Goal: Understand process/instructions: Learn how to perform a task or action

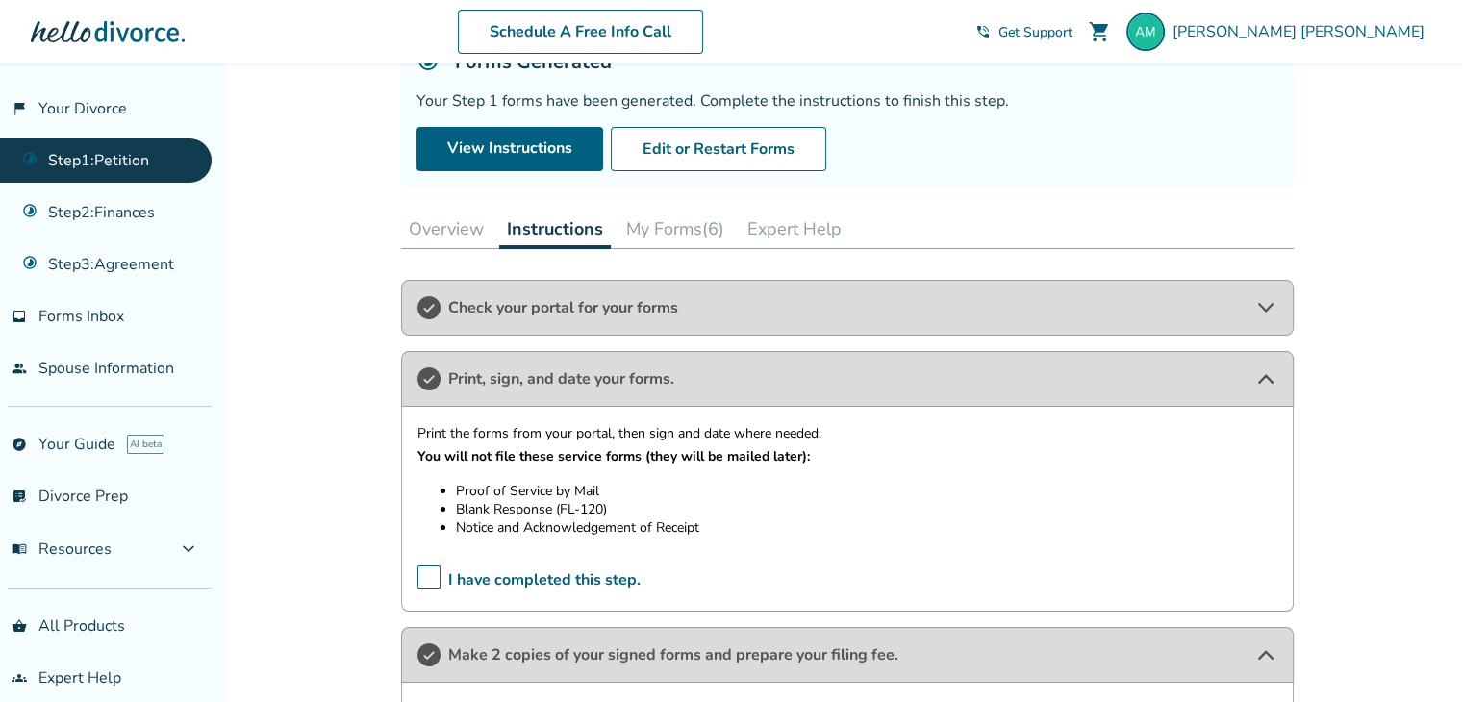
click at [606, 292] on div "Check your portal for your forms" at bounding box center [847, 308] width 892 height 56
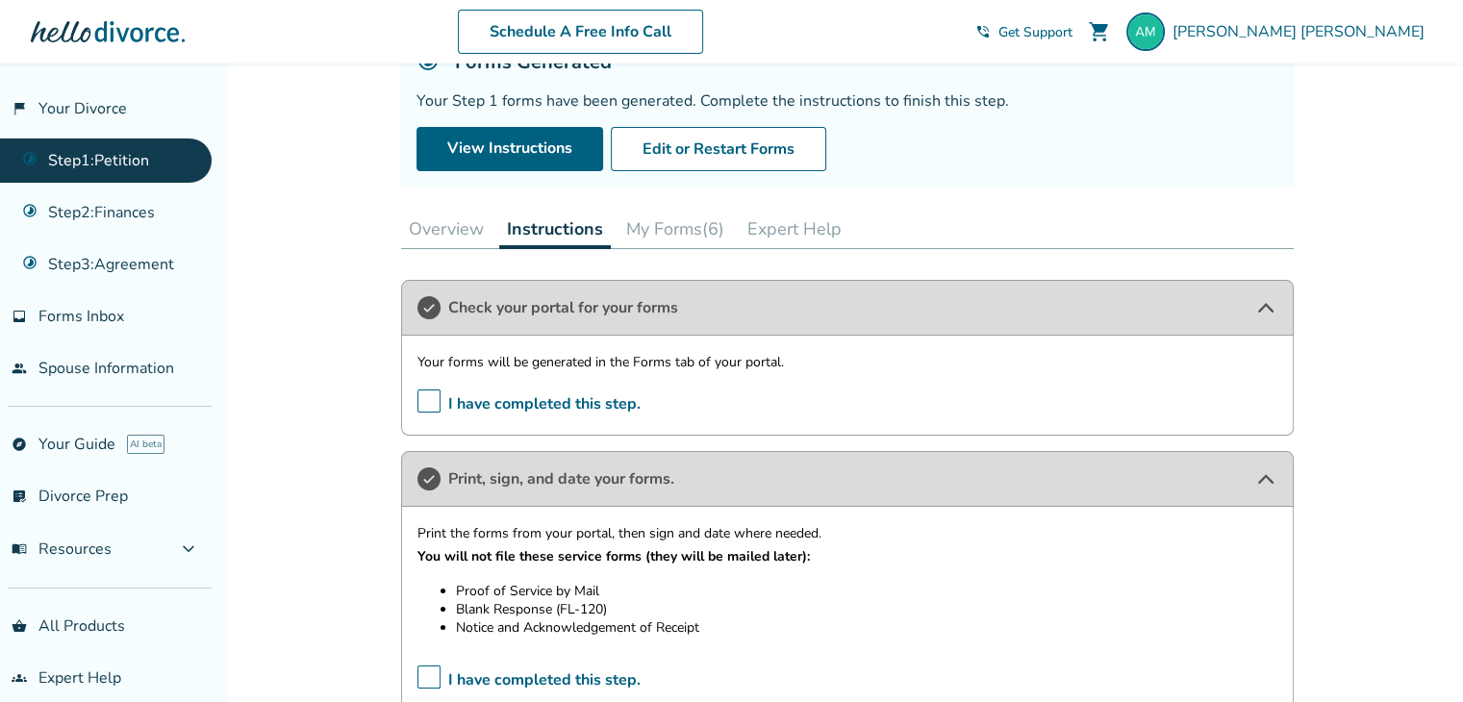
click at [685, 226] on button "My Forms (6)" at bounding box center [674, 229] width 113 height 38
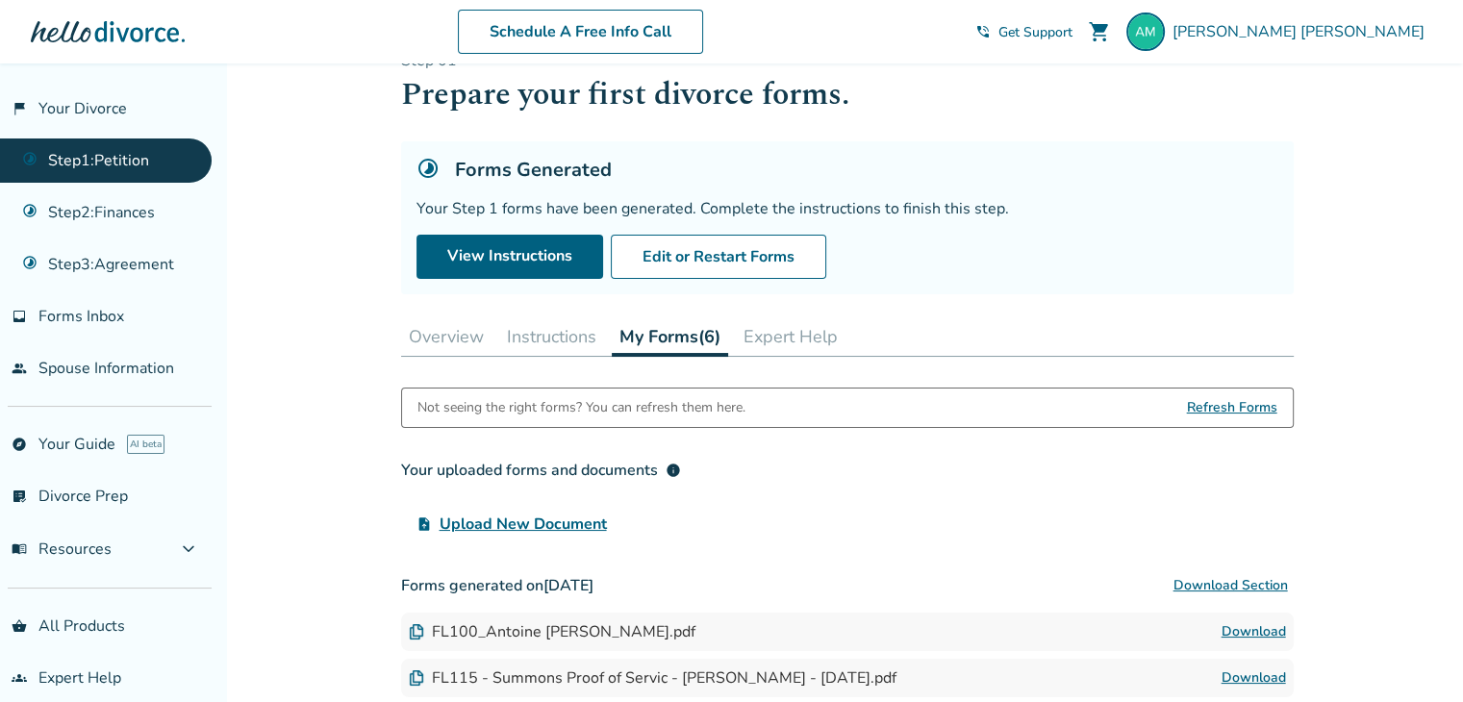
scroll to position [42, 0]
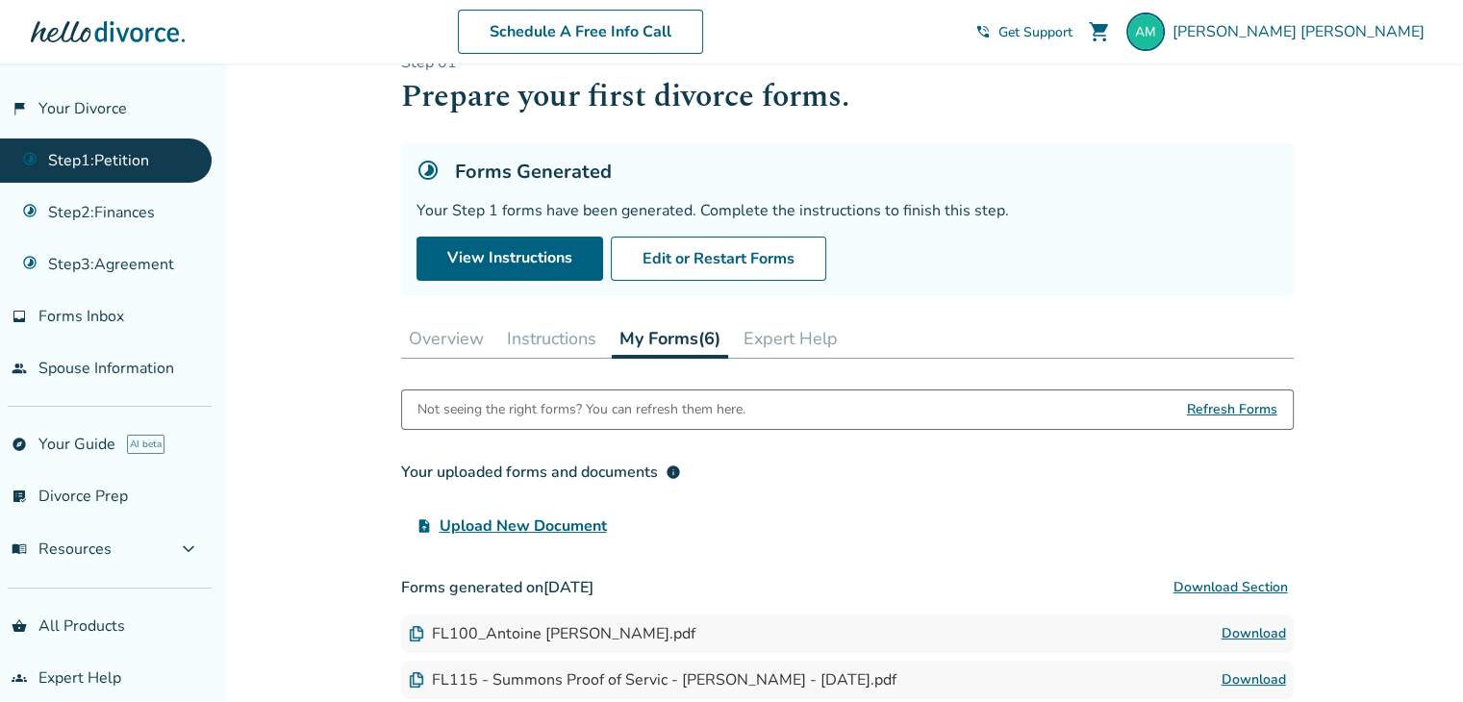
click at [559, 322] on button "Instructions" at bounding box center [551, 338] width 105 height 38
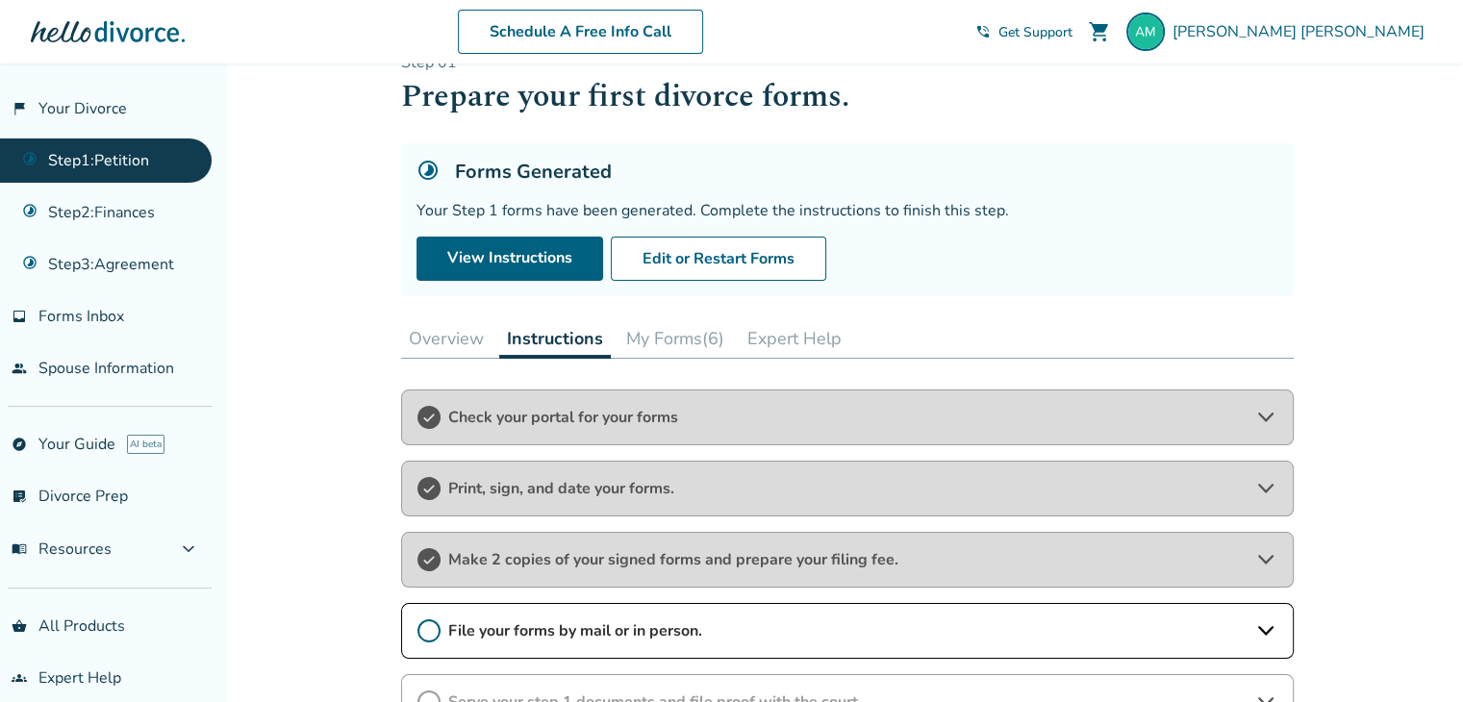
click at [617, 470] on div "Print, sign, and date your forms." at bounding box center [847, 489] width 892 height 56
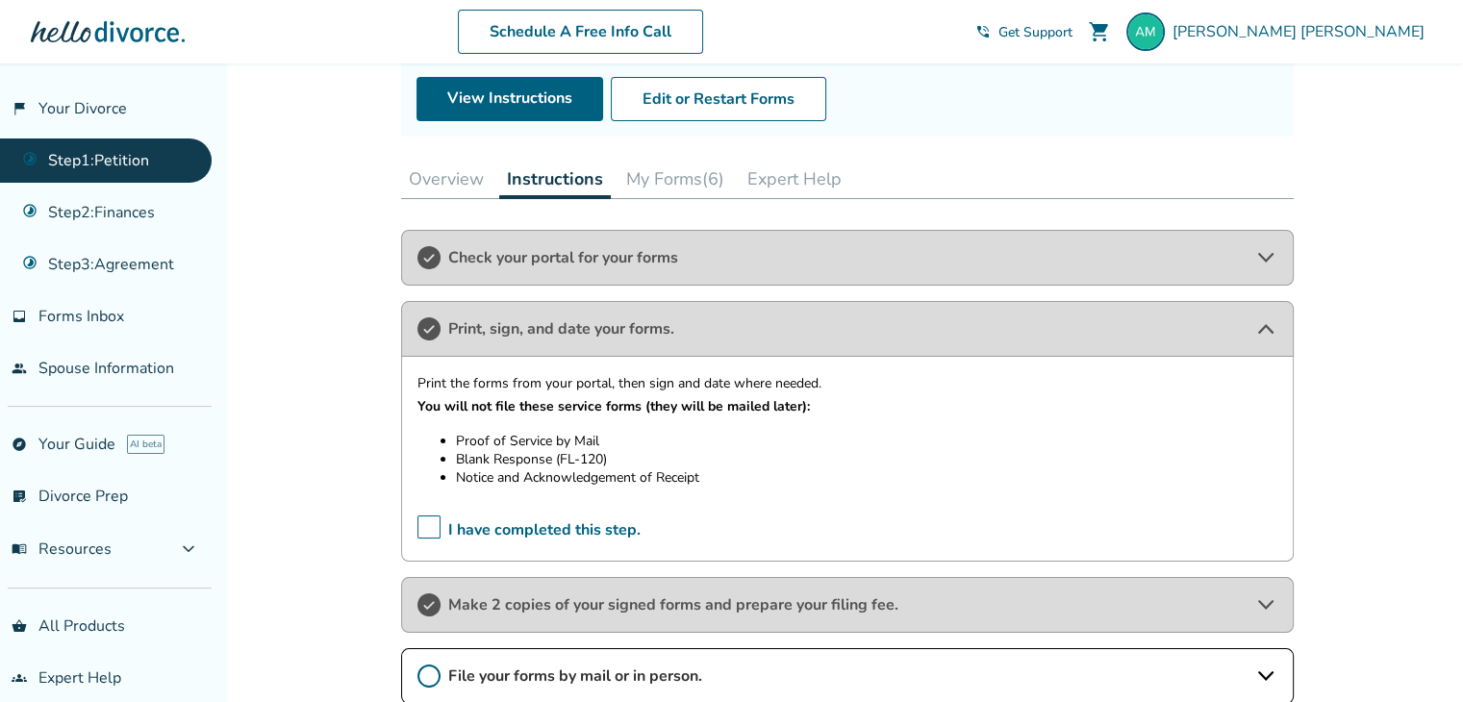
scroll to position [439, 0]
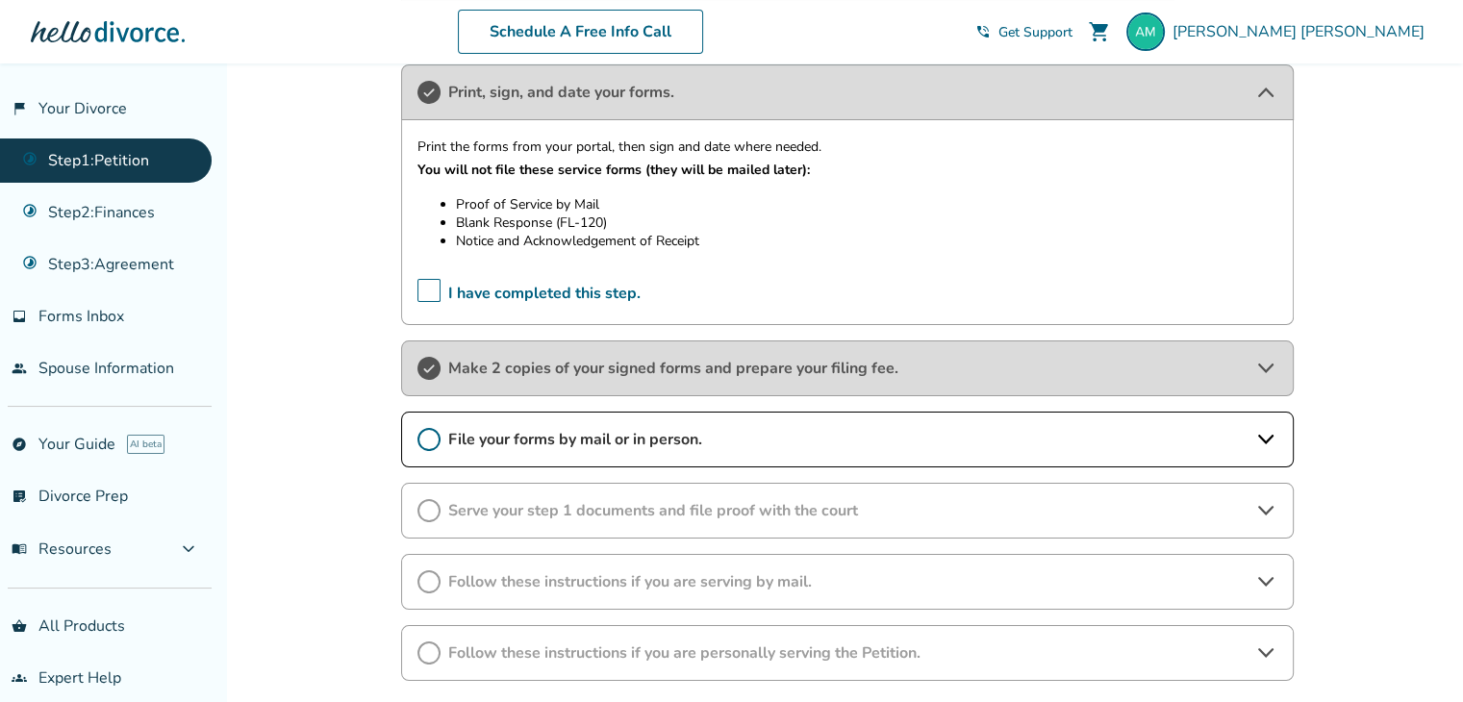
click at [652, 361] on span "Make 2 copies of your signed forms and prepare your filing fee." at bounding box center [847, 368] width 798 height 21
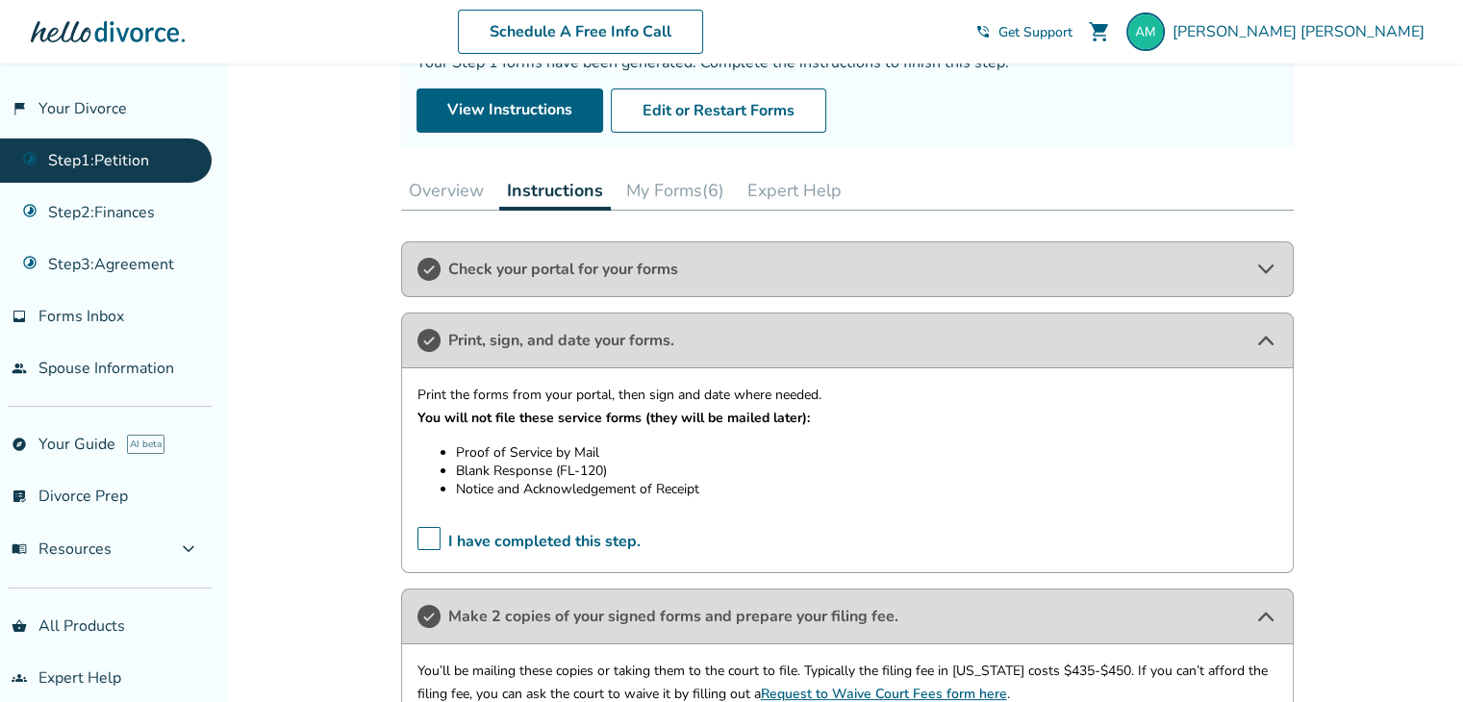
scroll to position [187, 0]
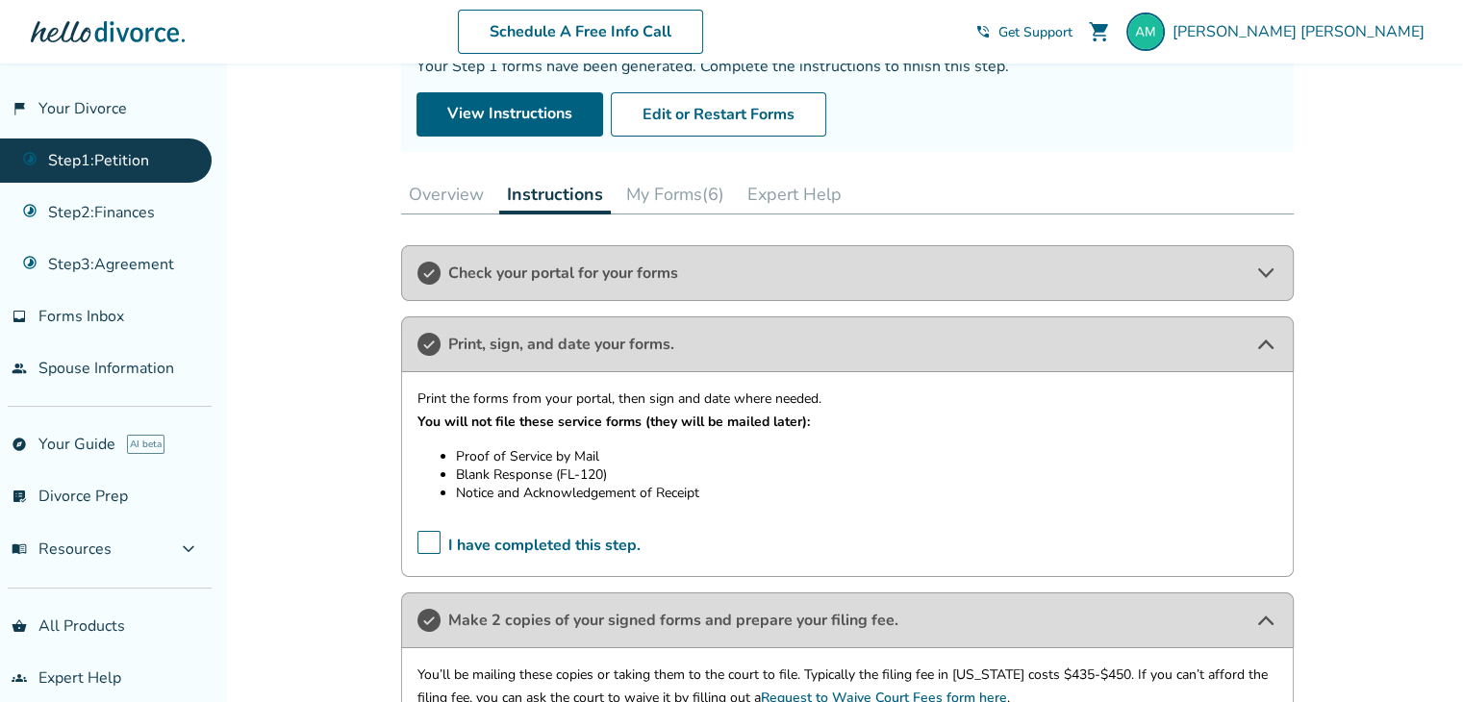
click at [660, 190] on button "My Forms (6)" at bounding box center [674, 194] width 113 height 38
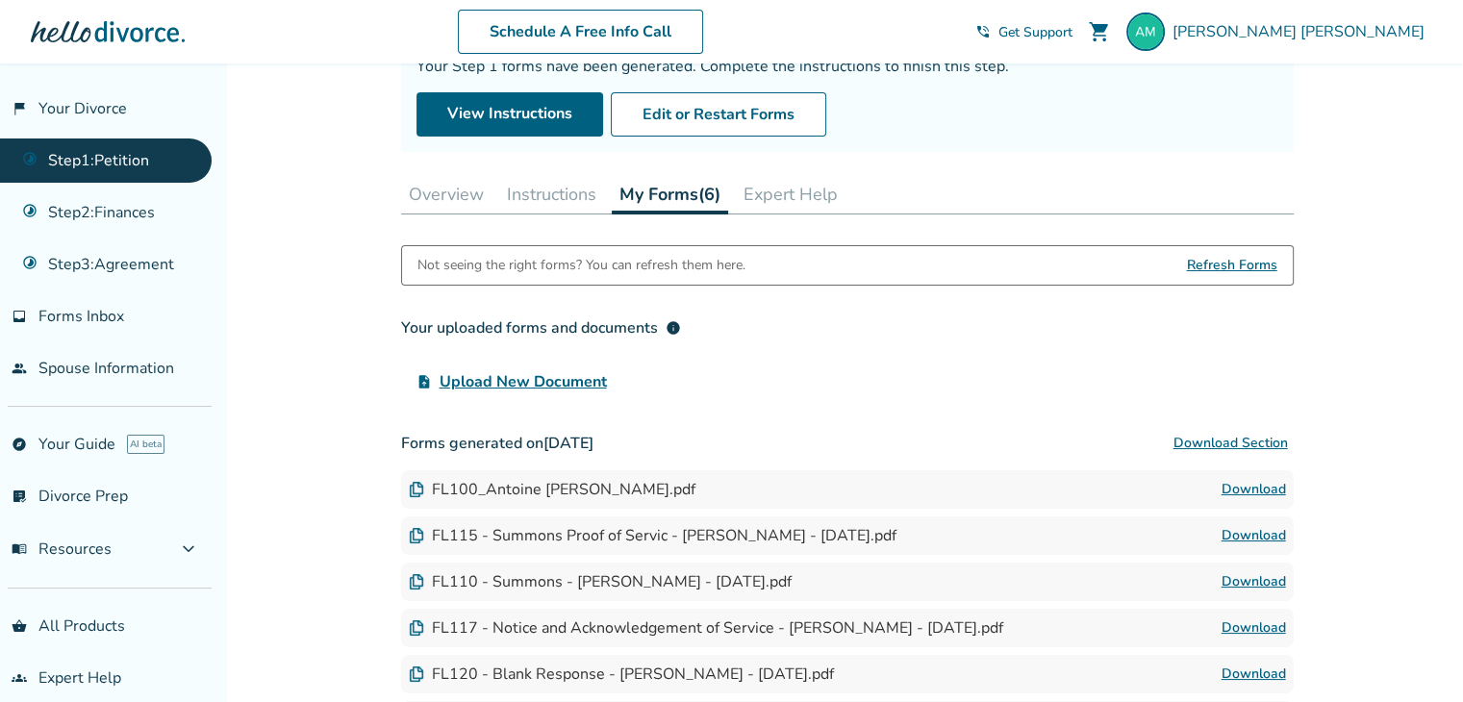
click at [585, 215] on div "Step 0 1 Prepare your first divorce forms. Forms Generated Your Step 1 forms ha…" at bounding box center [847, 324] width 892 height 832
click at [571, 200] on button "Instructions" at bounding box center [551, 194] width 105 height 38
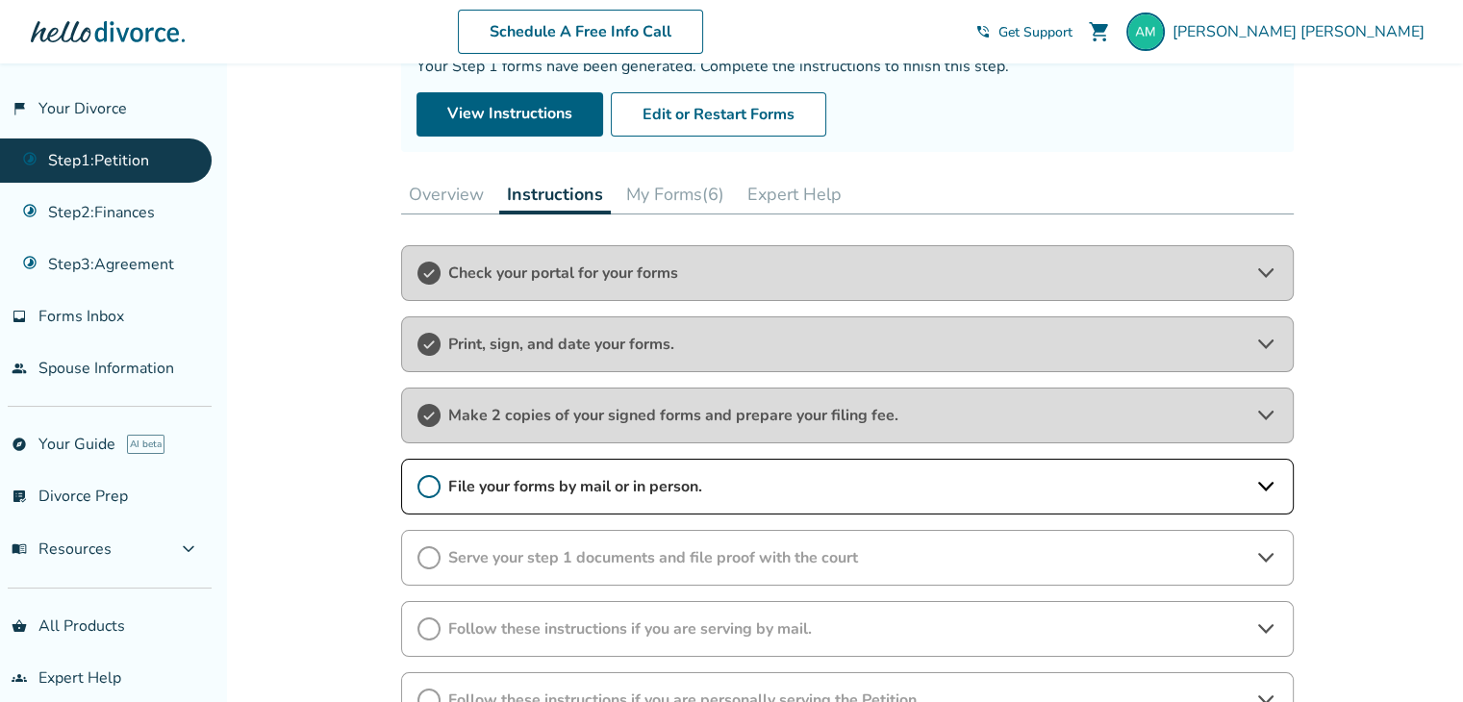
click at [618, 197] on button "My Forms (6)" at bounding box center [674, 194] width 113 height 38
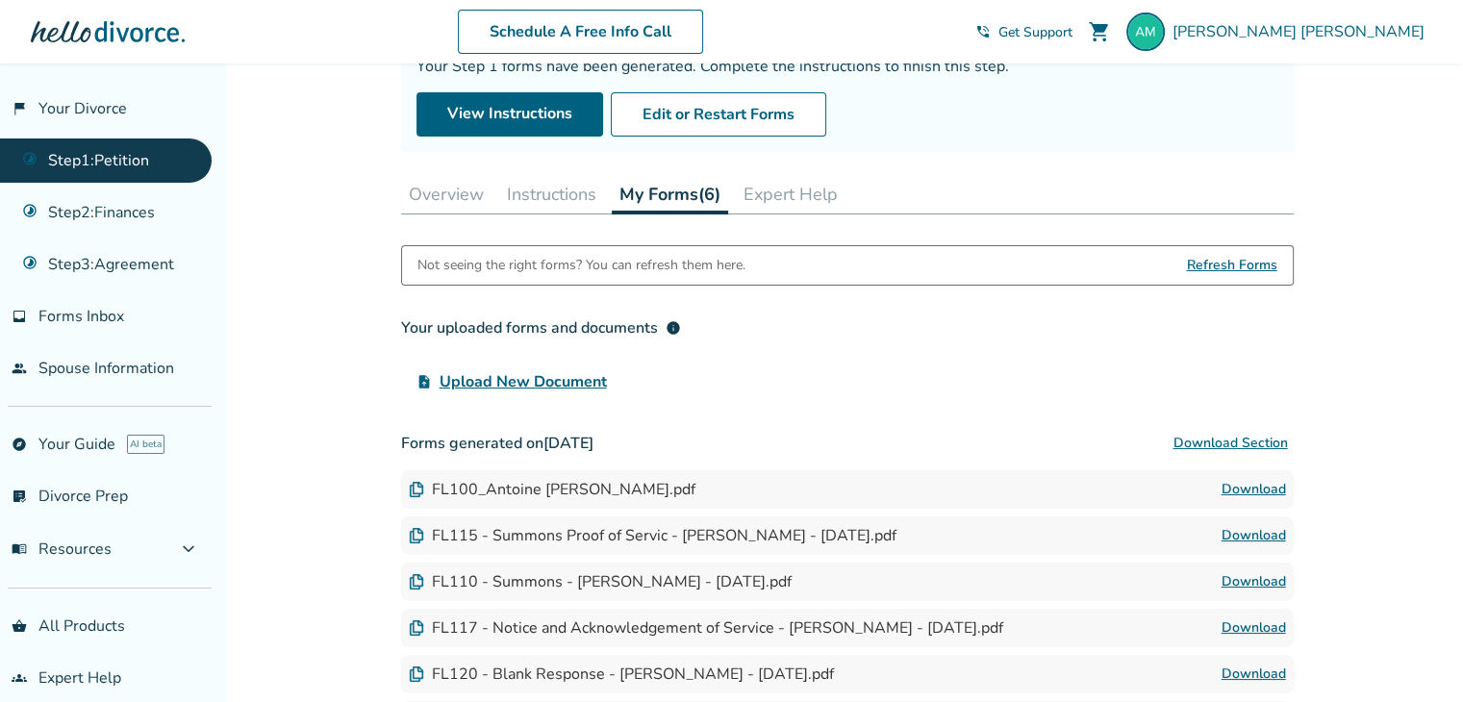
click at [573, 194] on button "Instructions" at bounding box center [551, 194] width 105 height 38
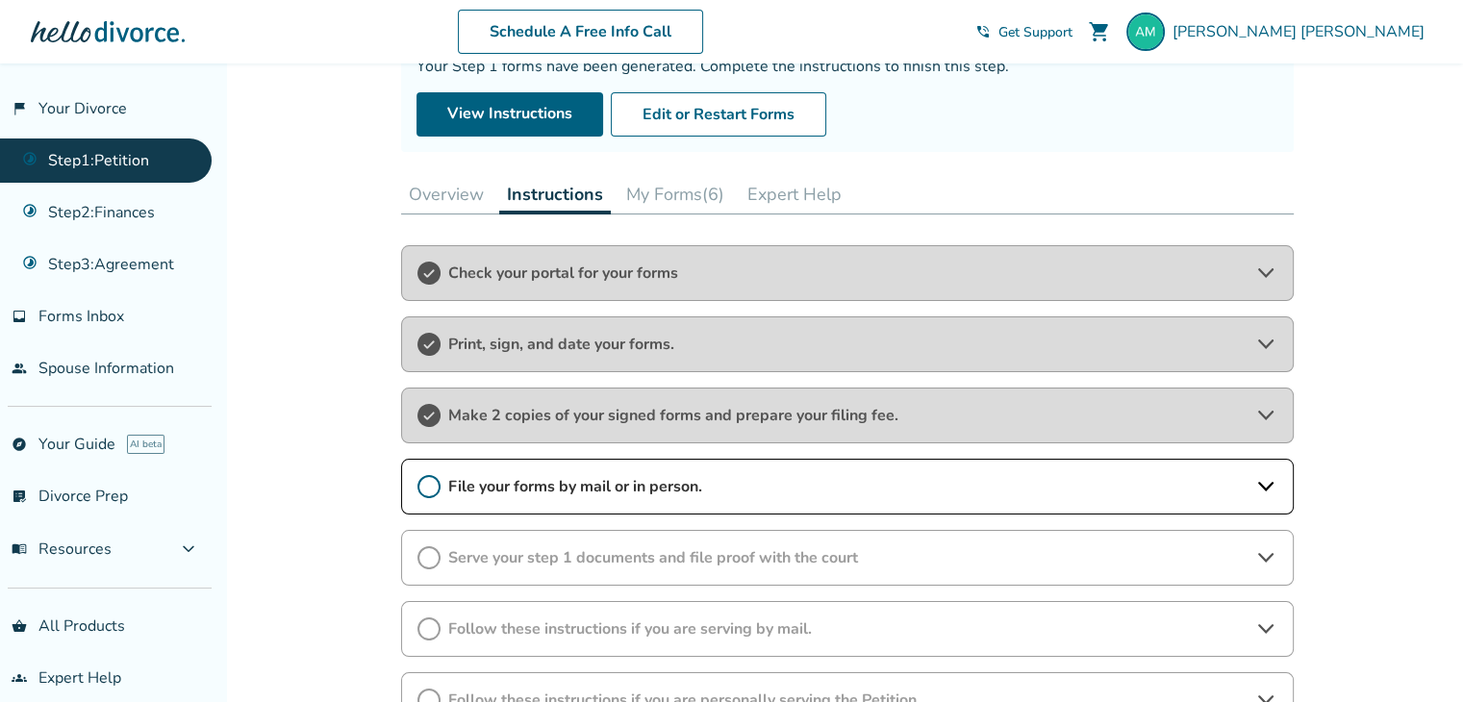
click at [599, 406] on span "Make 2 copies of your signed forms and prepare your filing fee." at bounding box center [847, 415] width 798 height 21
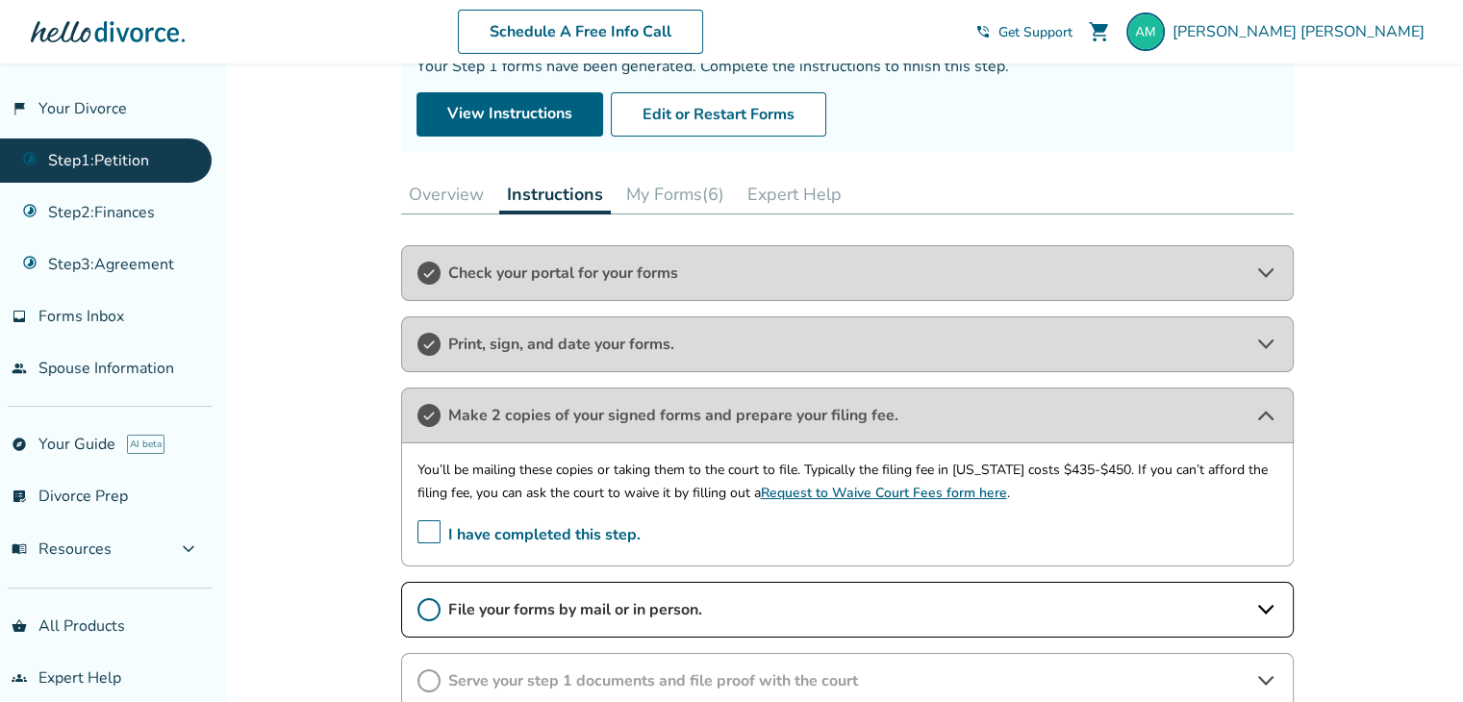
click at [627, 351] on span "Print, sign, and date your forms." at bounding box center [847, 344] width 798 height 21
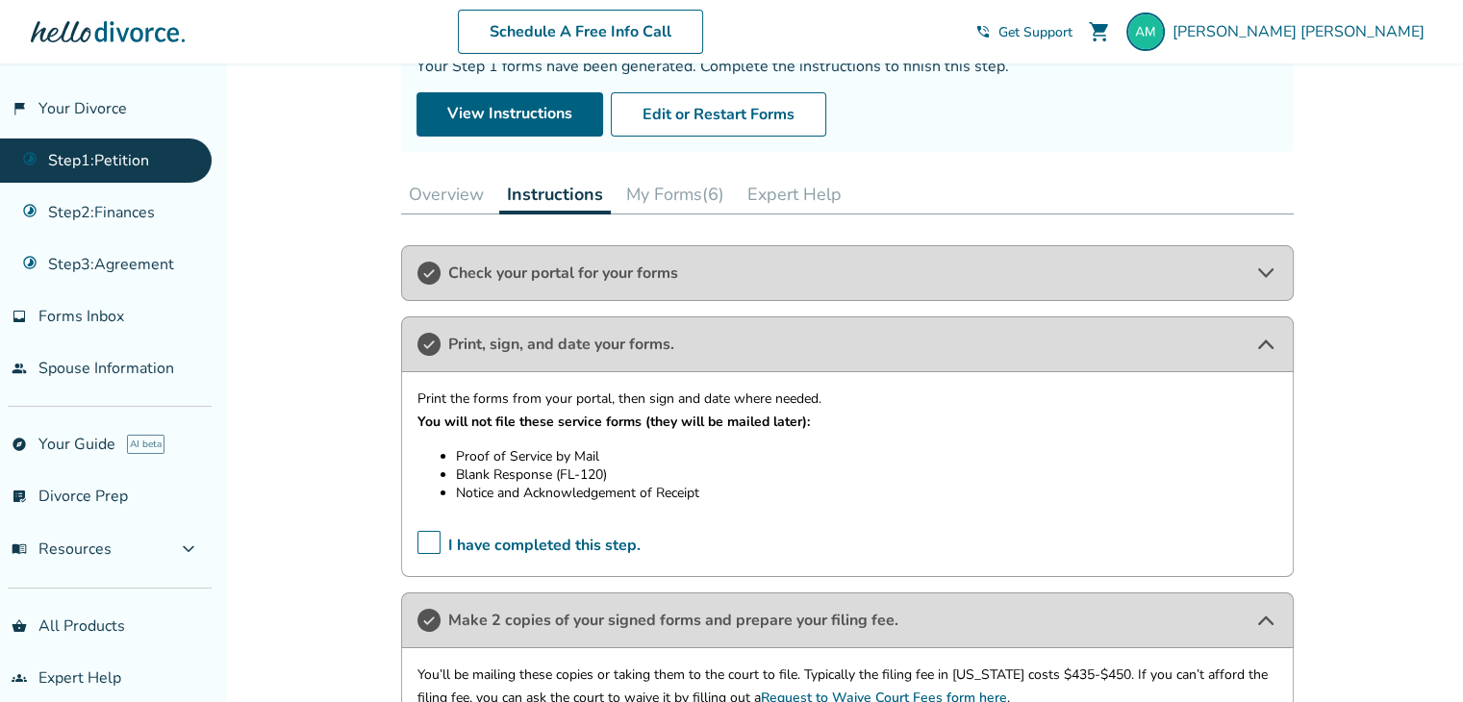
click at [655, 285] on div "Check your portal for your forms" at bounding box center [847, 273] width 892 height 56
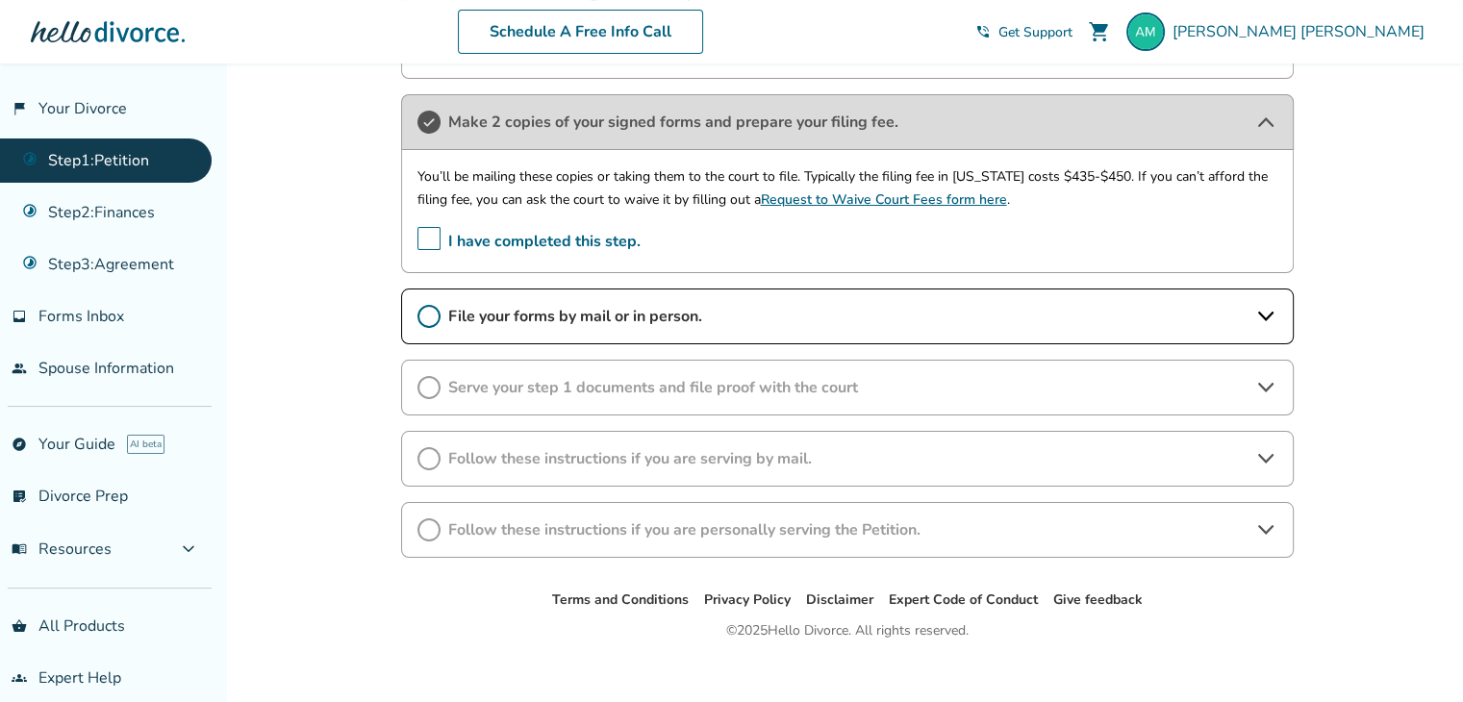
scroll to position [803, 0]
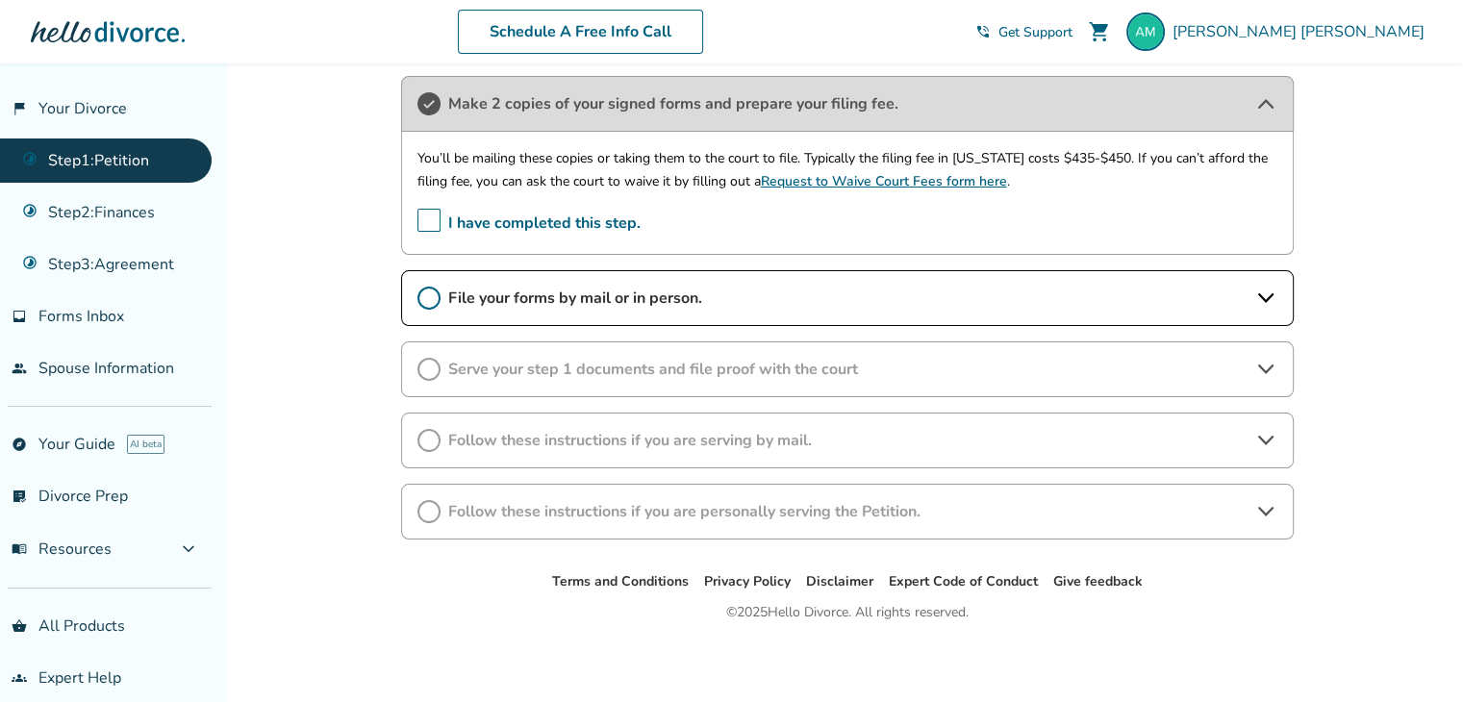
click at [556, 292] on span "File your forms by mail or in person." at bounding box center [847, 298] width 798 height 21
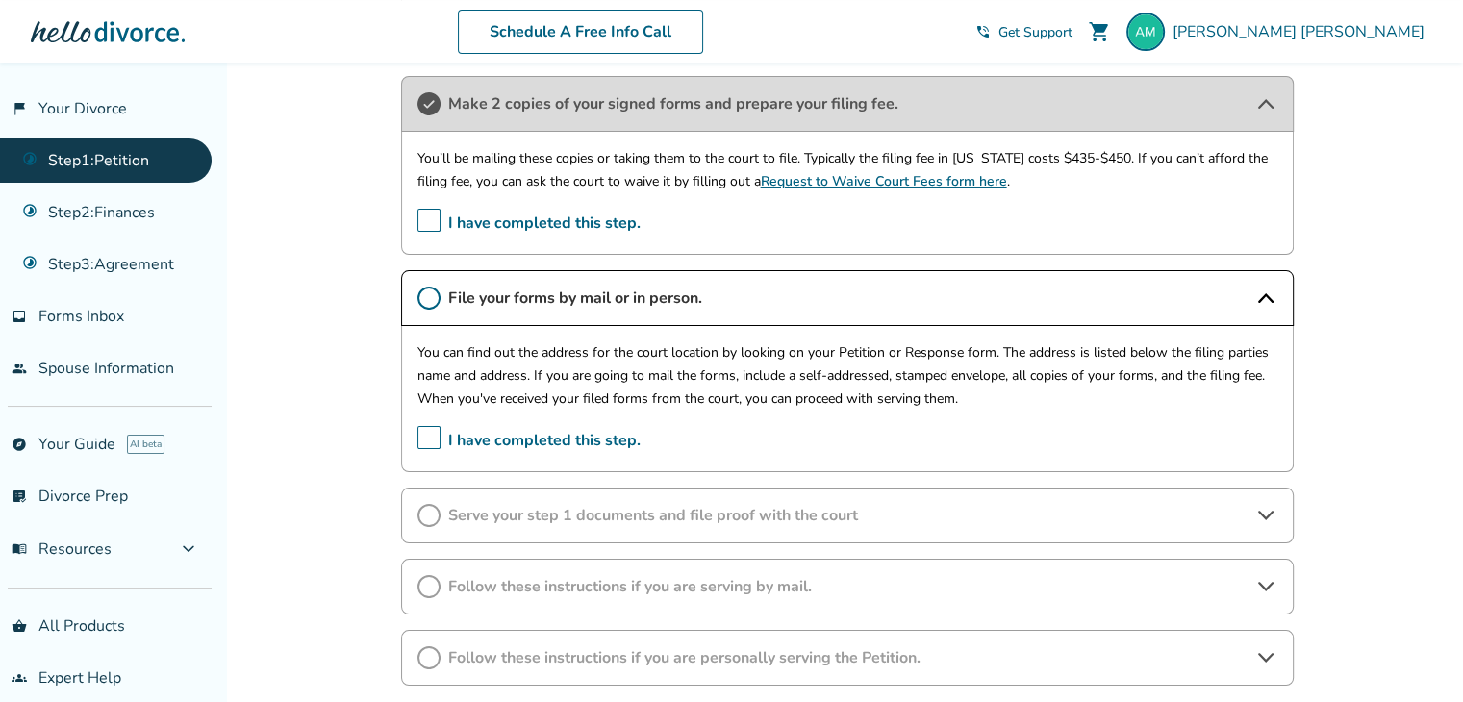
click at [801, 384] on p "You can find out the address for the court location by looking on your Petition…" at bounding box center [847, 364] width 860 height 46
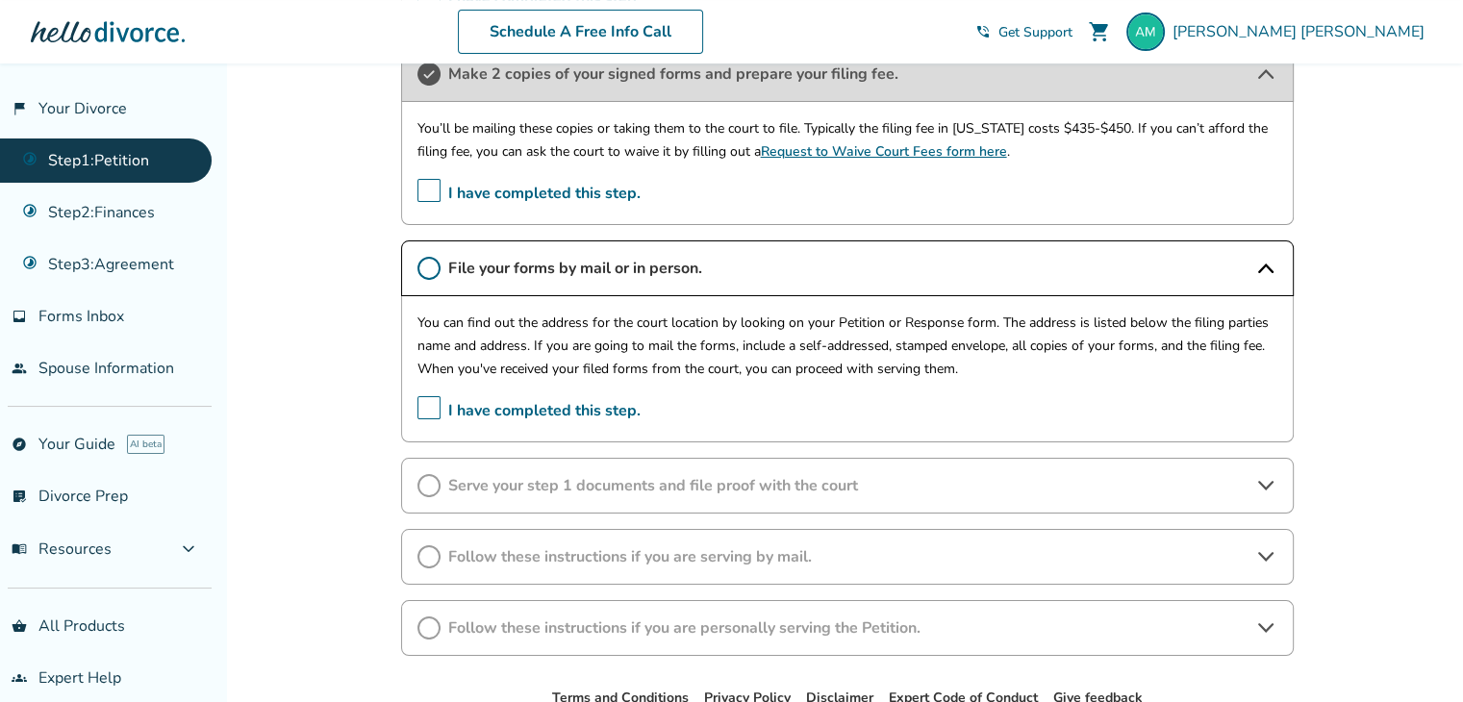
scroll to position [834, 0]
click at [427, 401] on span "I have completed this step." at bounding box center [528, 410] width 223 height 30
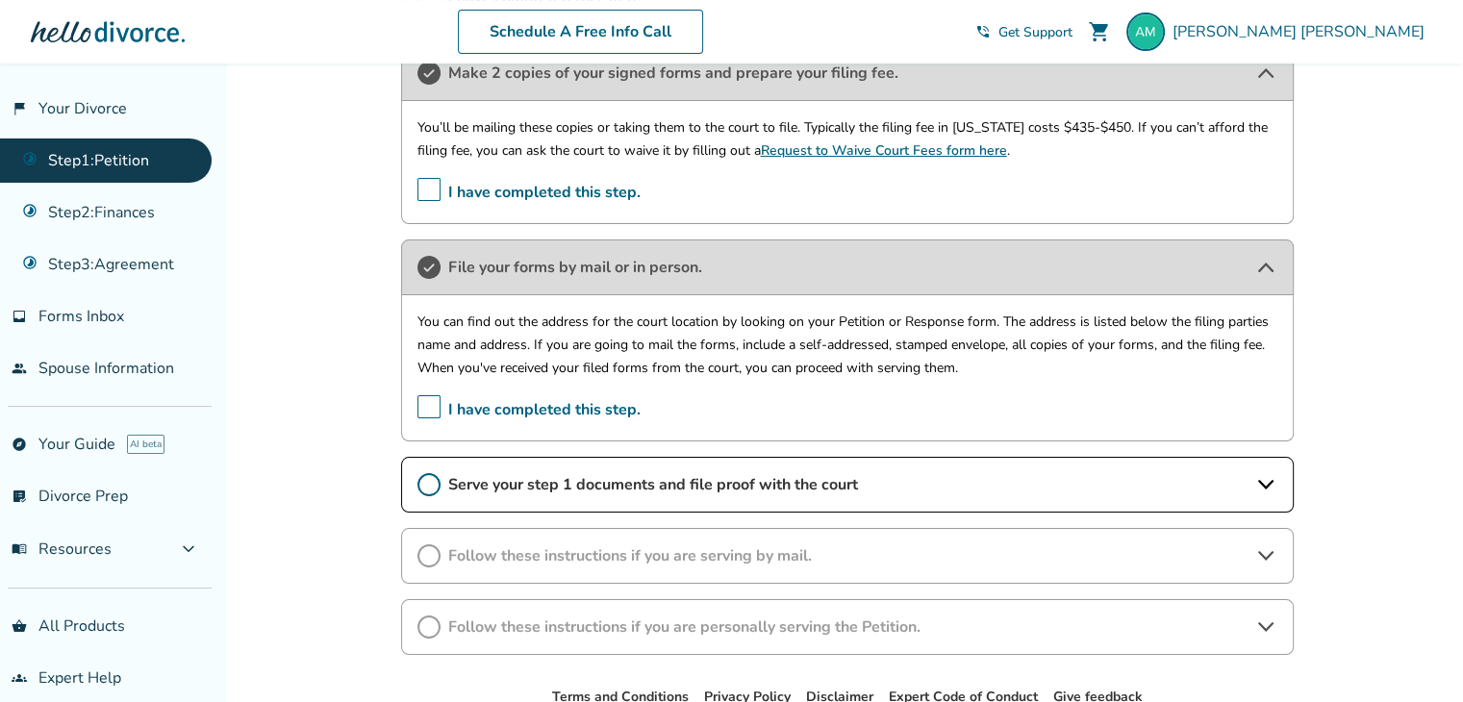
scroll to position [949, 0]
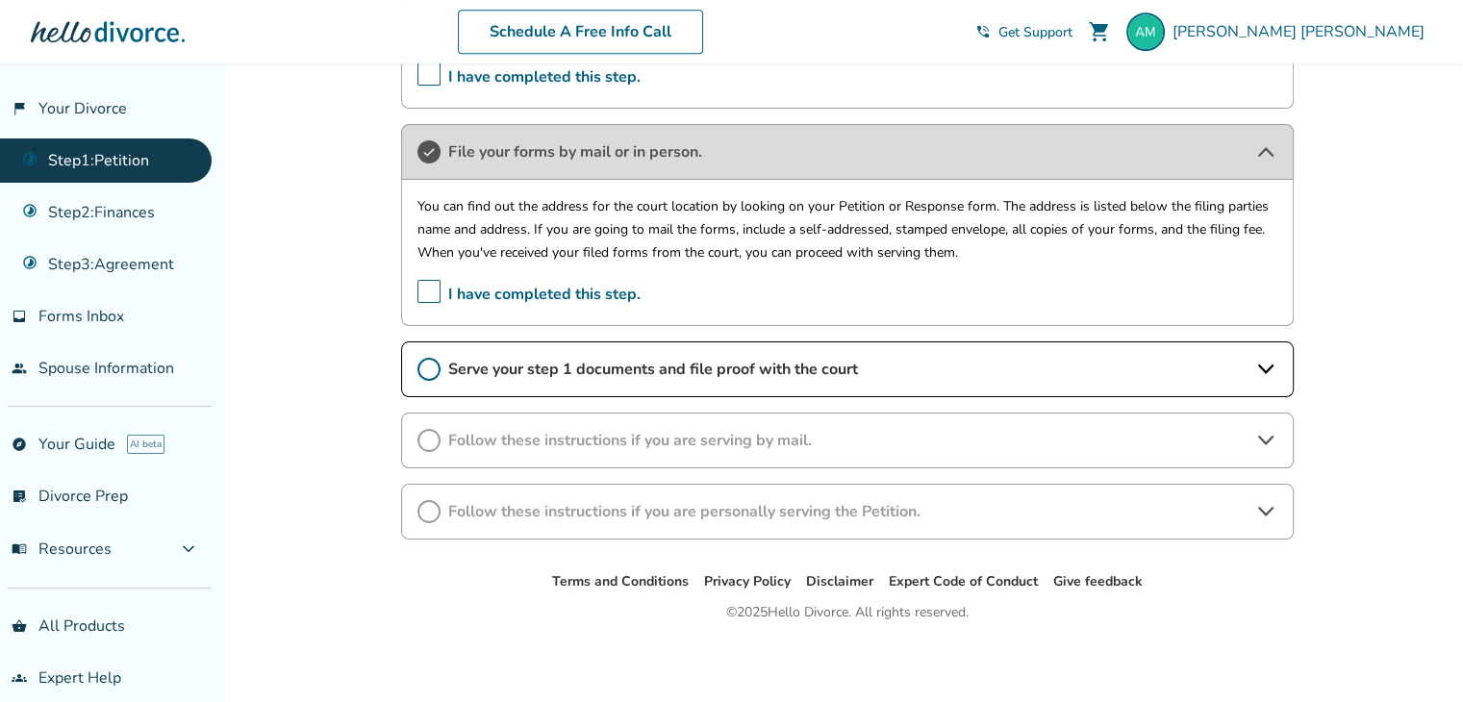
click at [715, 380] on div "Serve your step 1 documents and file proof with the court" at bounding box center [847, 369] width 892 height 56
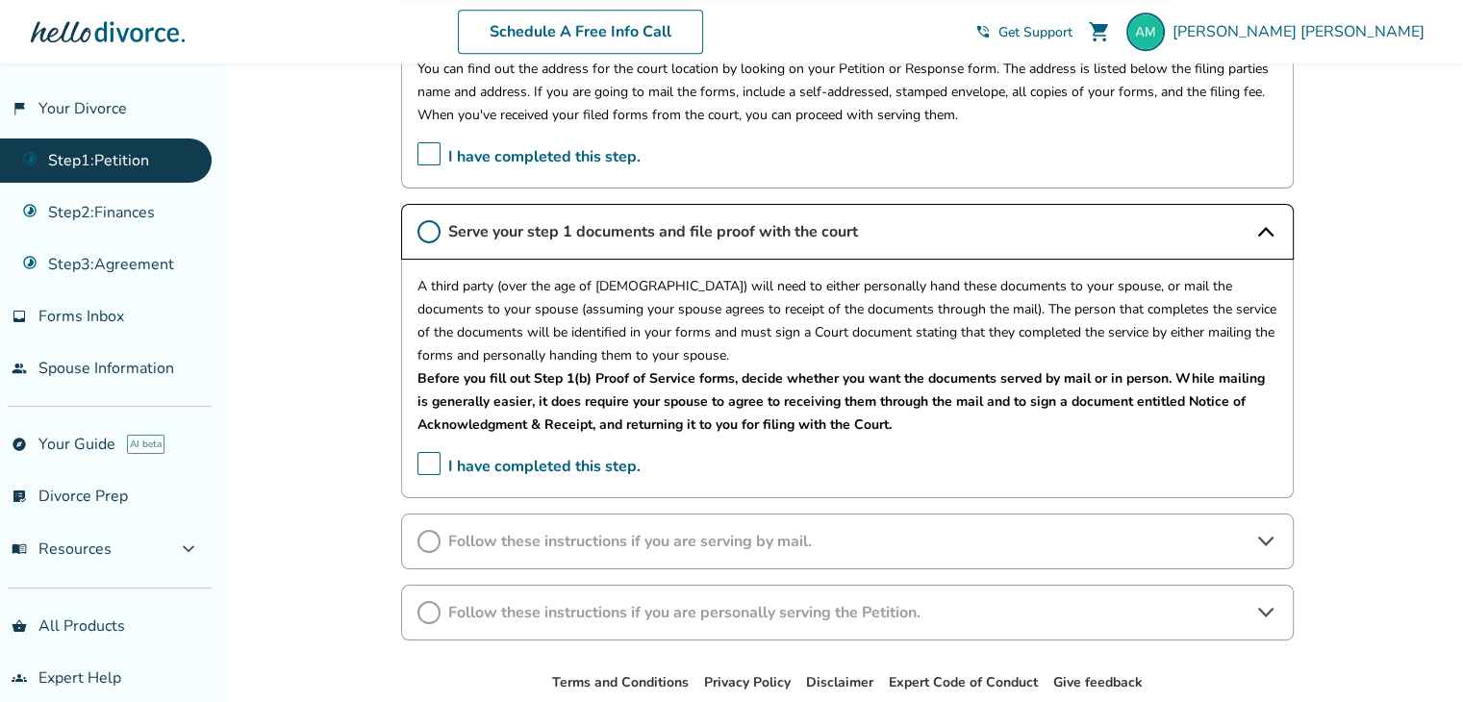
scroll to position [1089, 0]
click at [434, 463] on span "I have completed this step." at bounding box center [528, 465] width 223 height 30
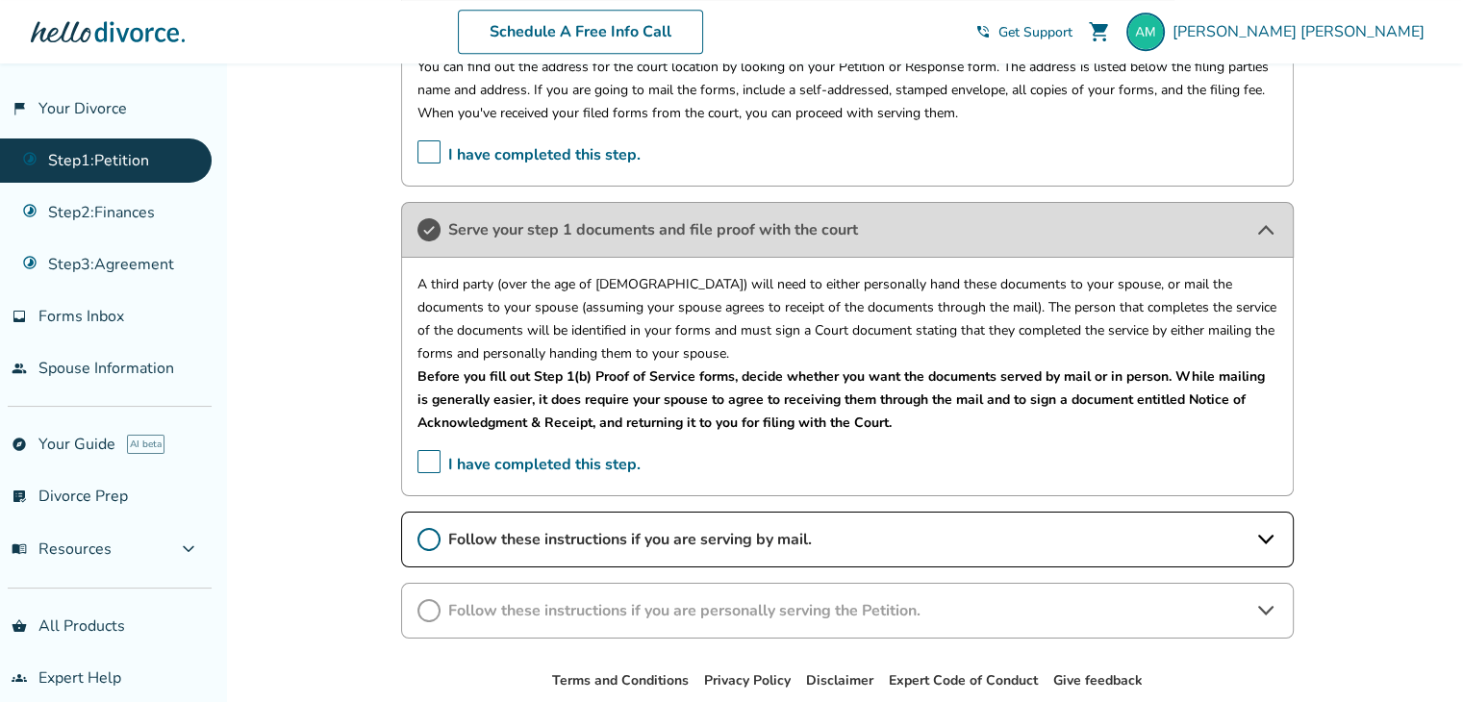
scroll to position [1188, 0]
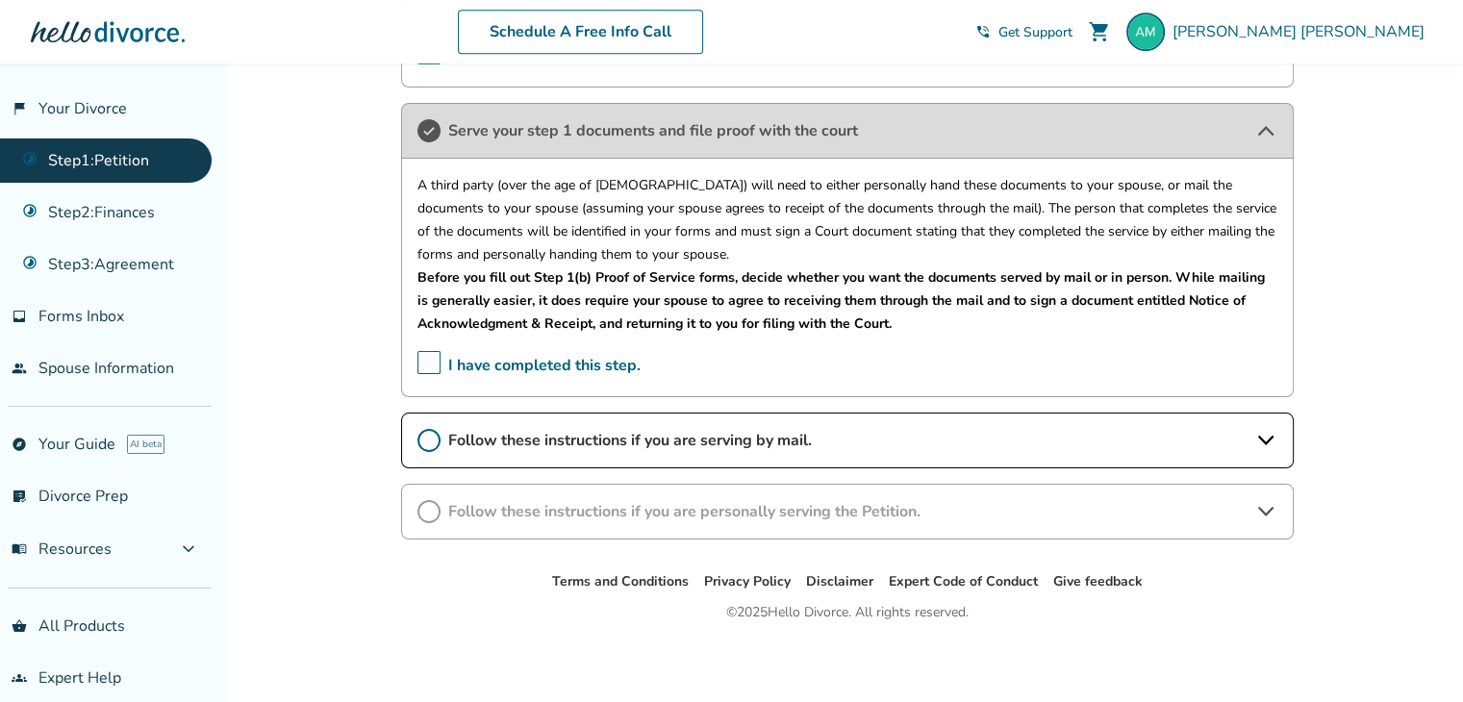
click at [729, 436] on span "Follow these instructions if you are serving by mail." at bounding box center [847, 440] width 798 height 21
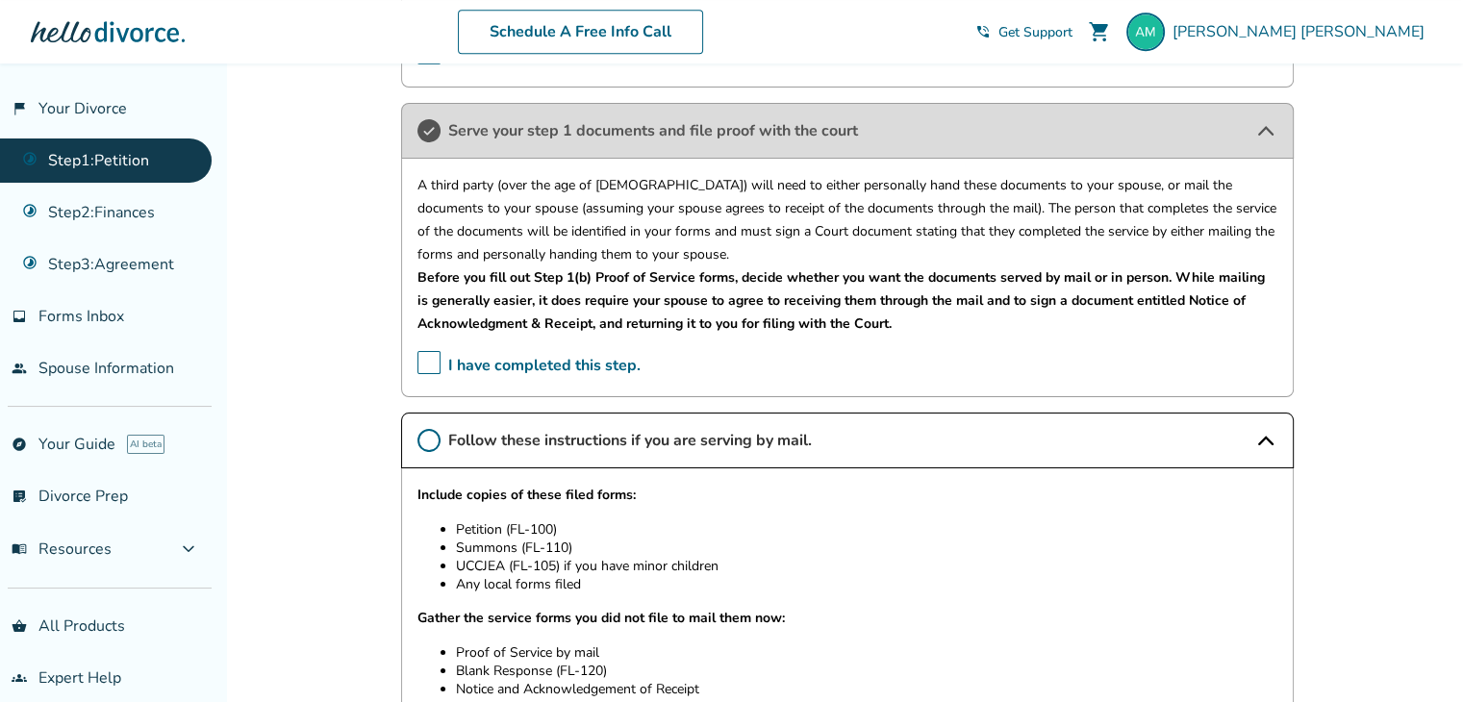
click at [700, 441] on span "Follow these instructions if you are serving by mail." at bounding box center [847, 440] width 798 height 21
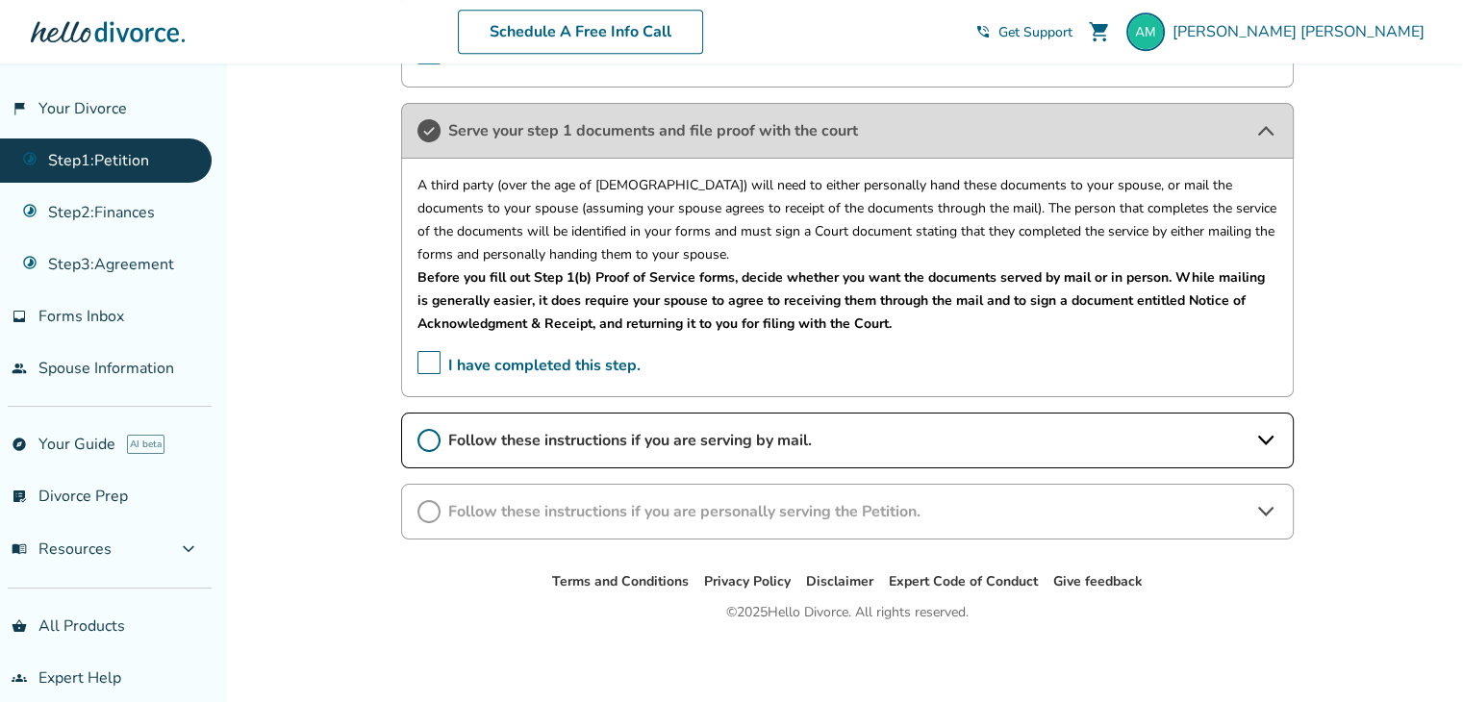
click at [486, 485] on div "Follow these instructions if you are personally serving the Petition." at bounding box center [847, 512] width 892 height 56
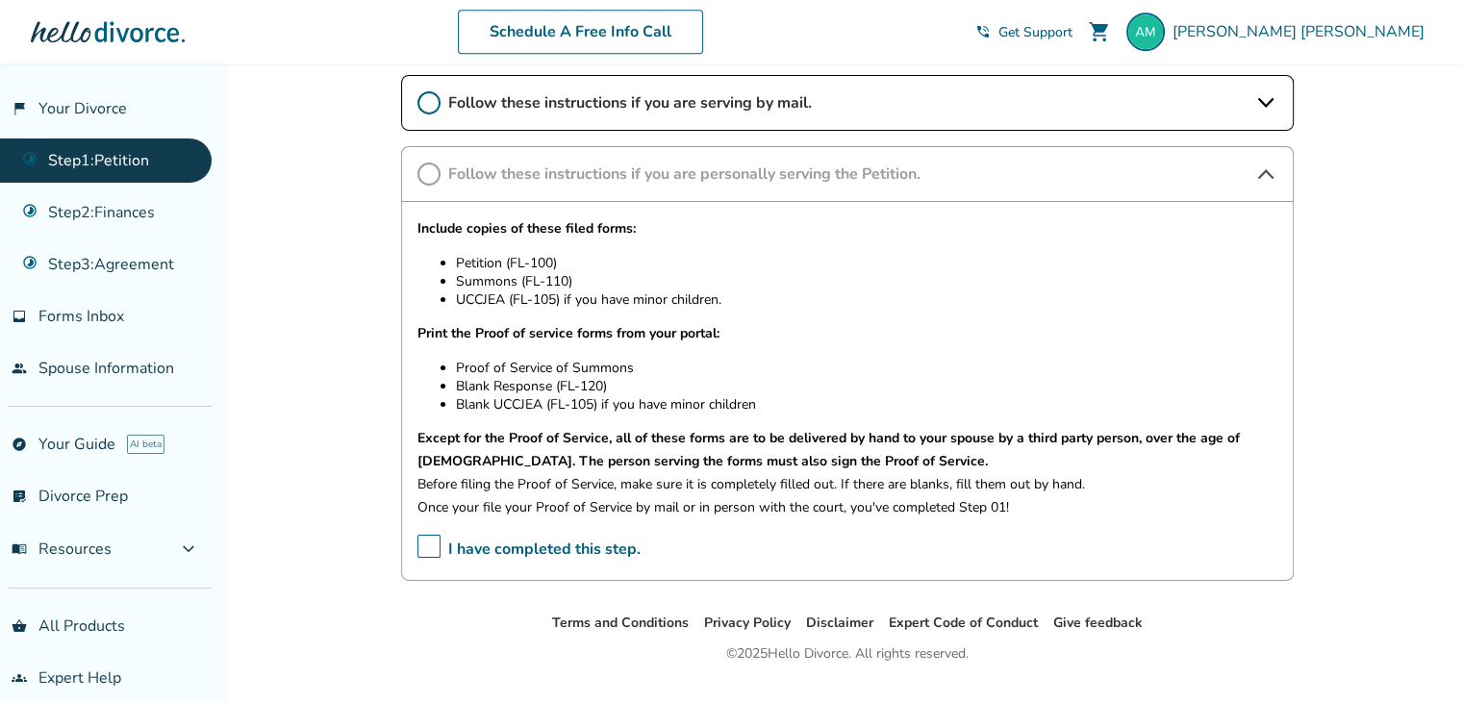
scroll to position [1526, 0]
click at [72, 205] on link "Step 2 : Finances" at bounding box center [106, 212] width 212 height 44
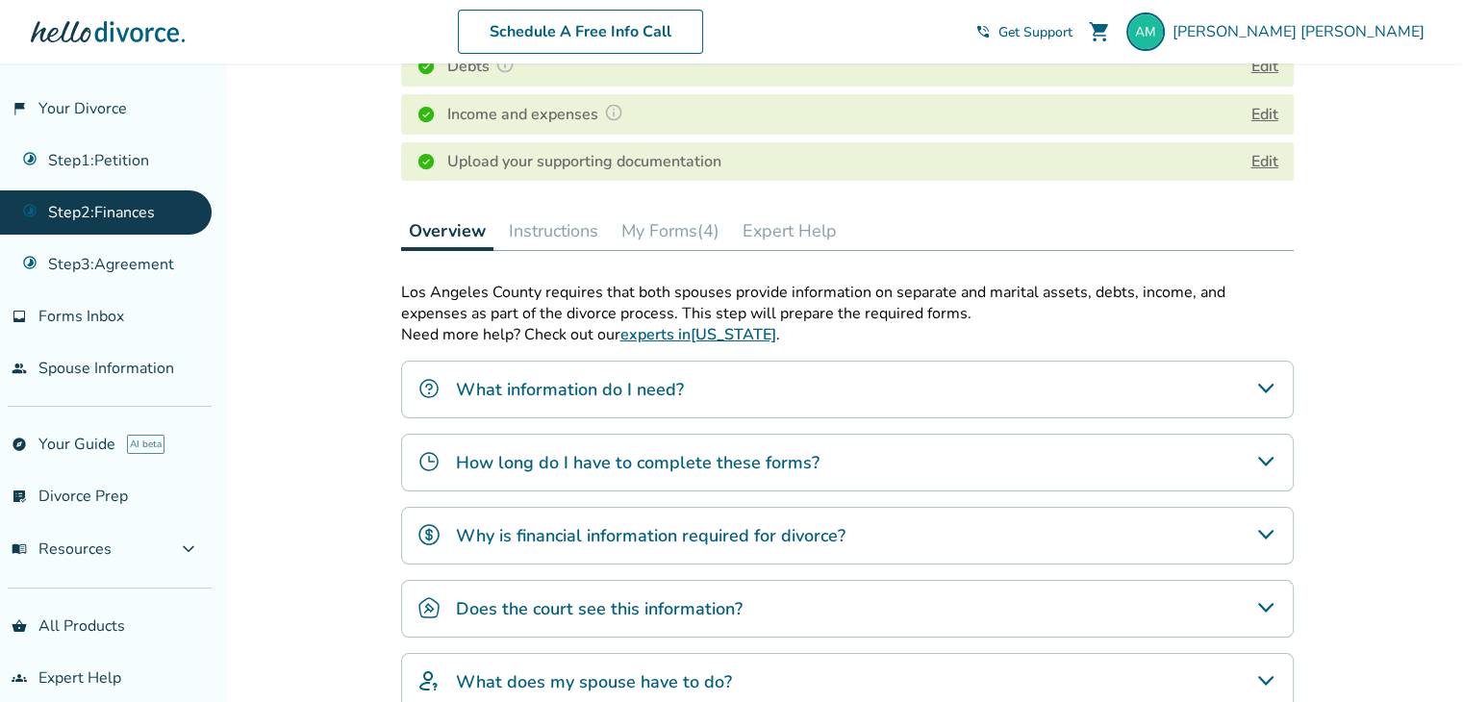
scroll to position [418, 0]
click at [545, 230] on button "Instructions" at bounding box center [553, 230] width 105 height 38
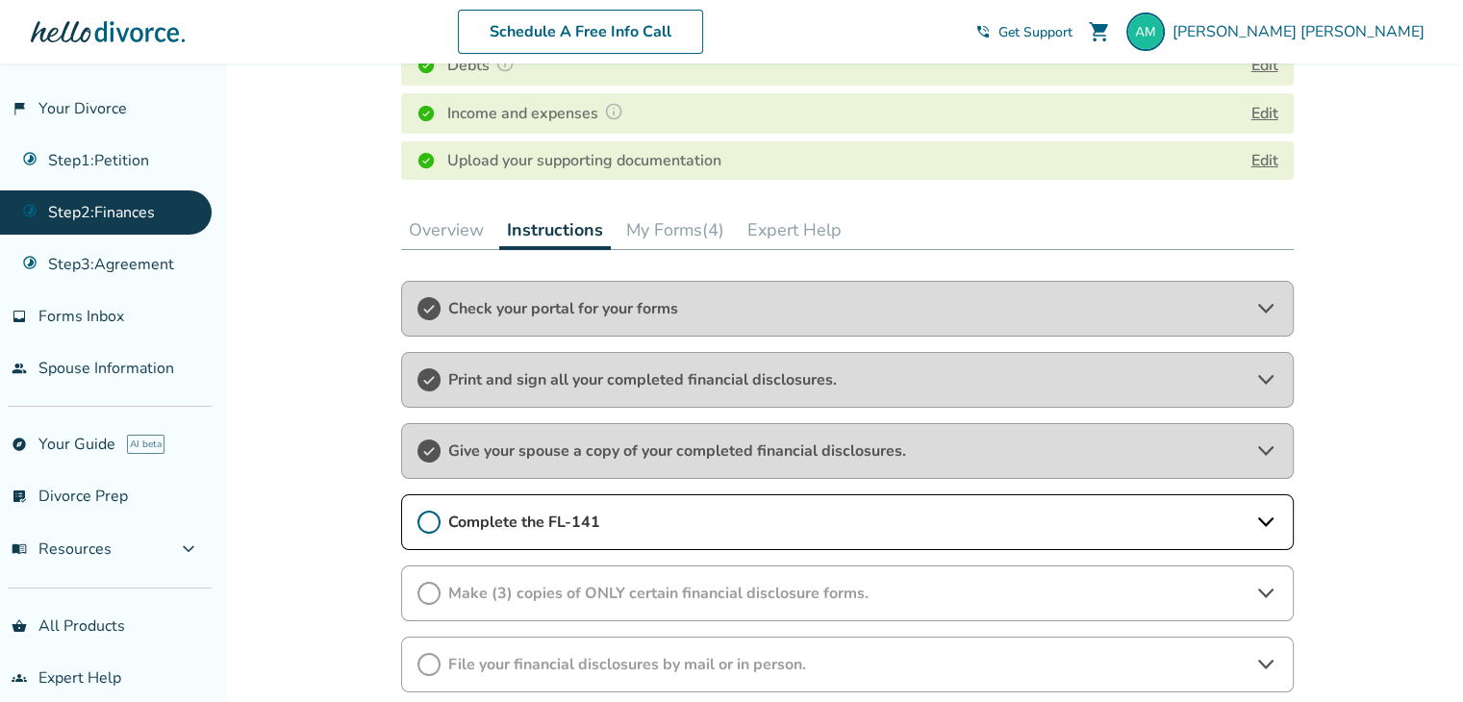
click at [564, 298] on span "Check your portal for your forms" at bounding box center [847, 308] width 798 height 21
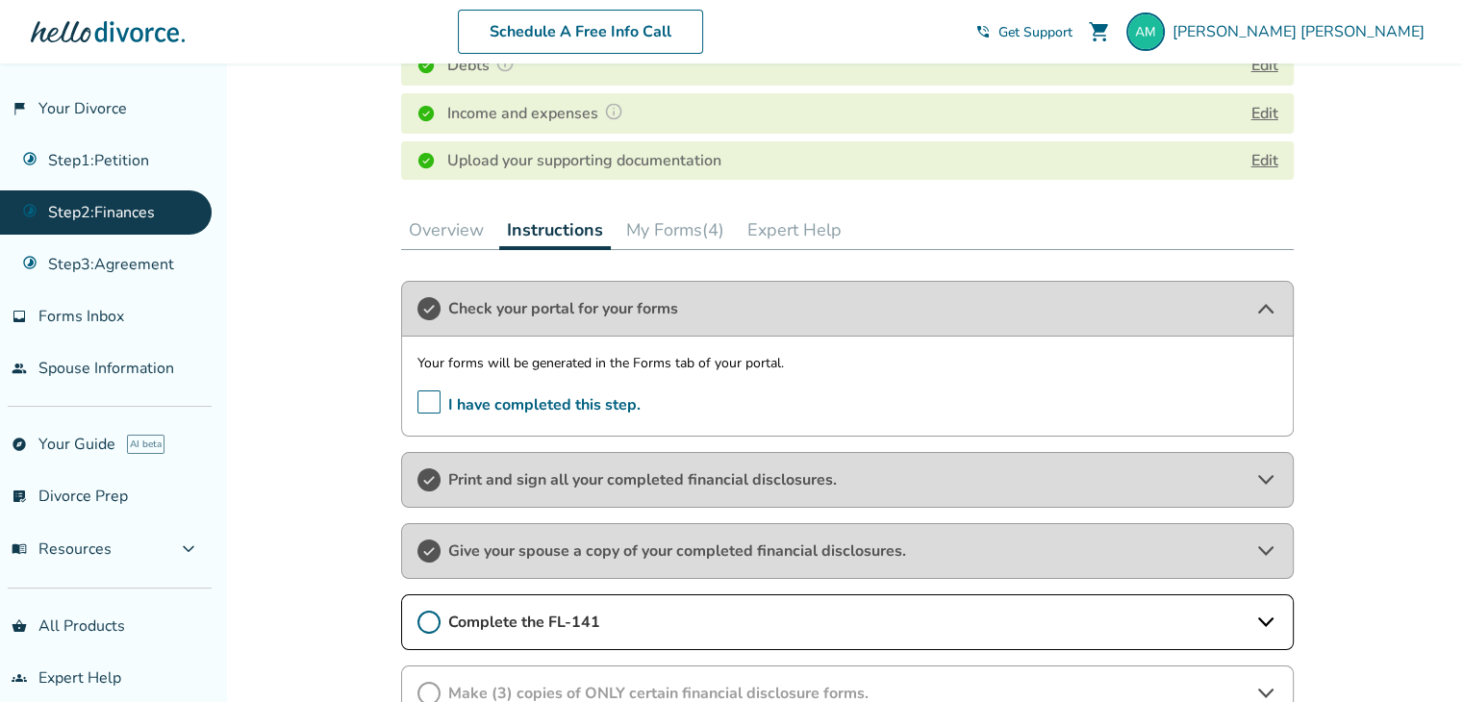
click at [602, 473] on span "Print and sign all your completed financial disclosures." at bounding box center [847, 479] width 798 height 21
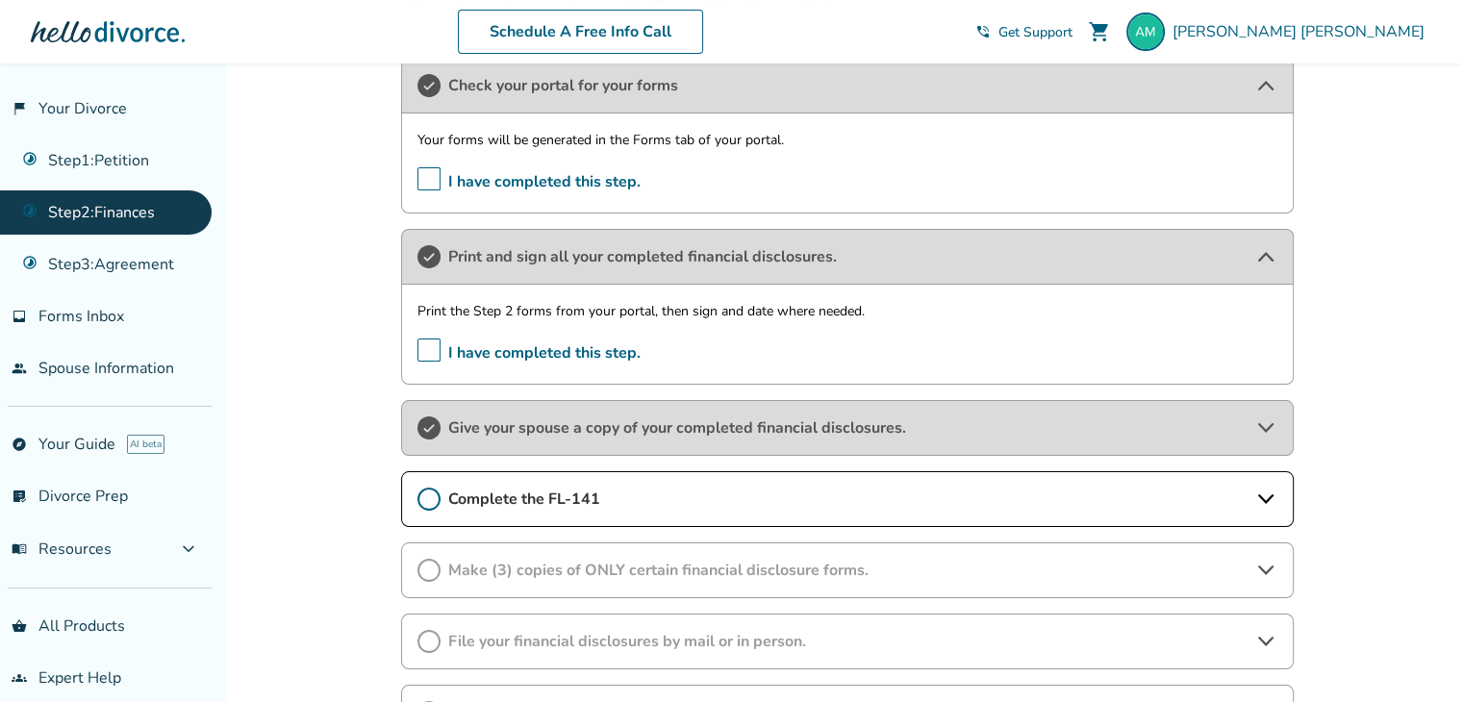
scroll to position [376, 0]
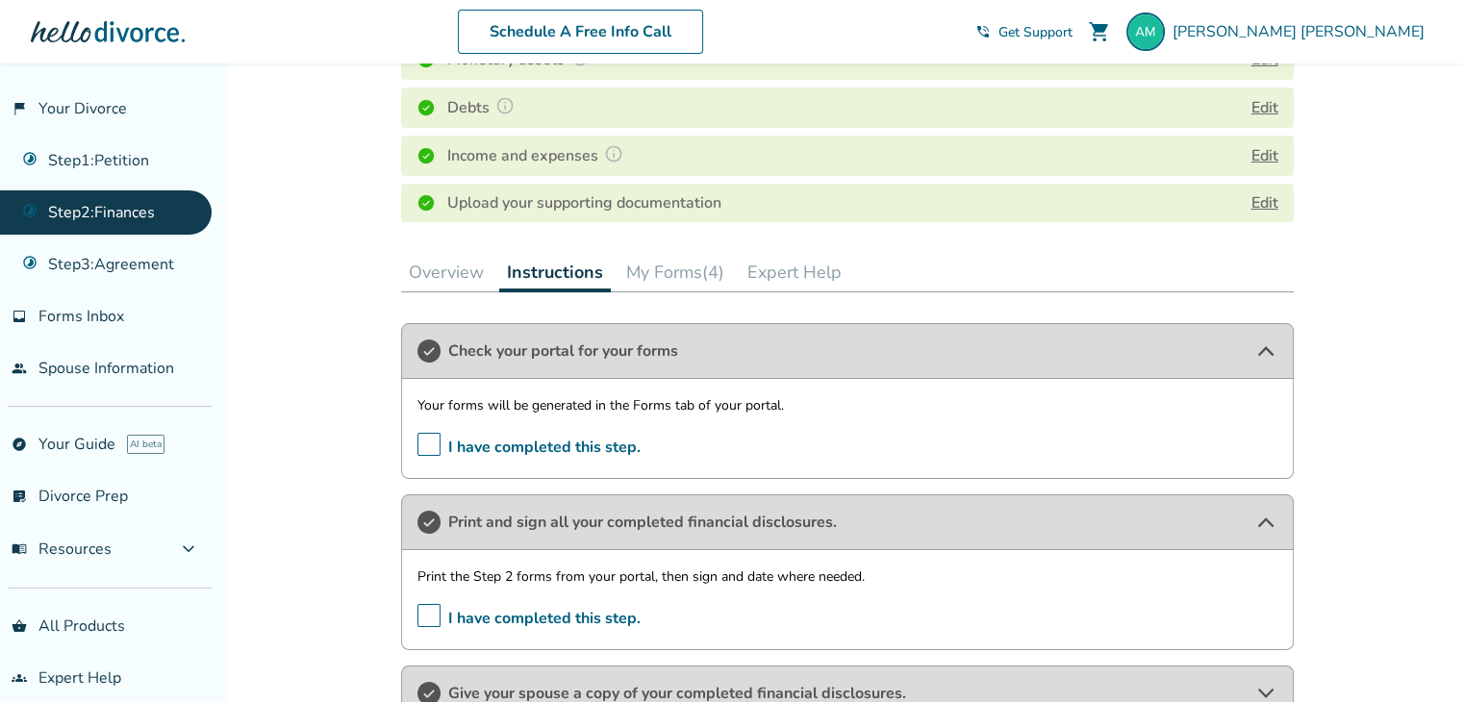
click at [649, 280] on button "My Forms (4)" at bounding box center [674, 272] width 113 height 38
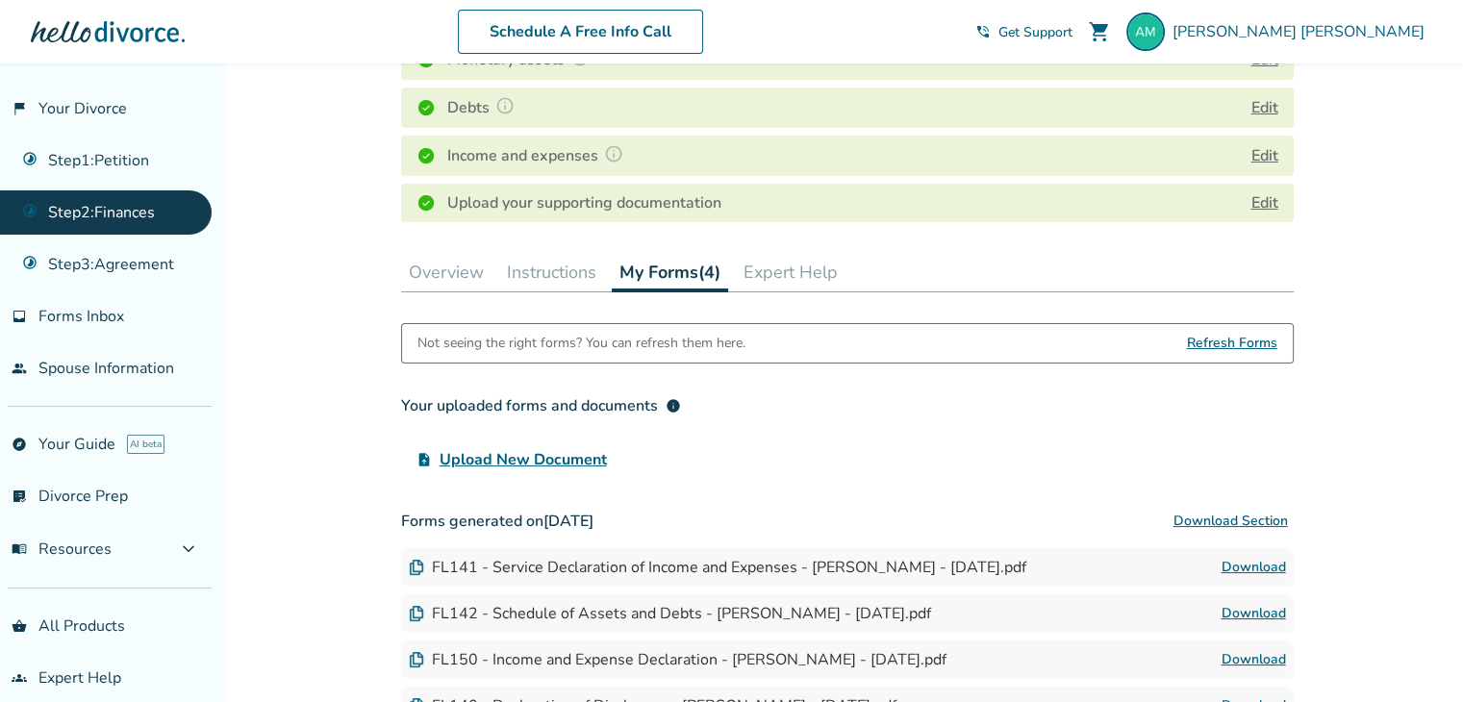
click at [597, 286] on button "Instructions" at bounding box center [551, 272] width 105 height 38
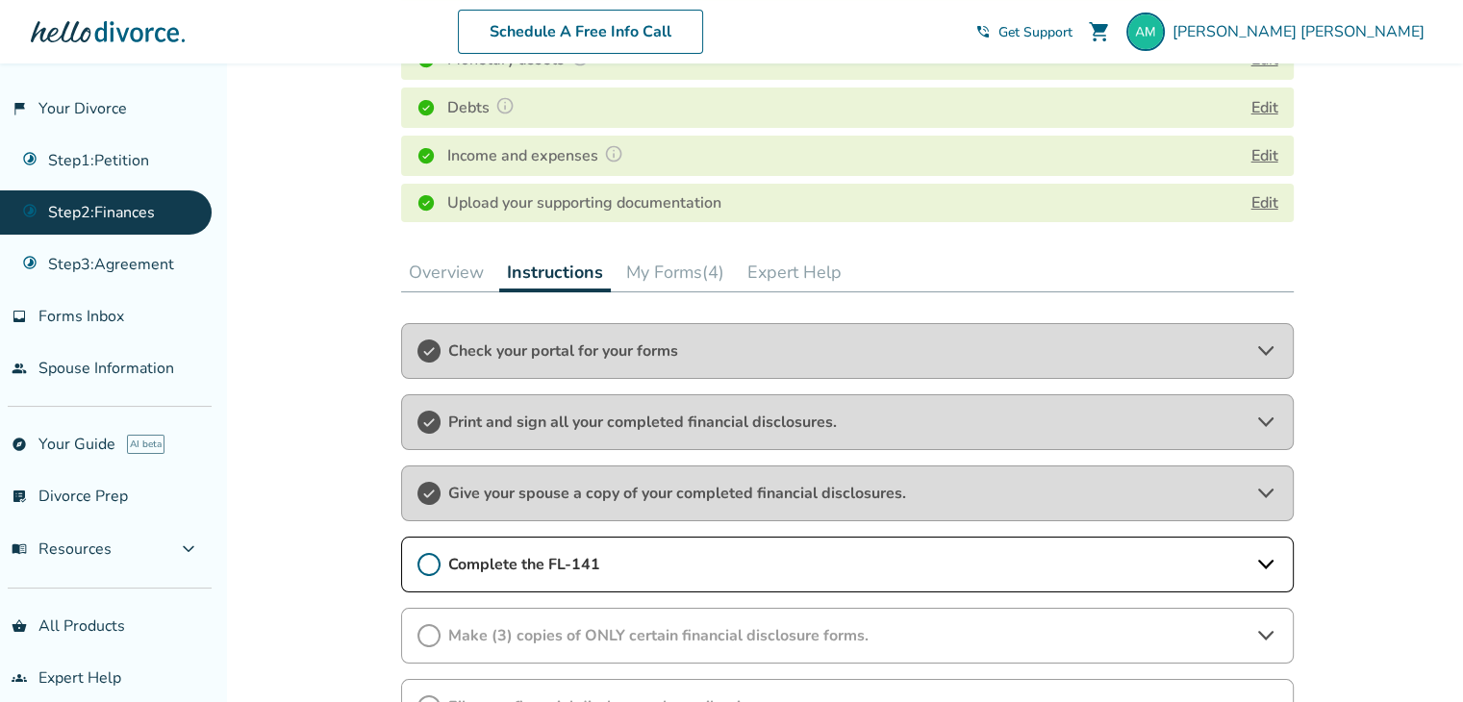
click at [700, 270] on button "My Forms (4)" at bounding box center [674, 272] width 113 height 38
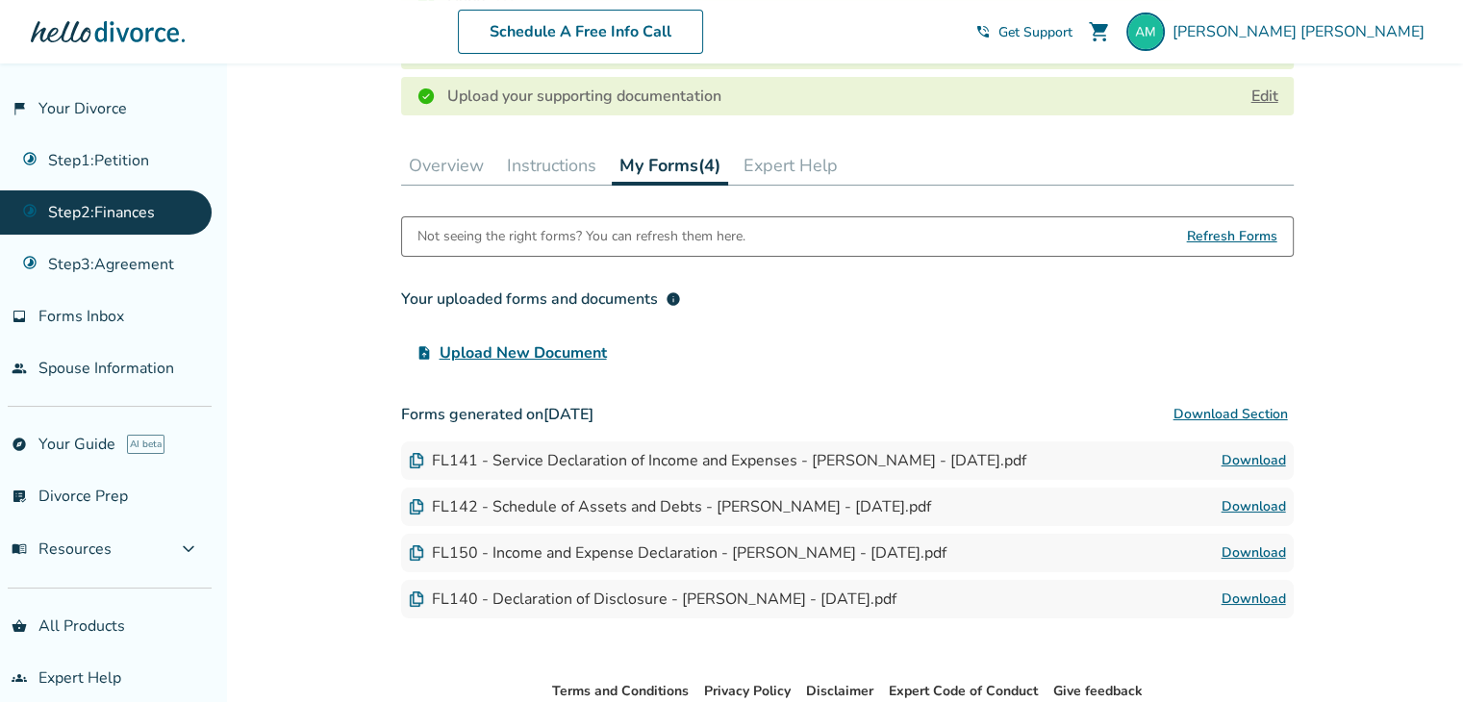
scroll to position [484, 0]
click at [563, 159] on button "Instructions" at bounding box center [551, 164] width 105 height 38
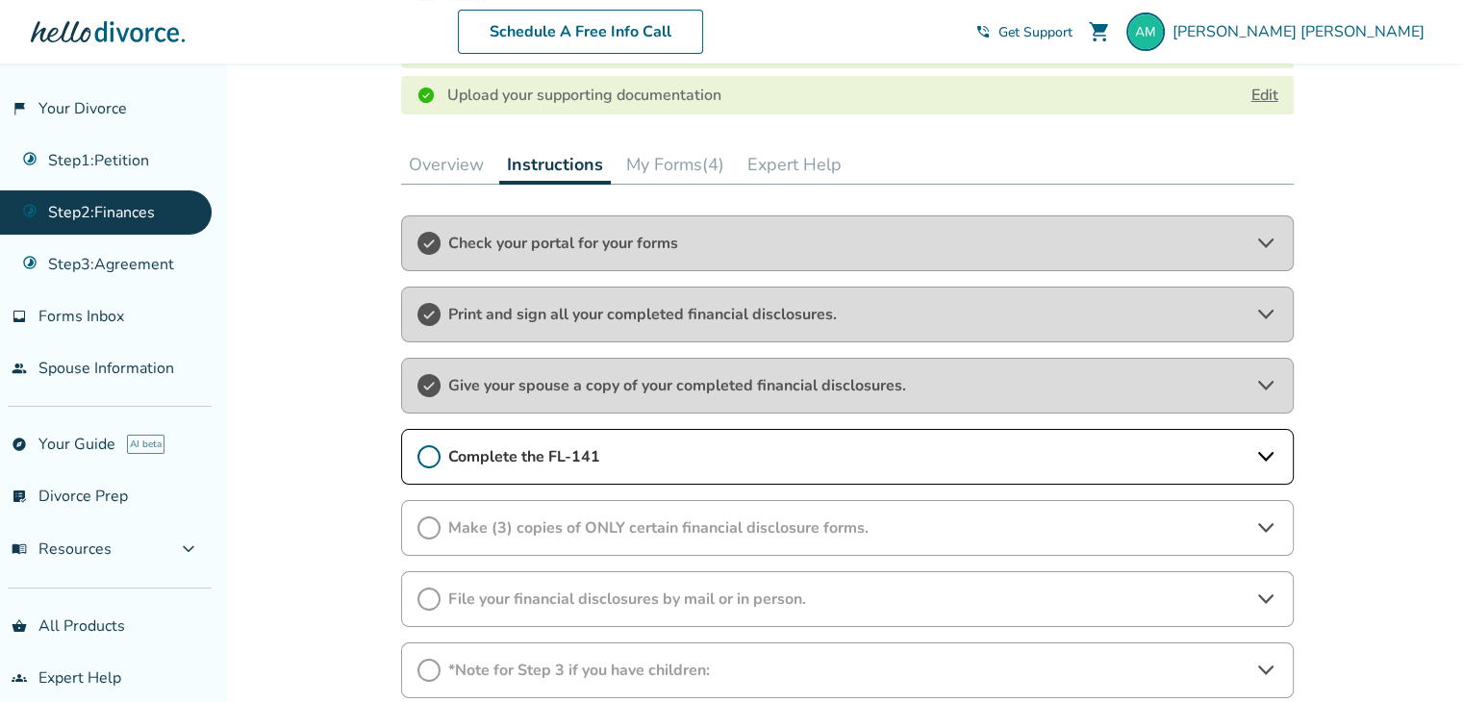
click at [581, 246] on span "Check your portal for your forms" at bounding box center [847, 243] width 798 height 21
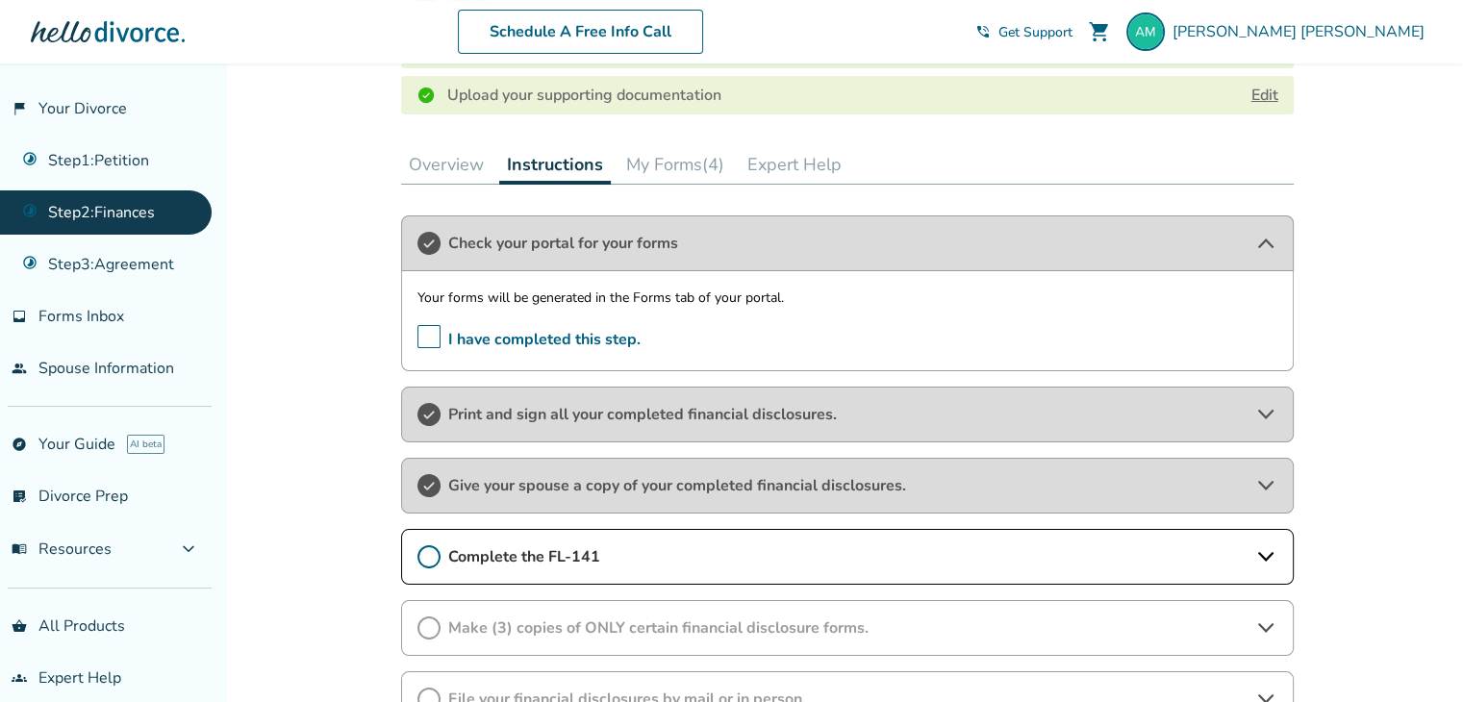
scroll to position [519, 0]
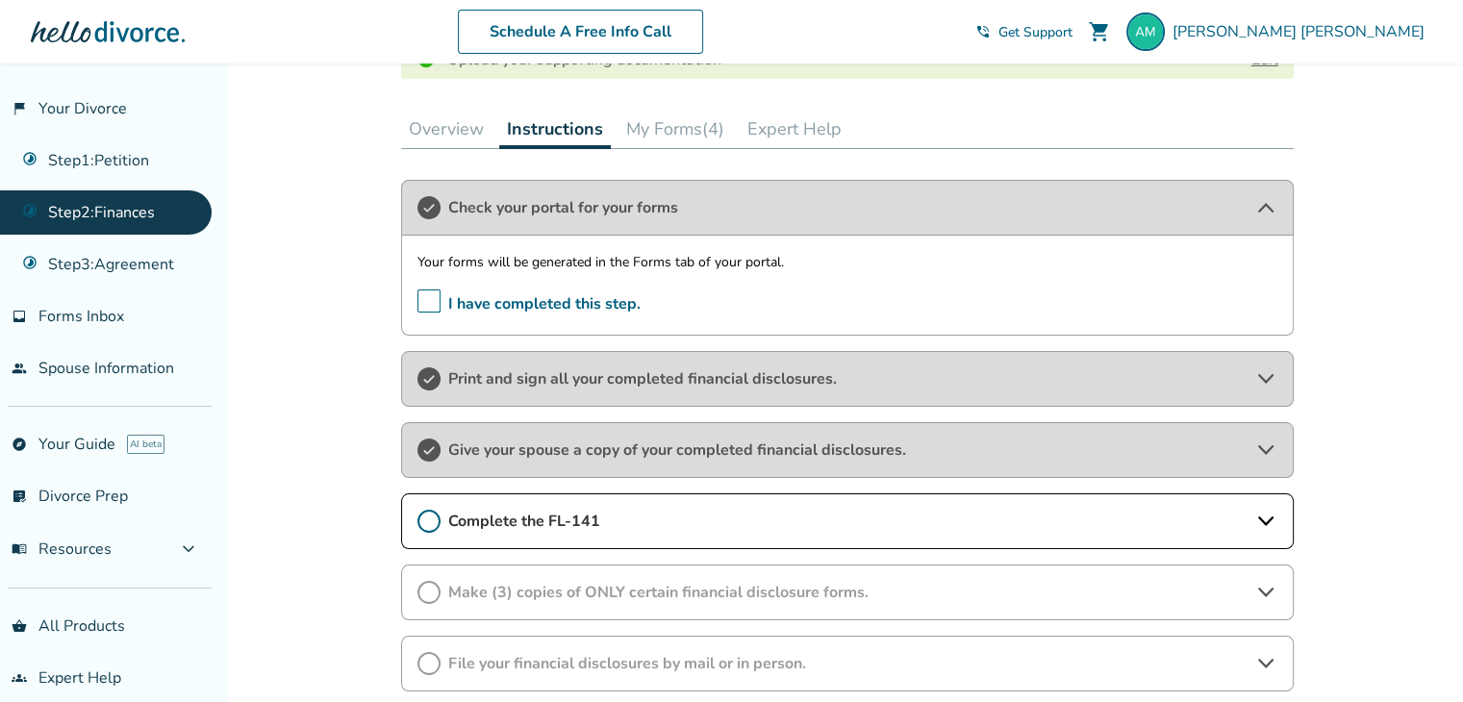
click at [581, 399] on div "Print and sign all your completed financial disclosures." at bounding box center [847, 379] width 892 height 56
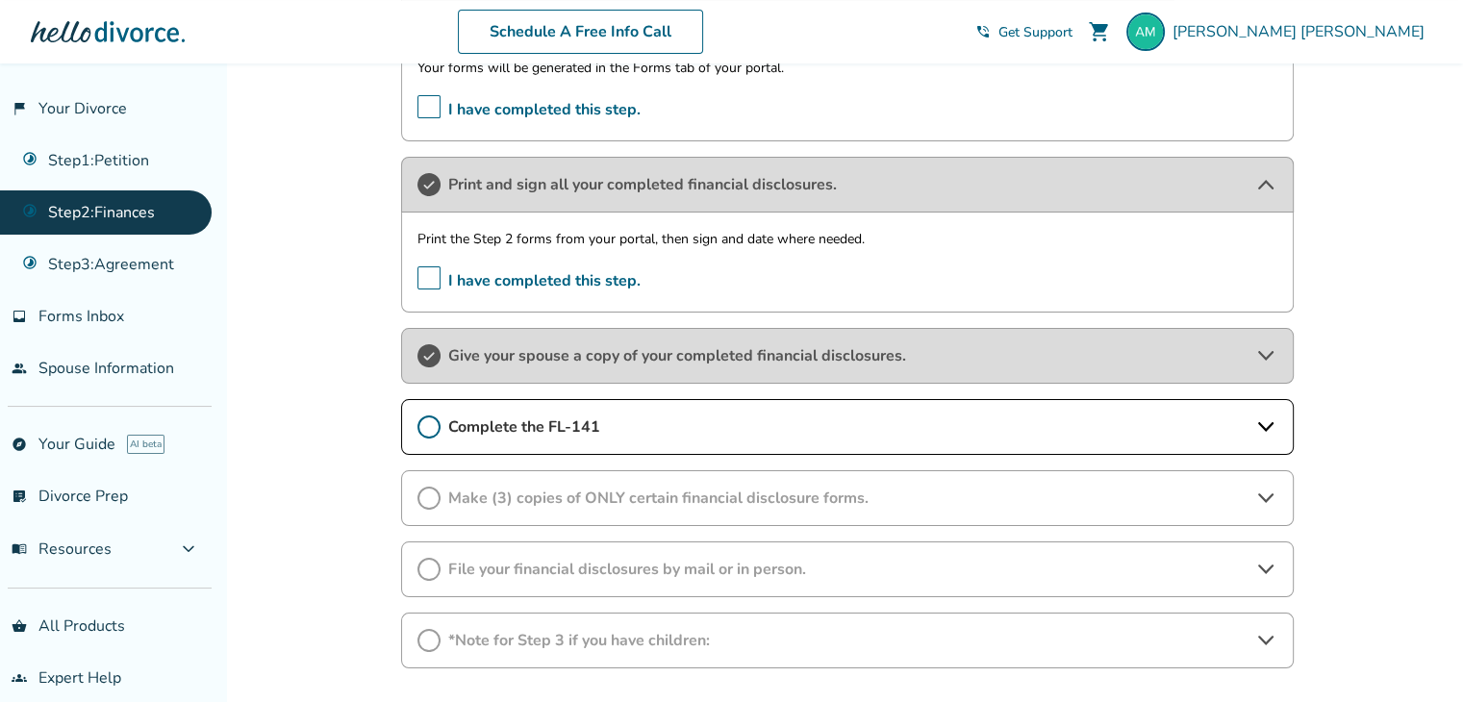
scroll to position [842, 0]
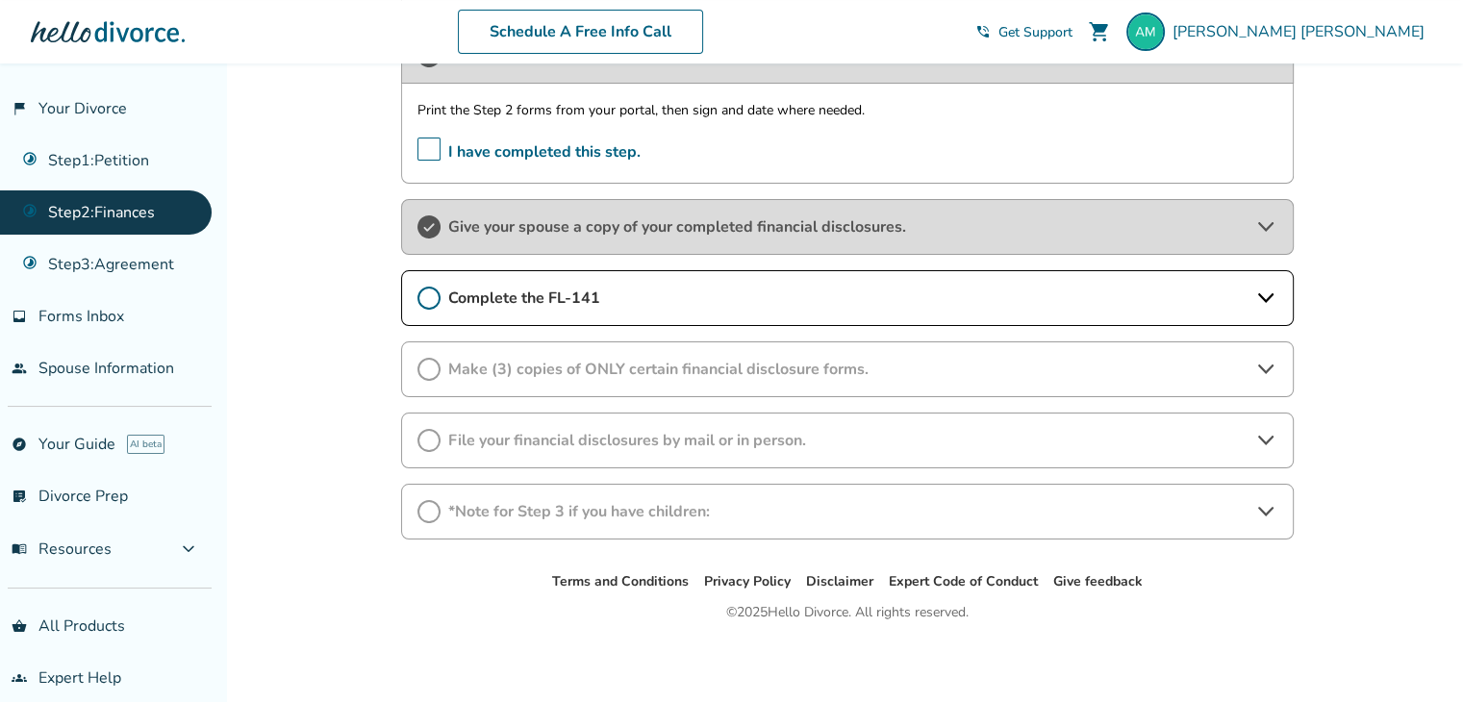
click at [528, 231] on span "Give your spouse a copy of your completed financial disclosures." at bounding box center [847, 226] width 798 height 21
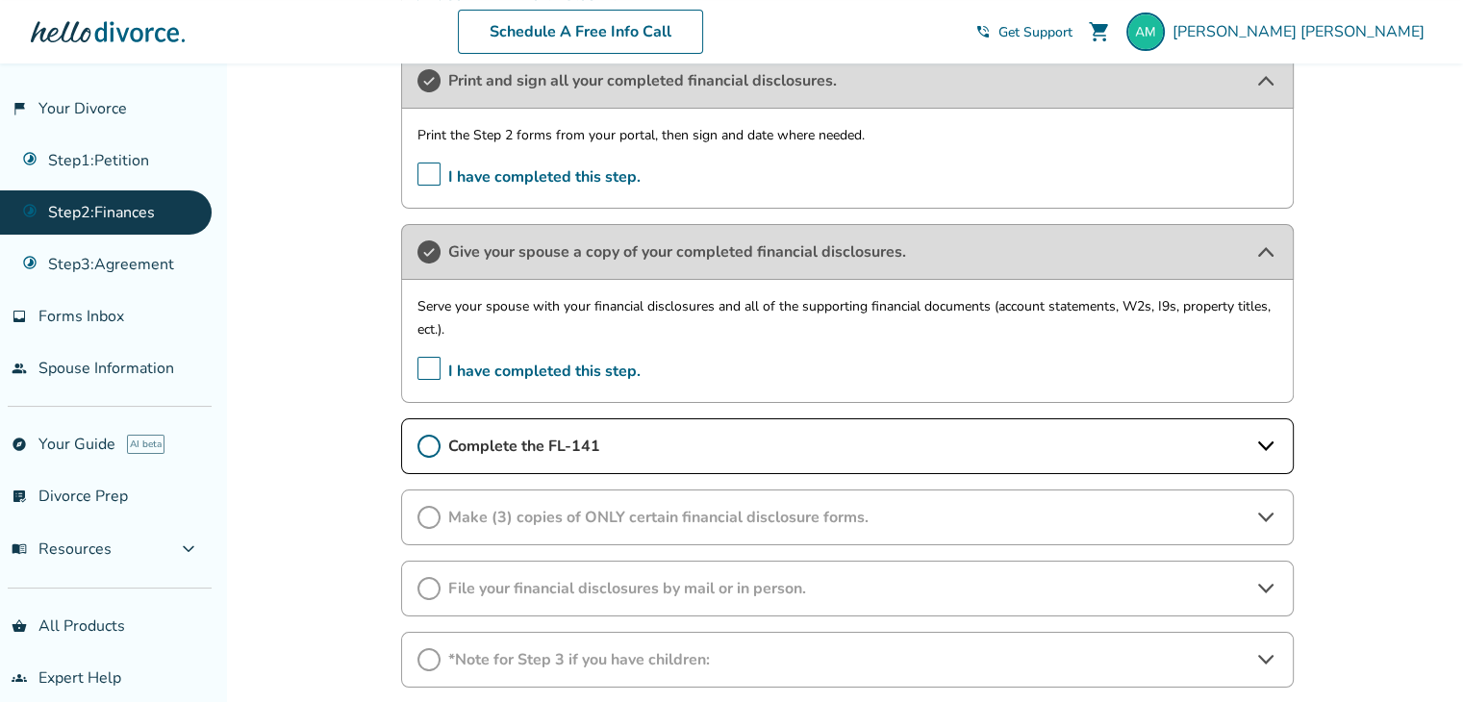
scroll to position [819, 0]
click at [683, 450] on span "Complete the FL-141" at bounding box center [847, 444] width 798 height 21
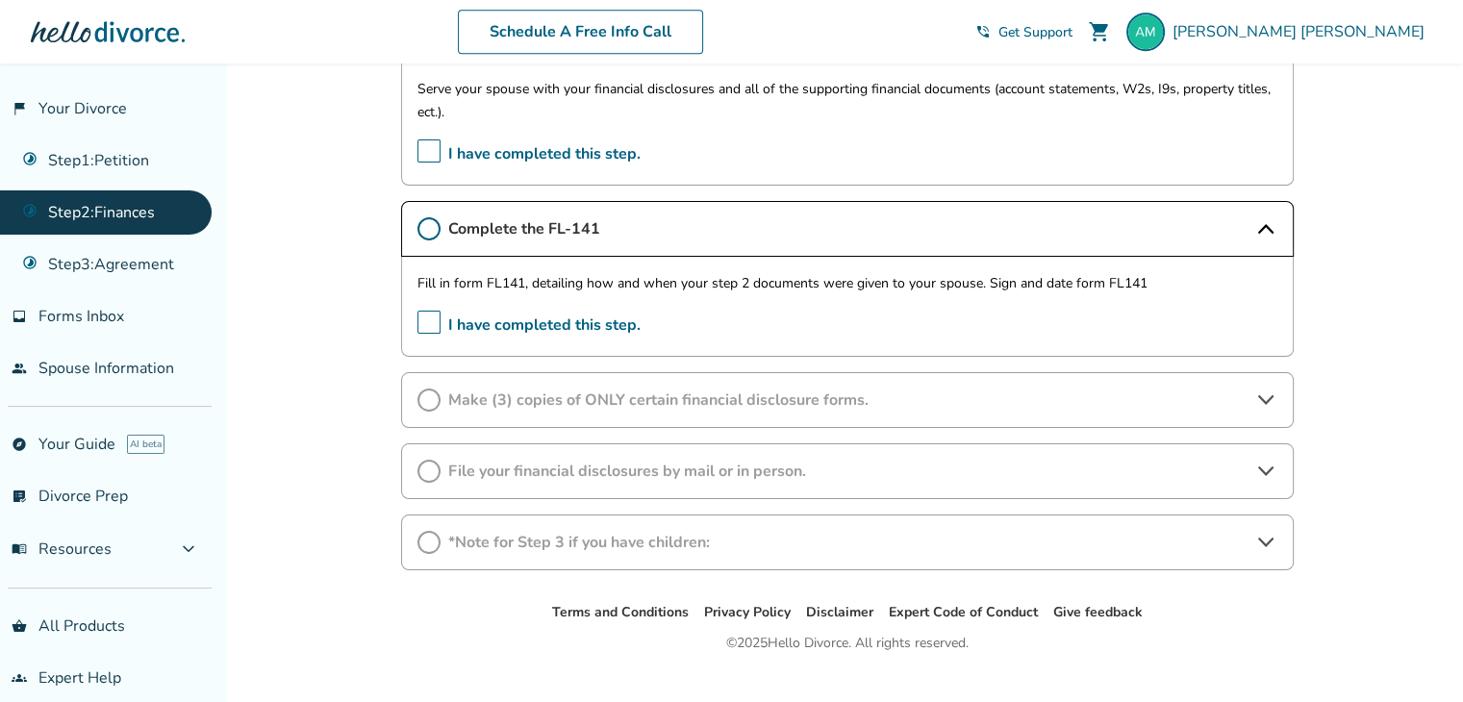
scroll to position [1052, 0]
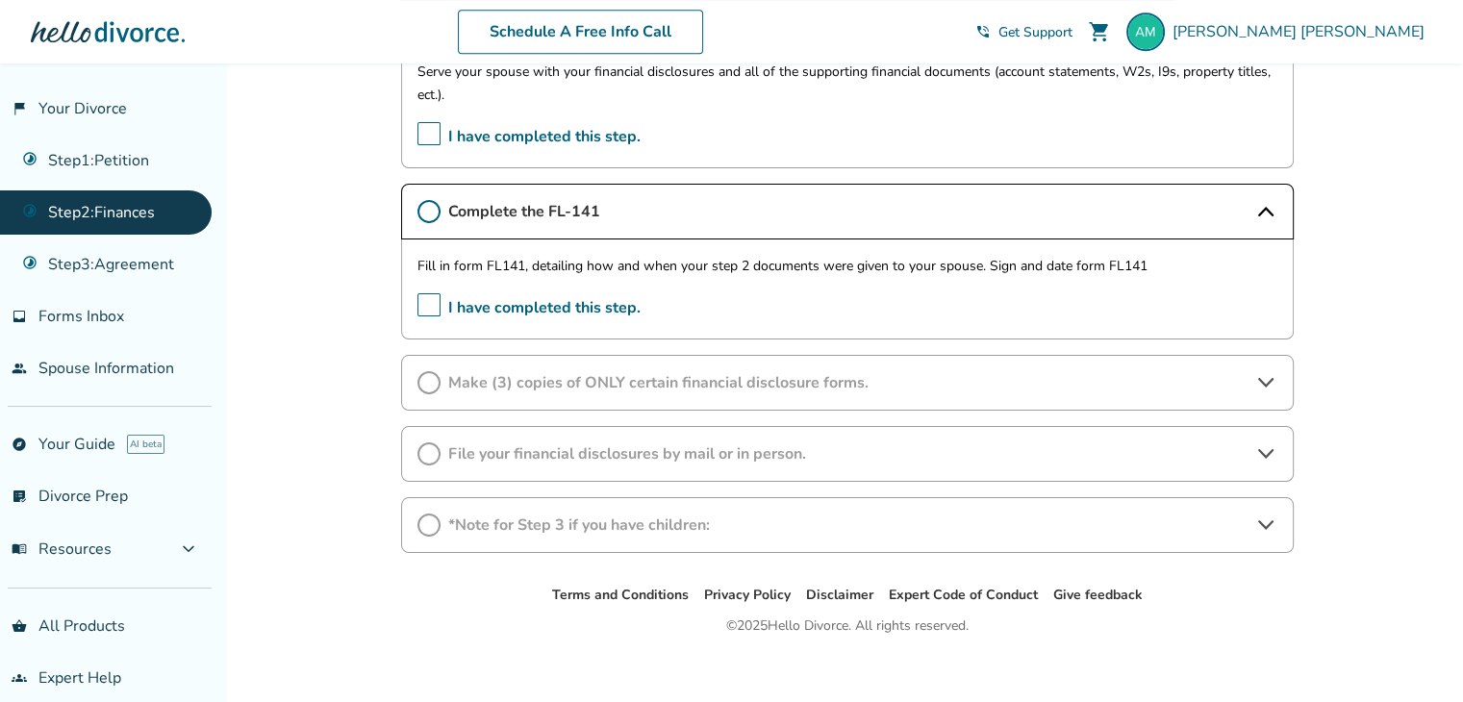
click at [430, 309] on span "I have completed this step." at bounding box center [528, 308] width 223 height 30
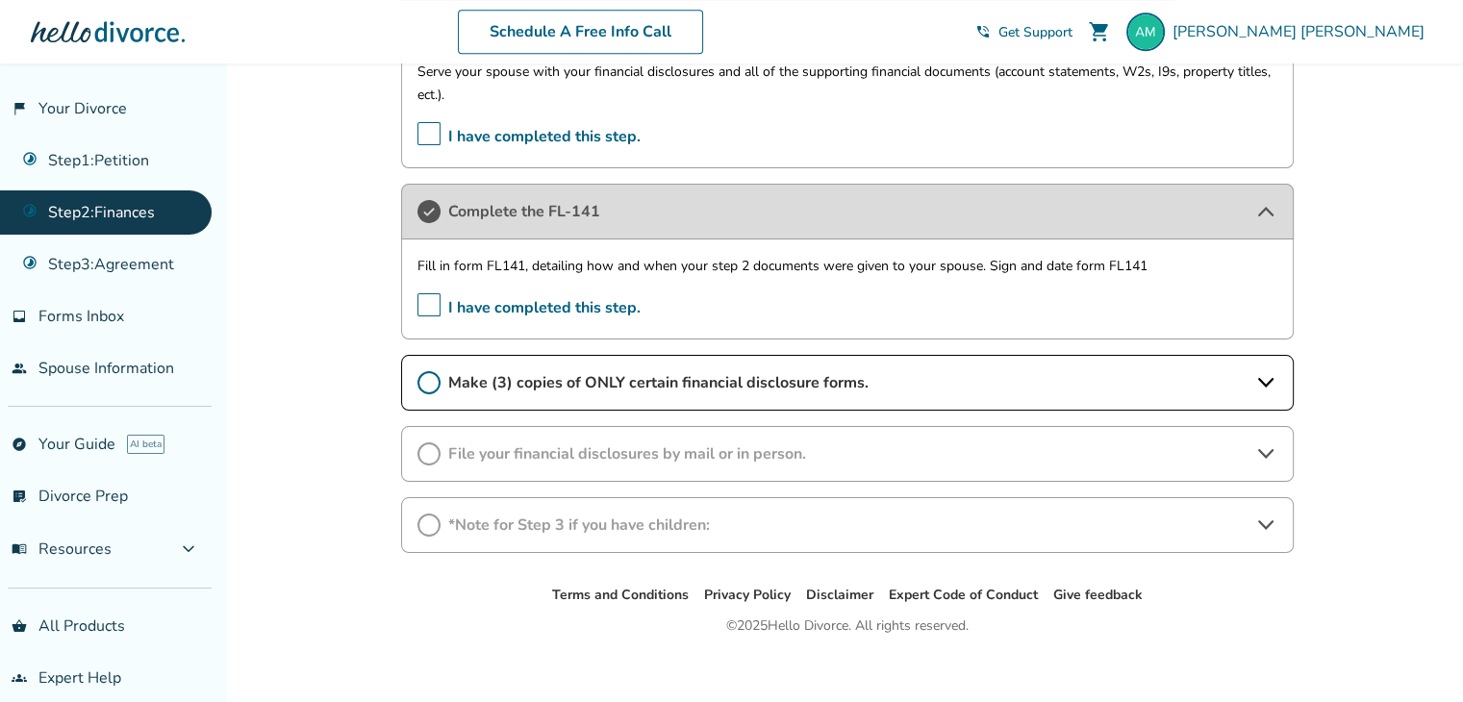
click at [946, 372] on span "Make (3) copies of ONLY certain financial disclosure forms." at bounding box center [847, 382] width 798 height 21
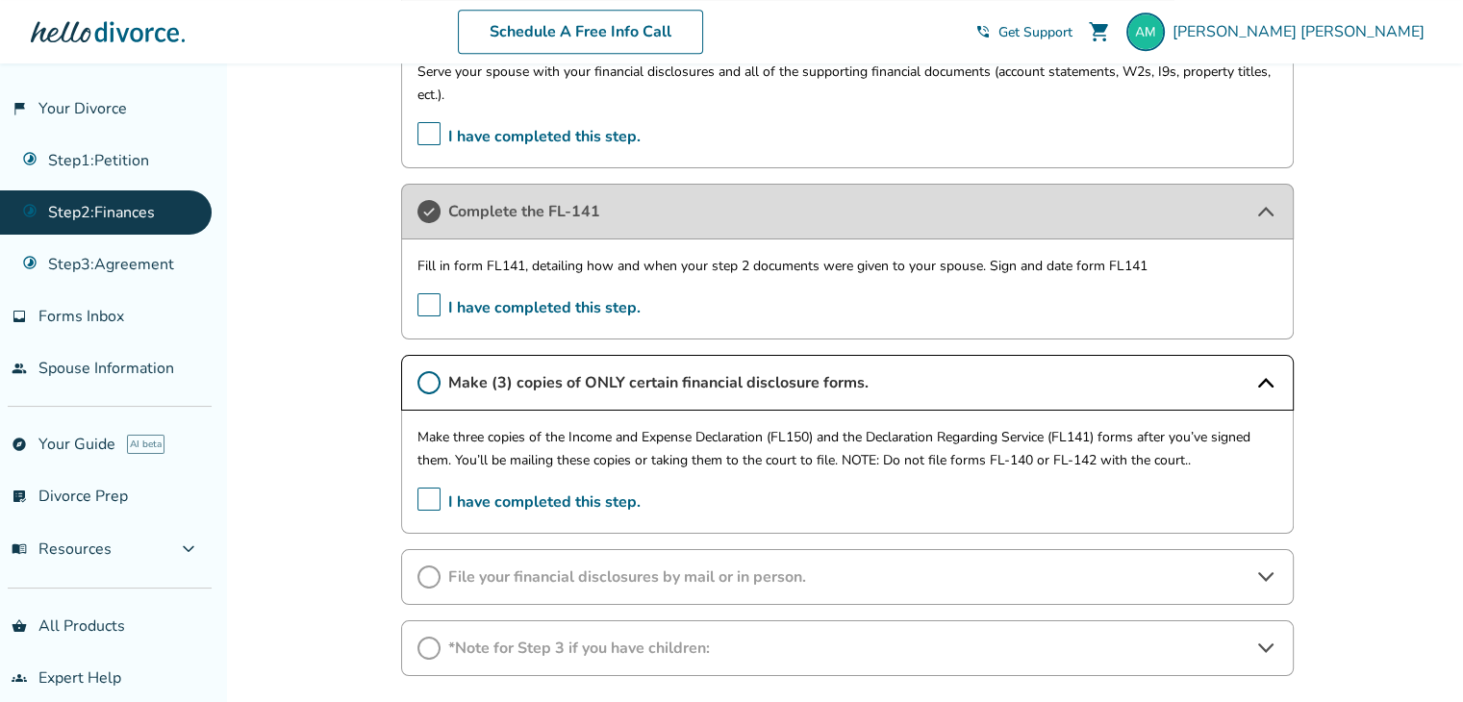
scroll to position [1185, 0]
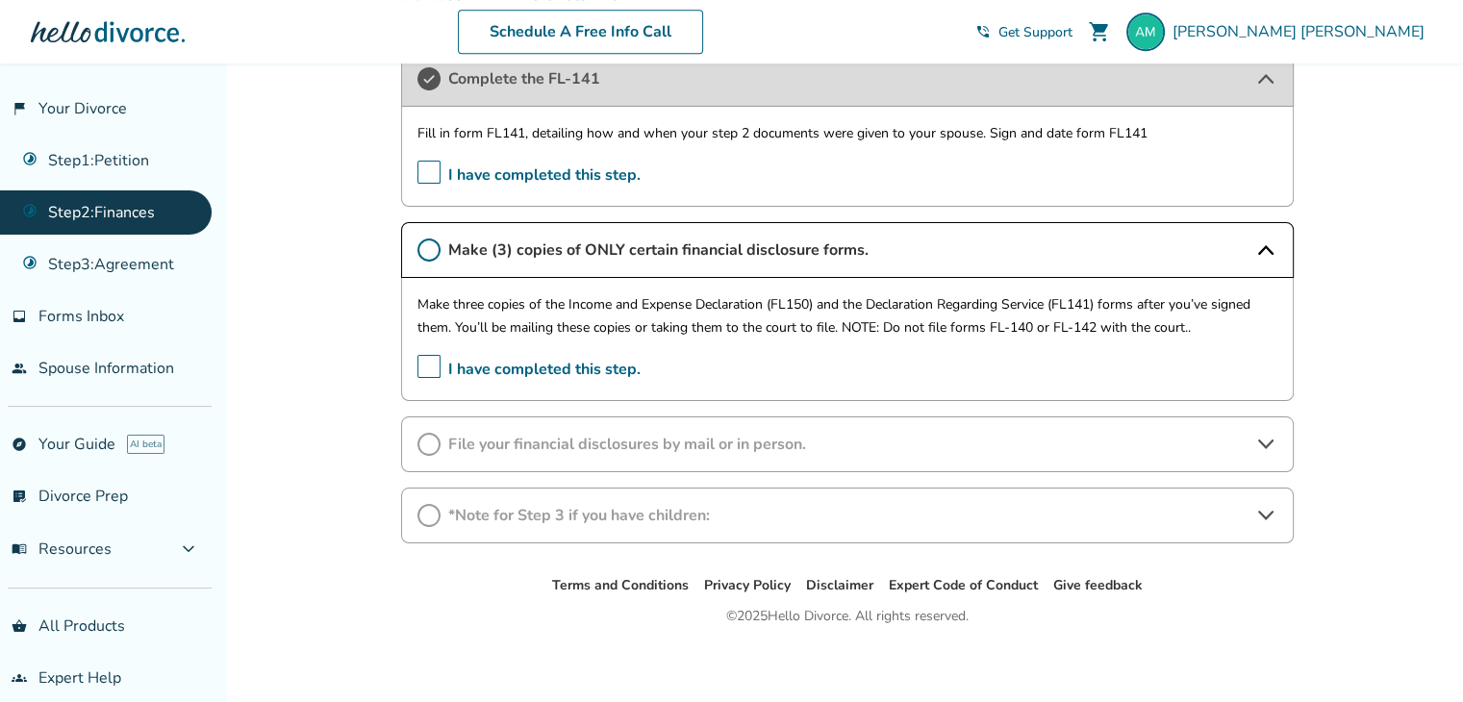
click at [439, 361] on span "I have completed this step." at bounding box center [528, 370] width 223 height 30
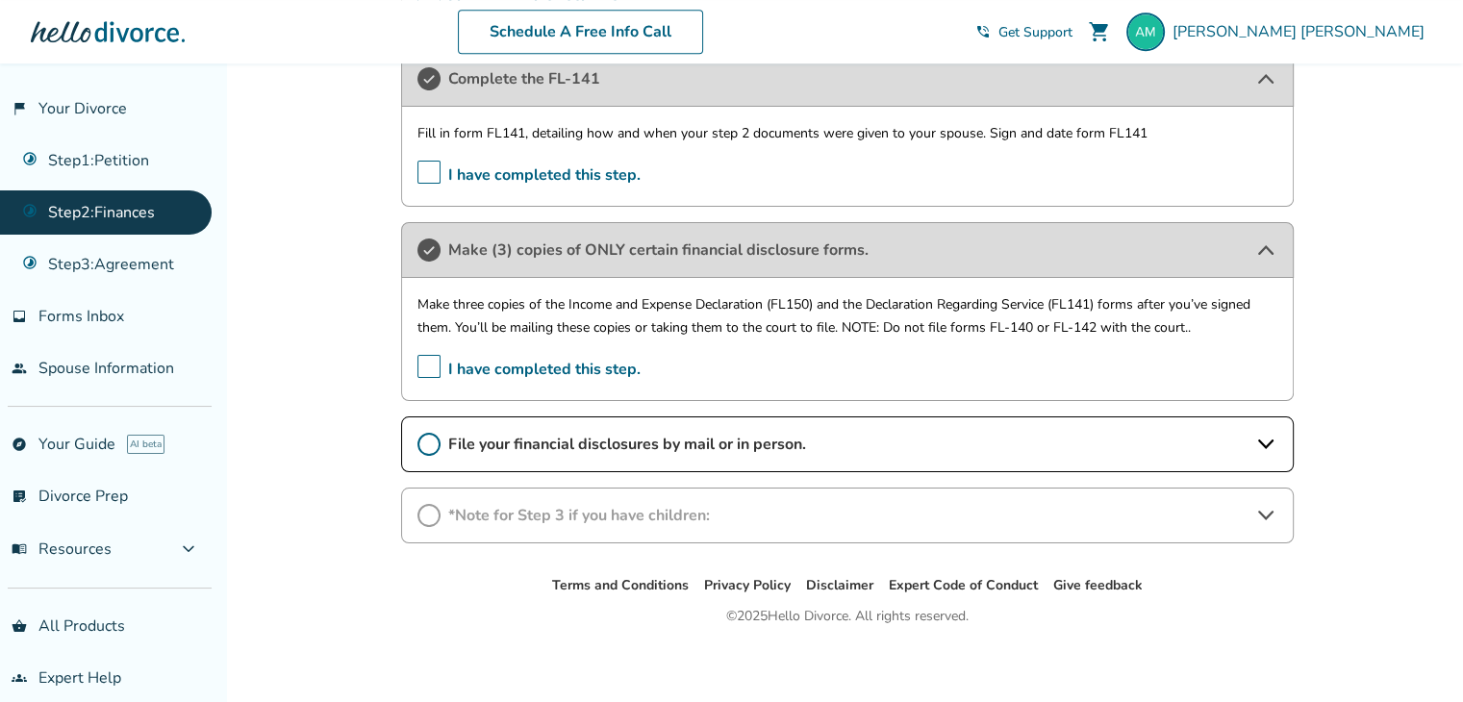
click at [705, 458] on div "File your financial disclosures by mail or in person." at bounding box center [847, 444] width 892 height 56
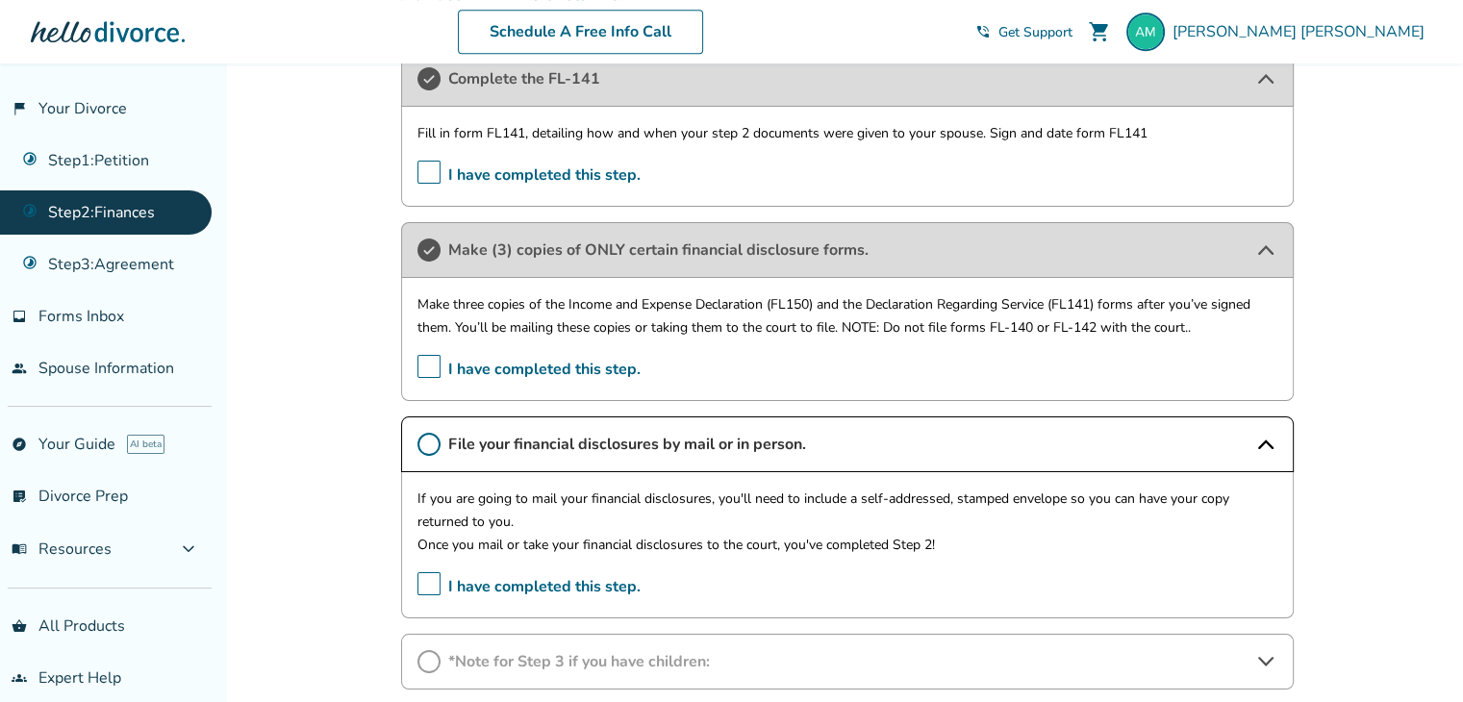
scroll to position [1219, 0]
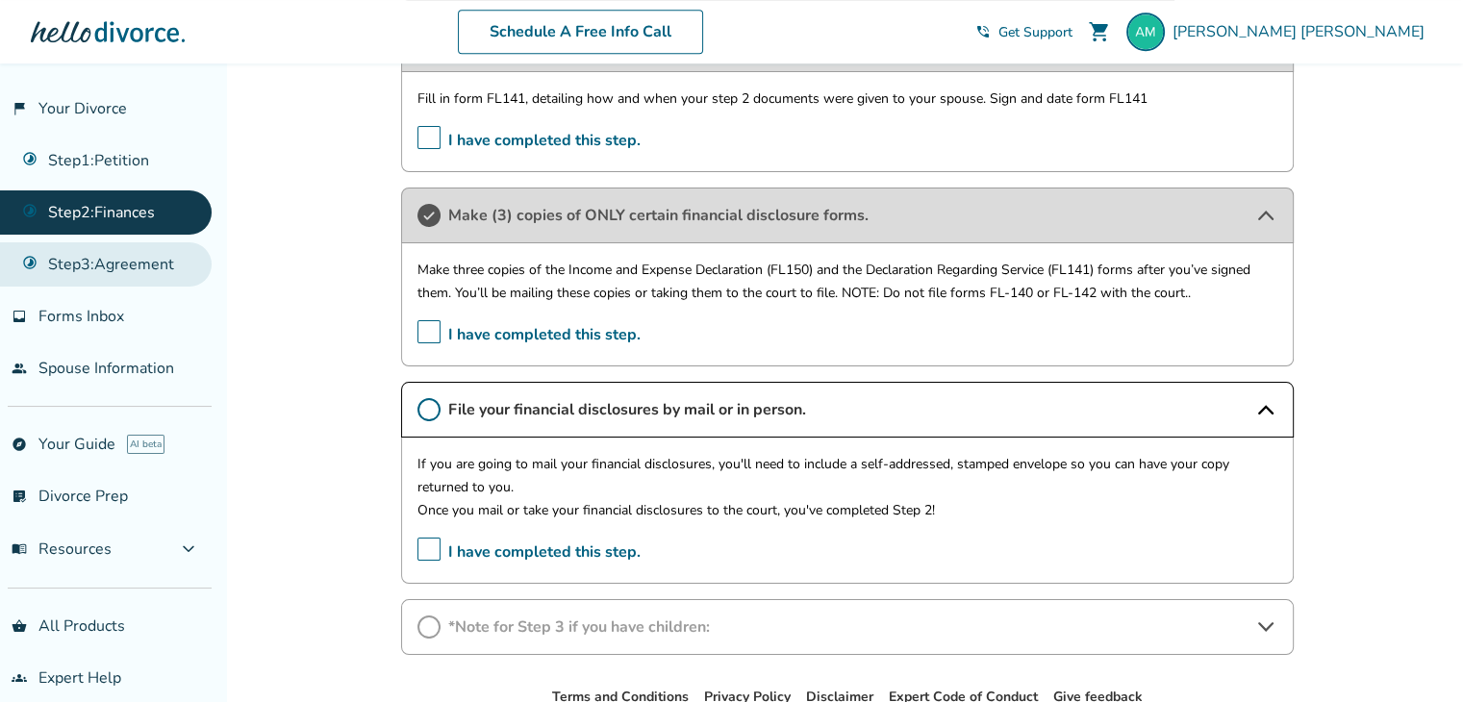
click at [156, 276] on link "Step 3 : Agreement" at bounding box center [106, 264] width 212 height 44
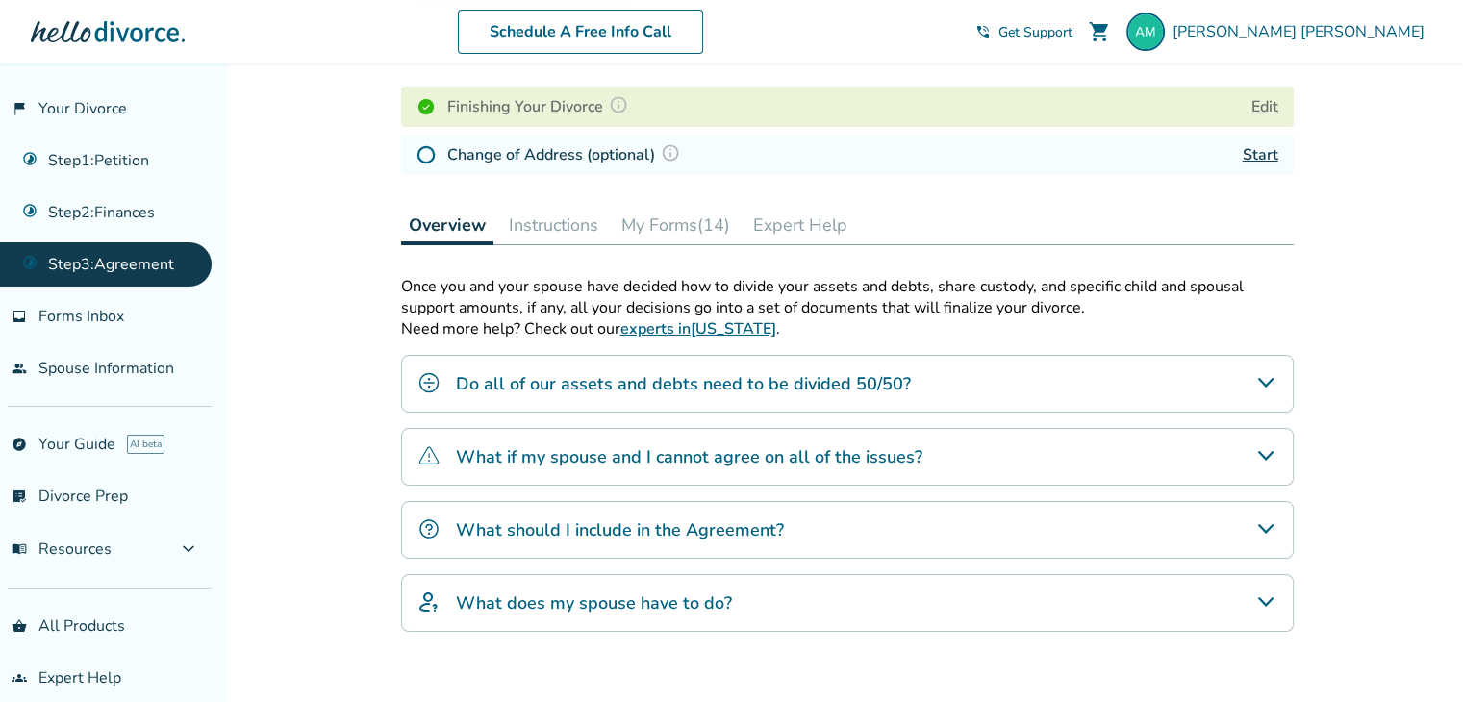
scroll to position [284, 0]
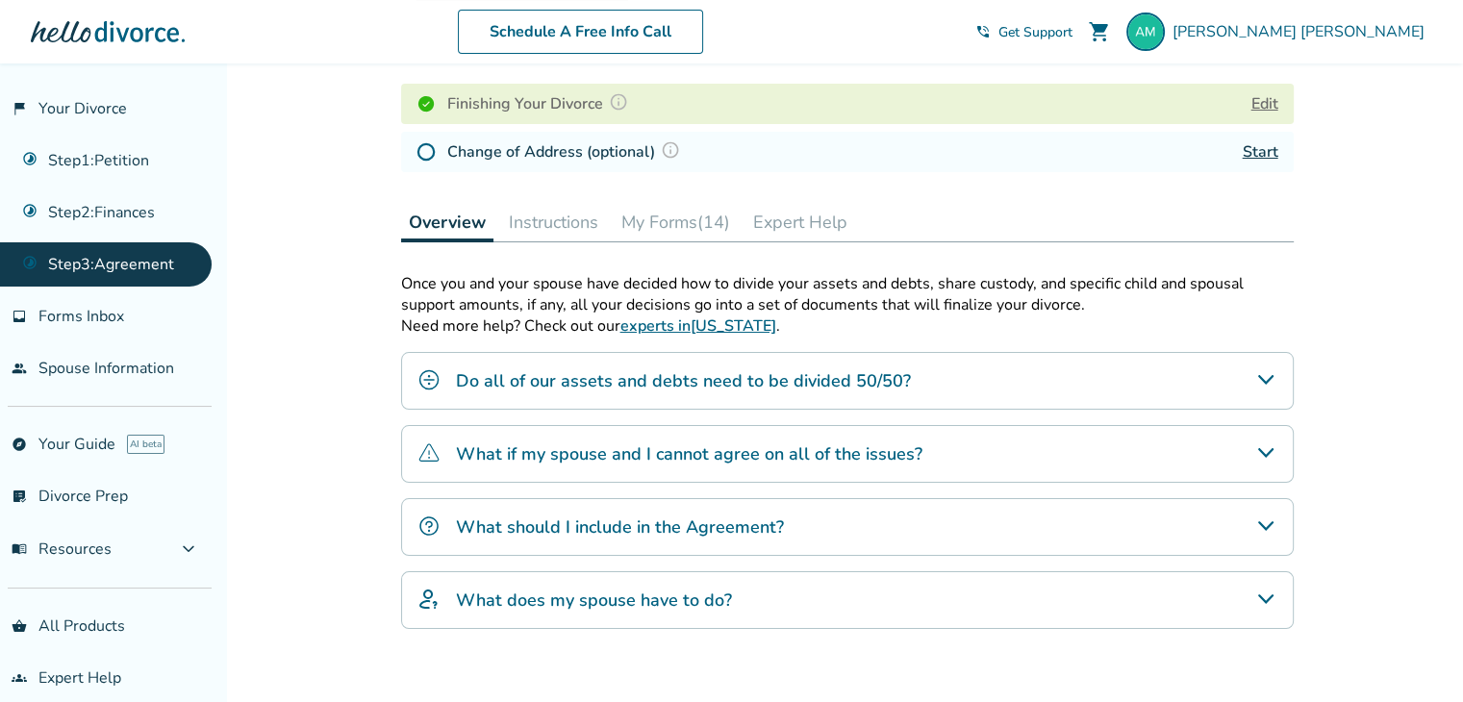
click at [568, 227] on button "Instructions" at bounding box center [553, 222] width 105 height 38
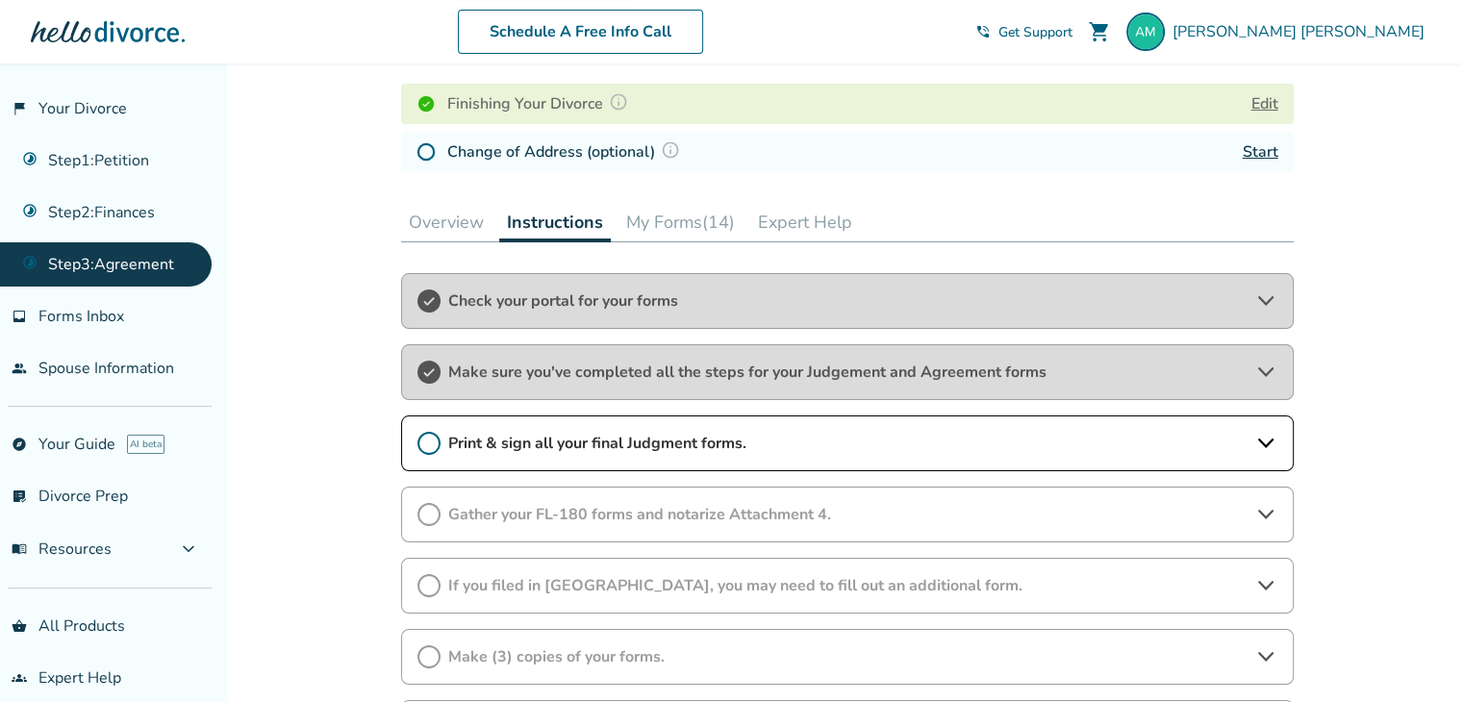
click at [641, 226] on button "My Forms (14)" at bounding box center [680, 222] width 124 height 38
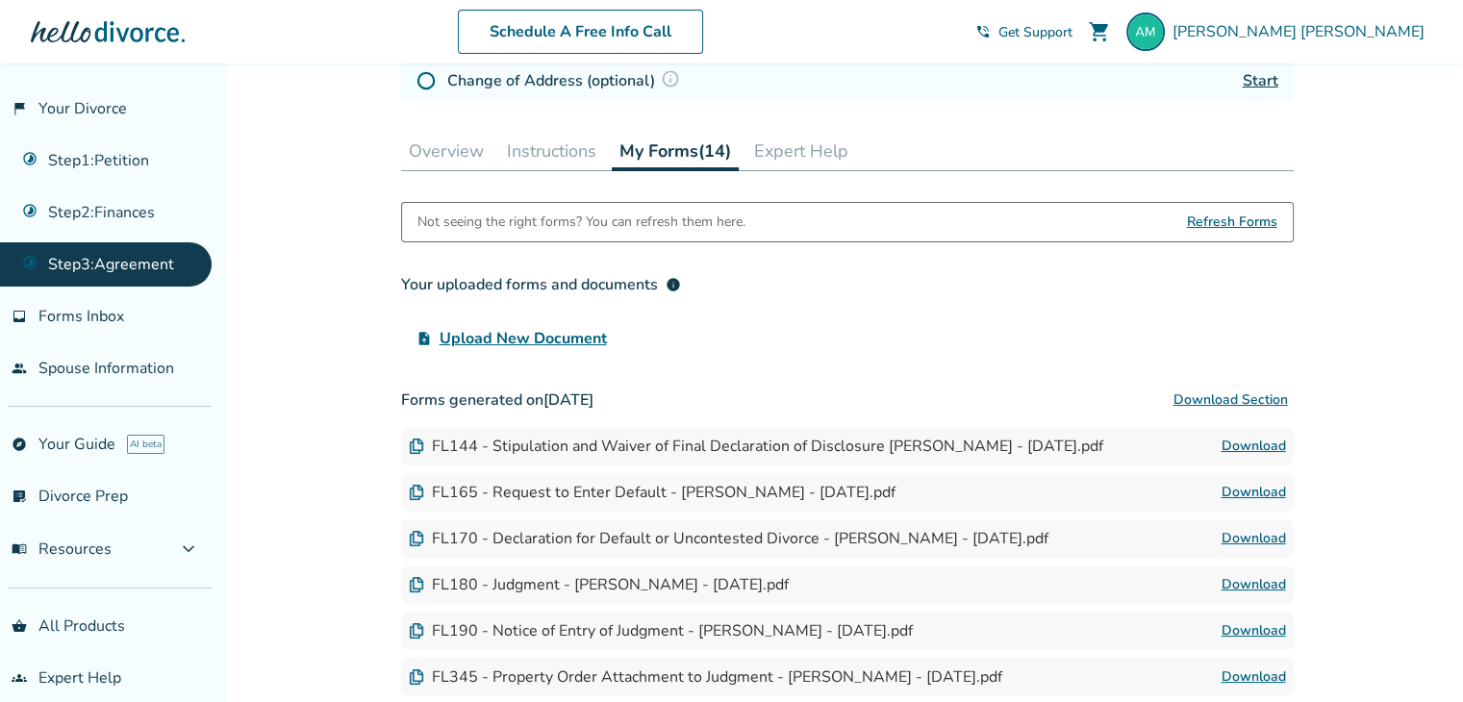
scroll to position [354, 0]
click at [549, 133] on button "Instructions" at bounding box center [551, 152] width 105 height 38
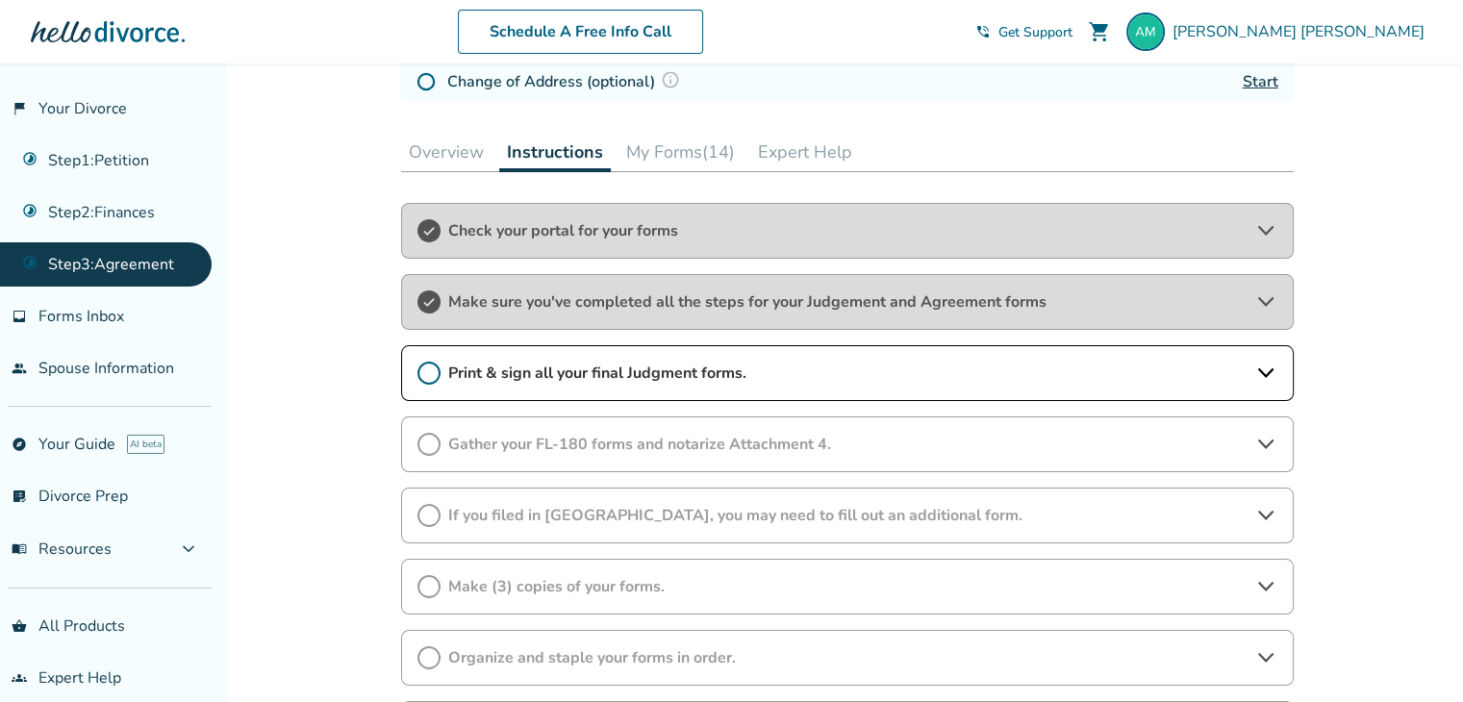
click at [652, 230] on span "Check your portal for your forms" at bounding box center [847, 230] width 798 height 21
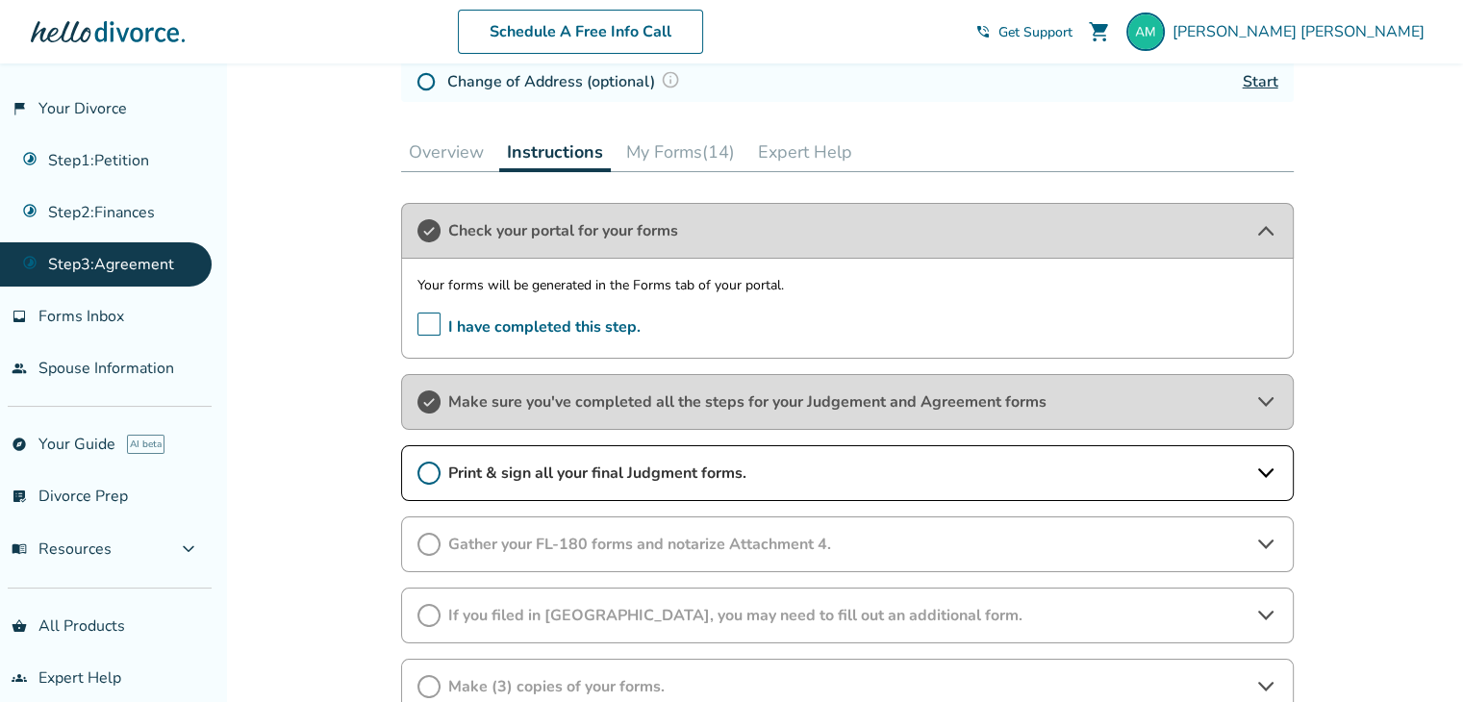
click at [639, 405] on span "Make sure you've completed all the steps for your Judgement and Agreement forms" at bounding box center [847, 401] width 798 height 21
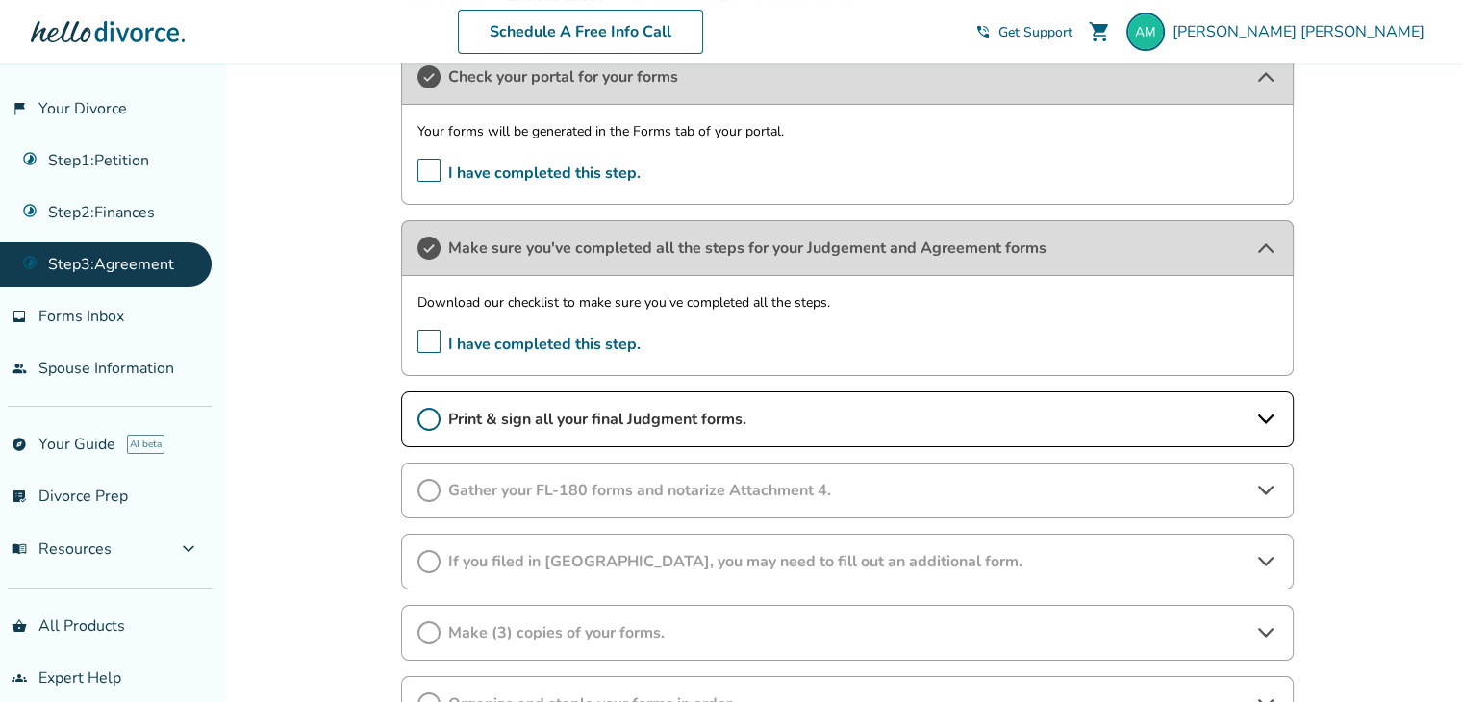
scroll to position [509, 0]
click at [594, 436] on div "Print & sign all your final Judgment forms." at bounding box center [847, 418] width 892 height 56
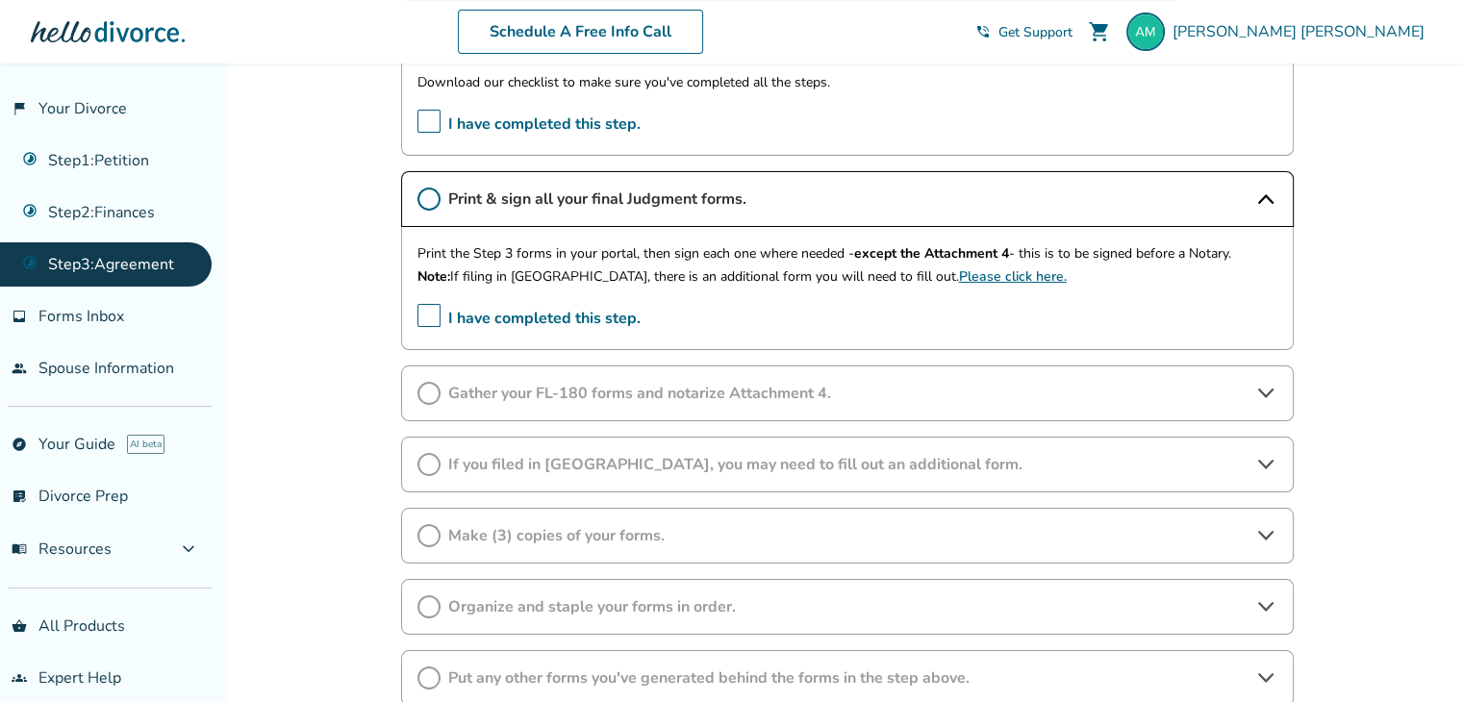
scroll to position [730, 0]
click at [720, 404] on div "Gather your FL-180 forms and notarize Attachment 4." at bounding box center [847, 392] width 892 height 56
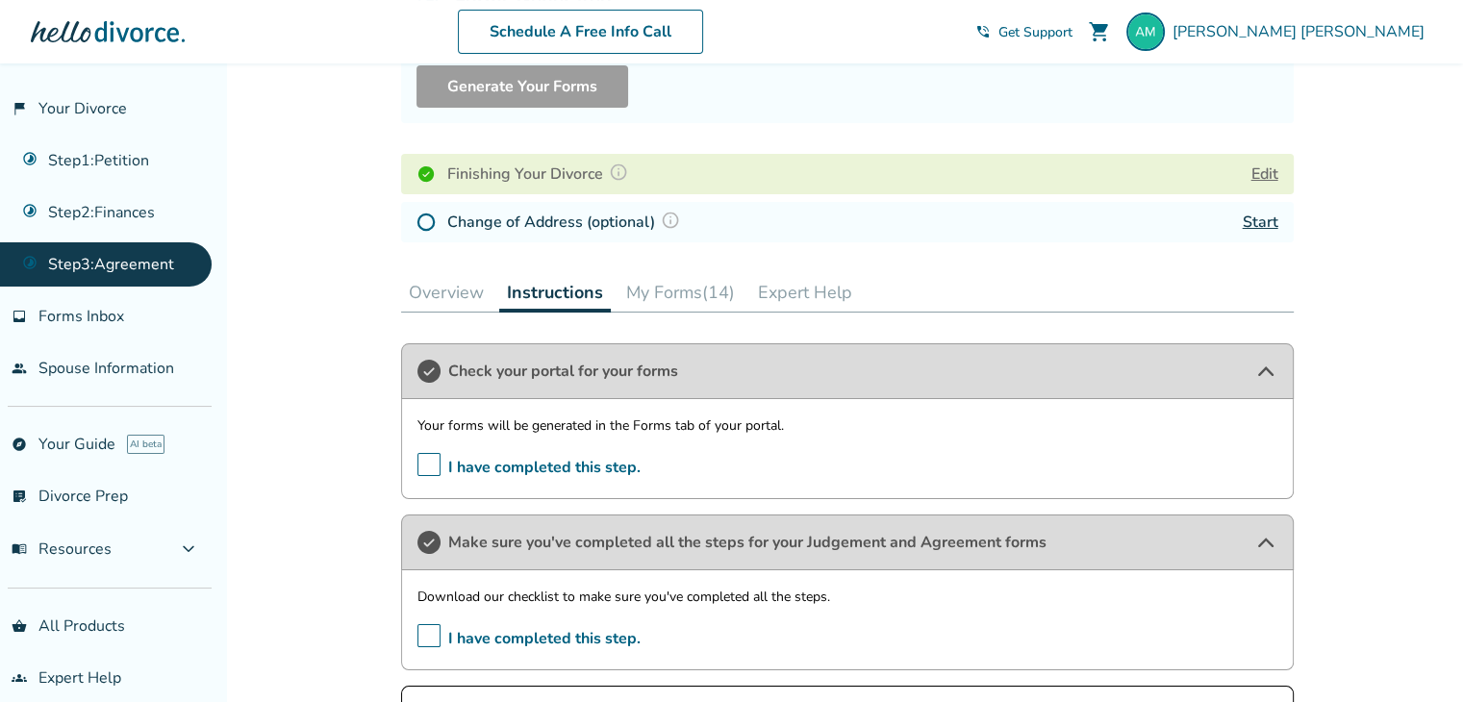
scroll to position [208, 0]
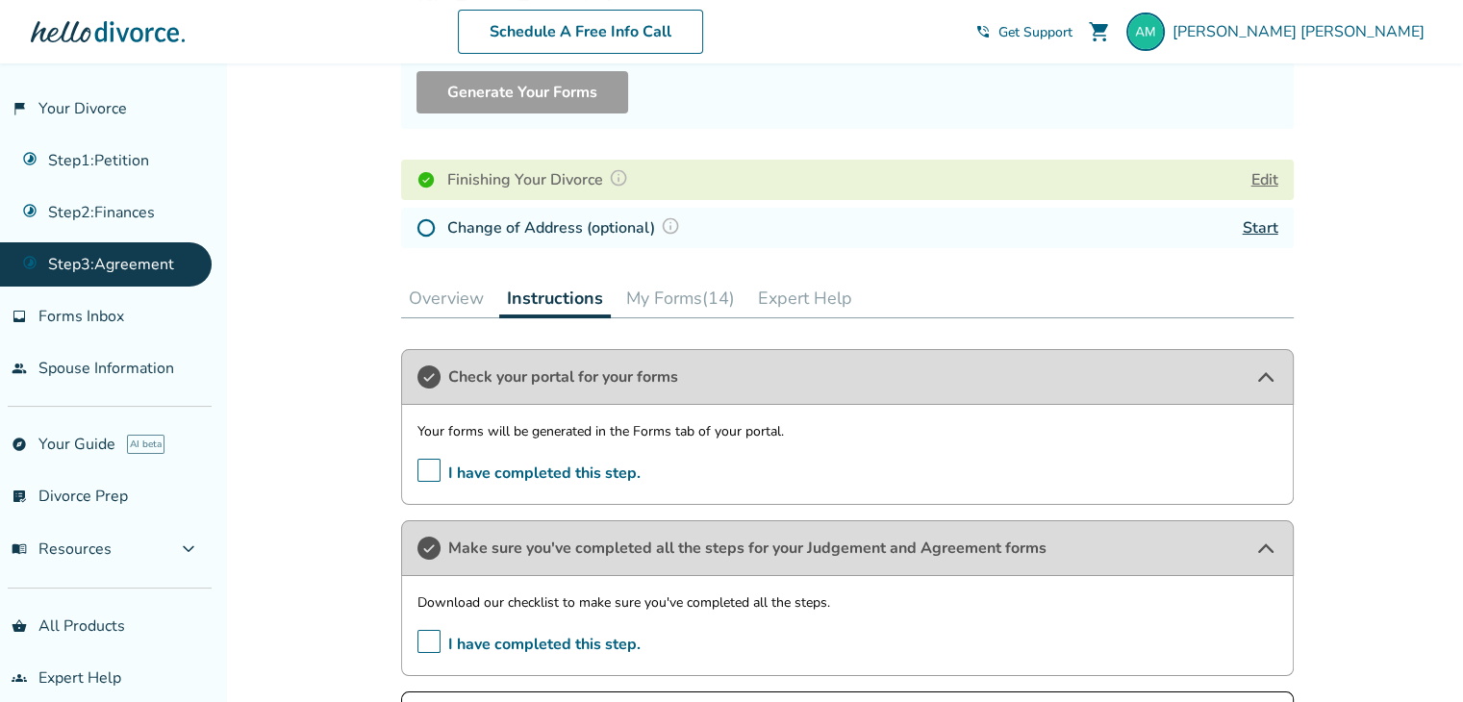
click at [670, 298] on button "My Forms (14)" at bounding box center [680, 298] width 124 height 38
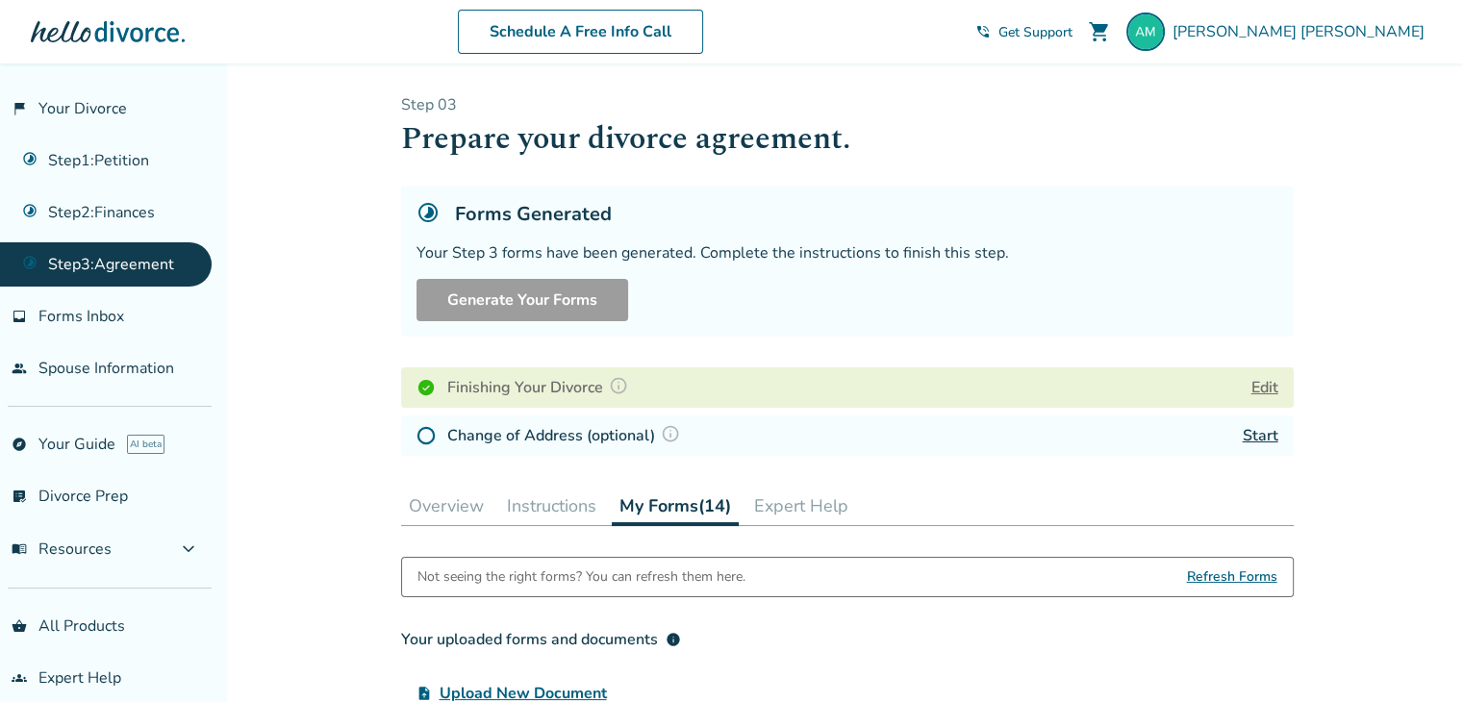
click at [562, 503] on button "Instructions" at bounding box center [551, 506] width 105 height 38
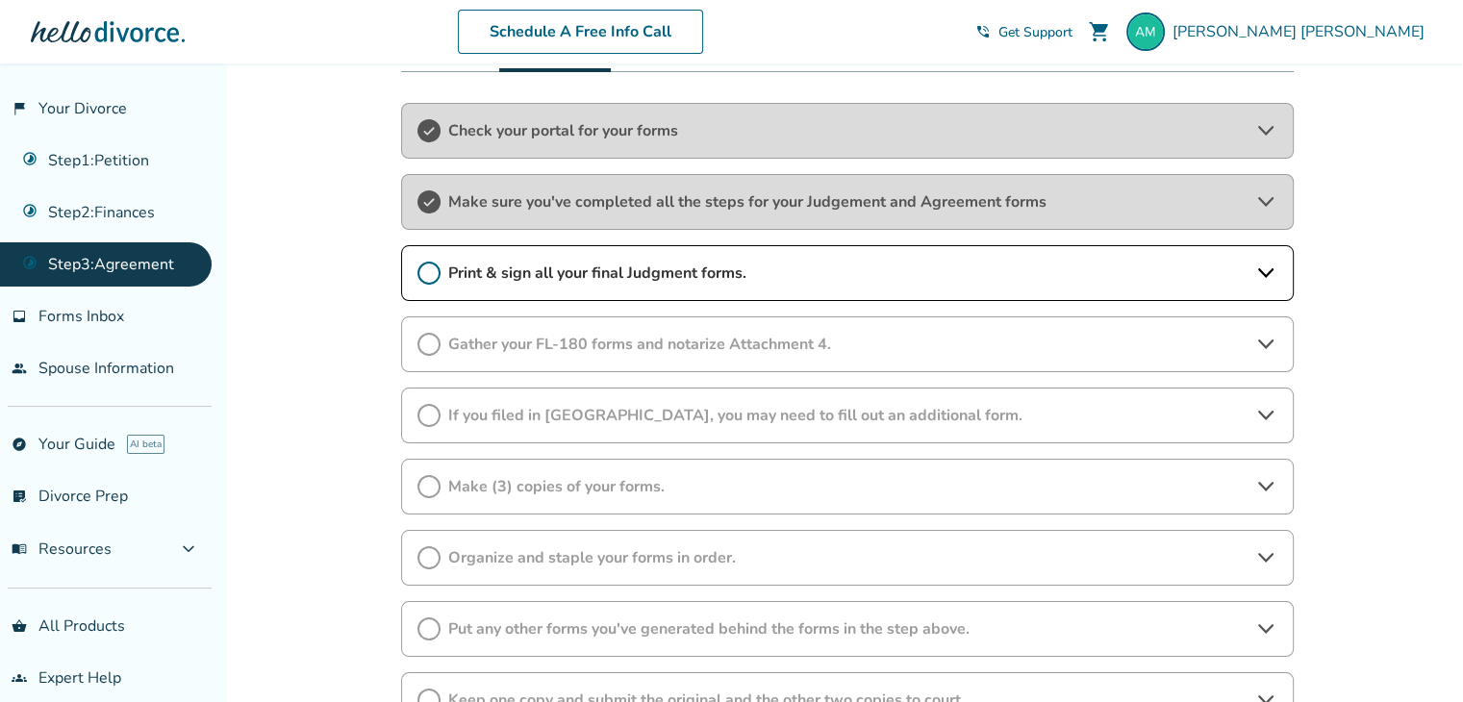
scroll to position [436, 0]
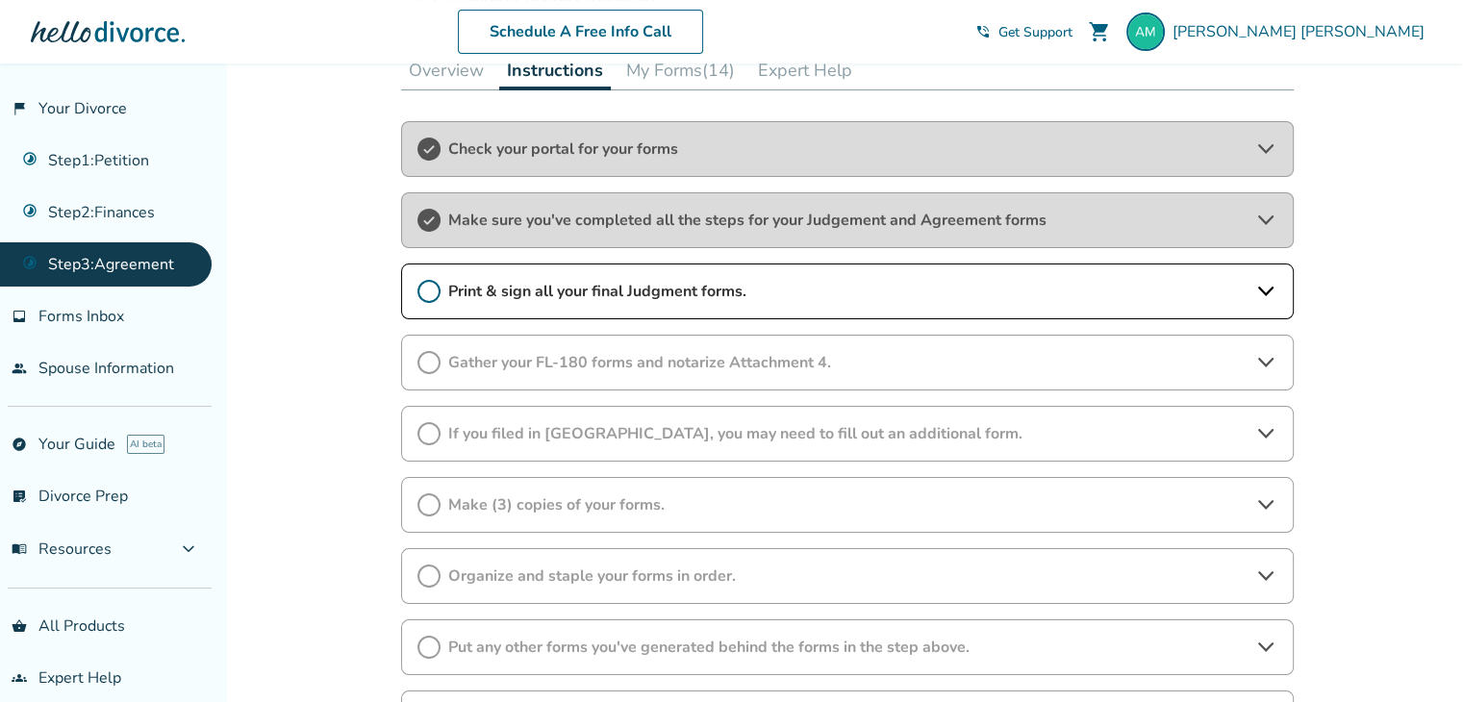
click at [774, 294] on span "Print & sign all your final Judgment forms." at bounding box center [847, 291] width 798 height 21
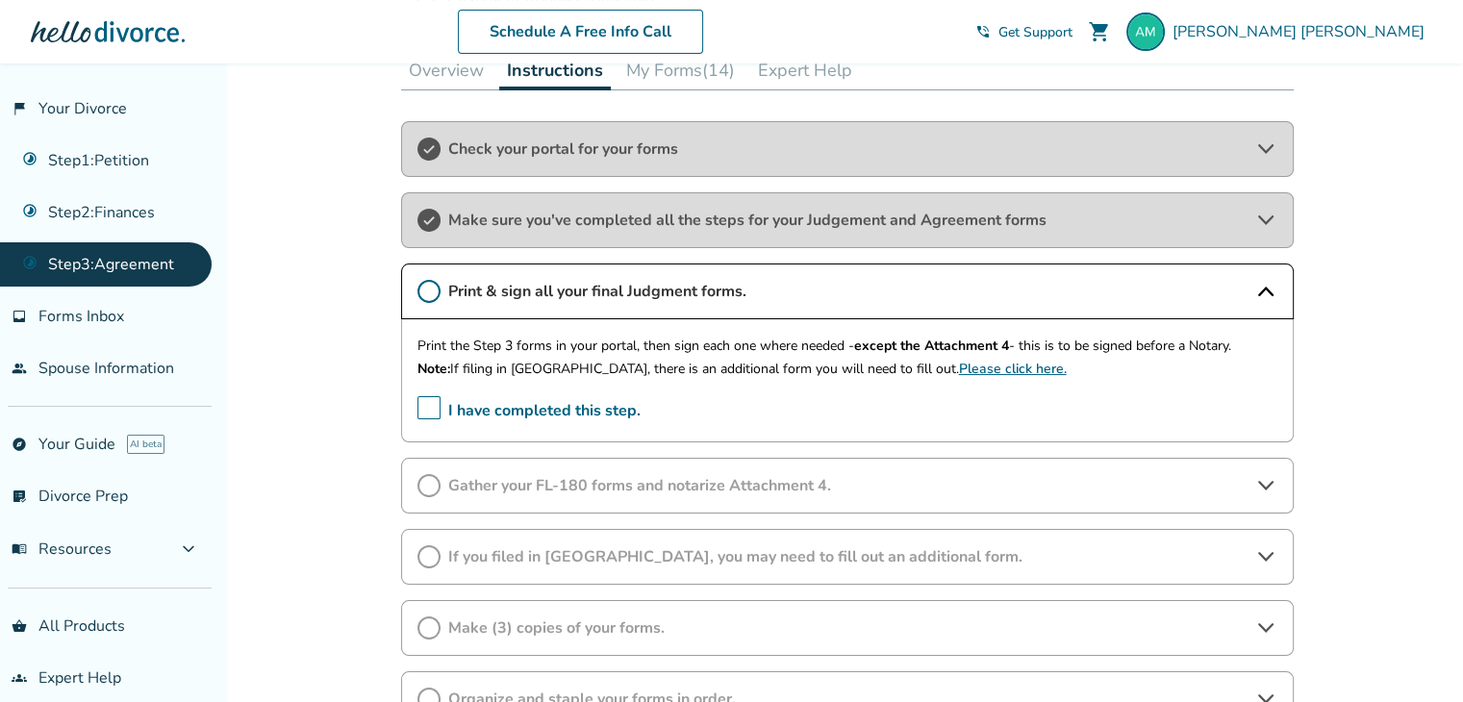
click at [672, 169] on div "Check your portal for your forms" at bounding box center [847, 149] width 892 height 56
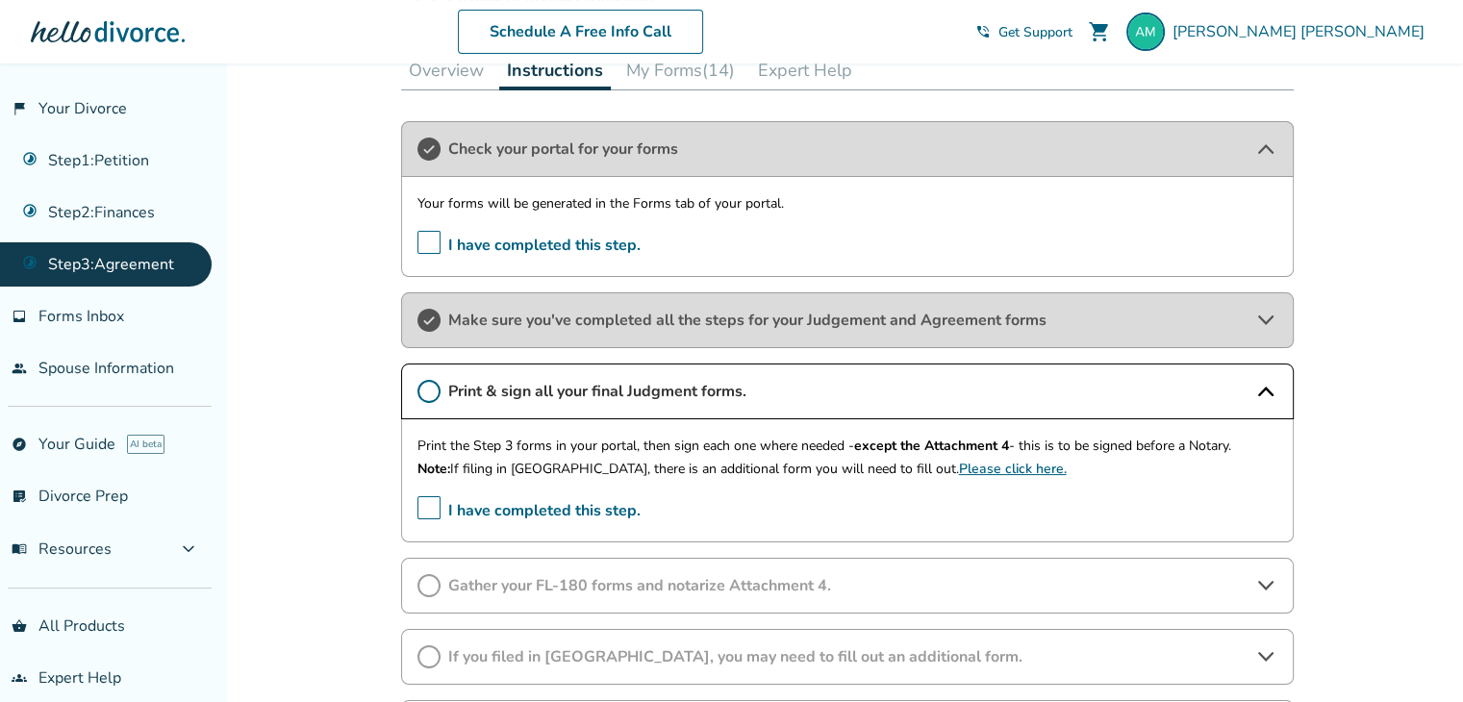
click at [680, 67] on div "Schedule A Free Info Call [PERSON_NAME] shopping_cart phone_in_talk Get Support…" at bounding box center [731, 31] width 1432 height 75
click at [679, 79] on button "My Forms (14)" at bounding box center [680, 70] width 124 height 38
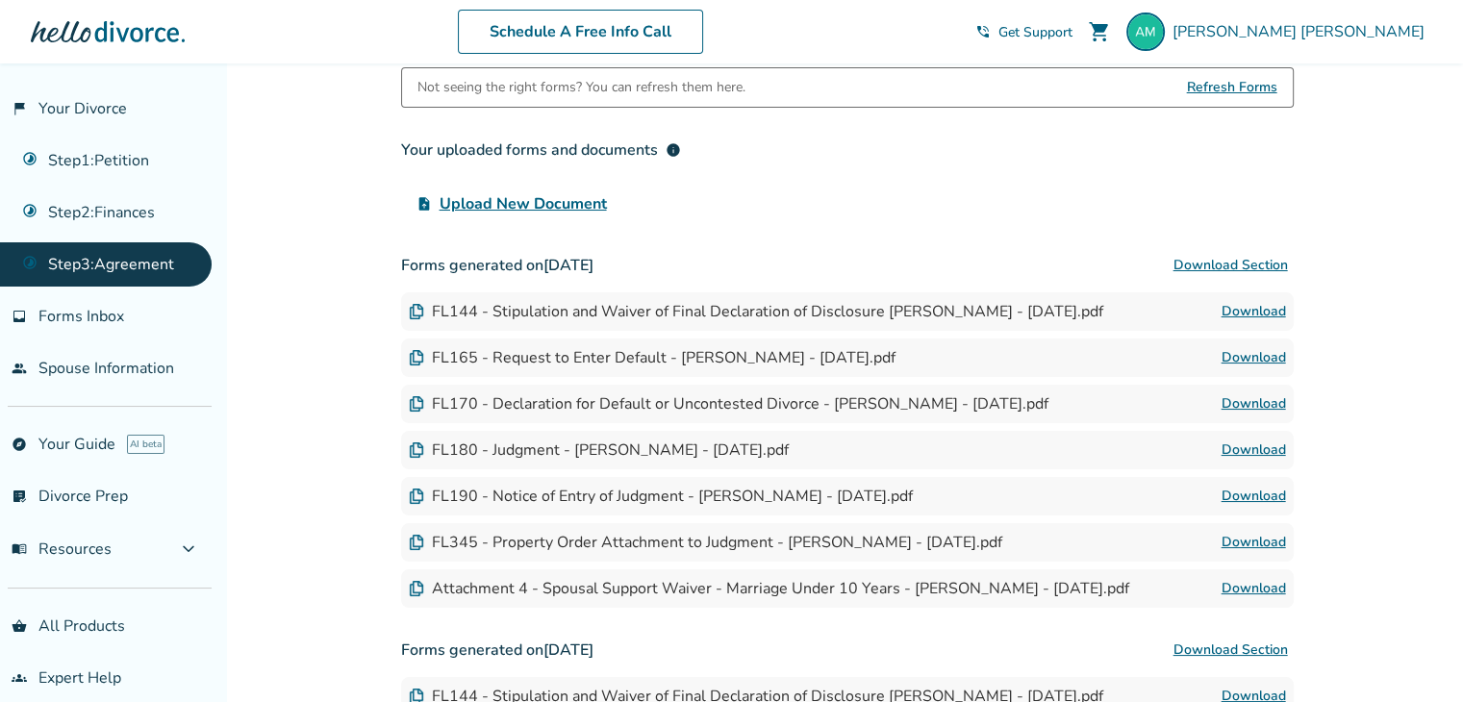
scroll to position [381, 0]
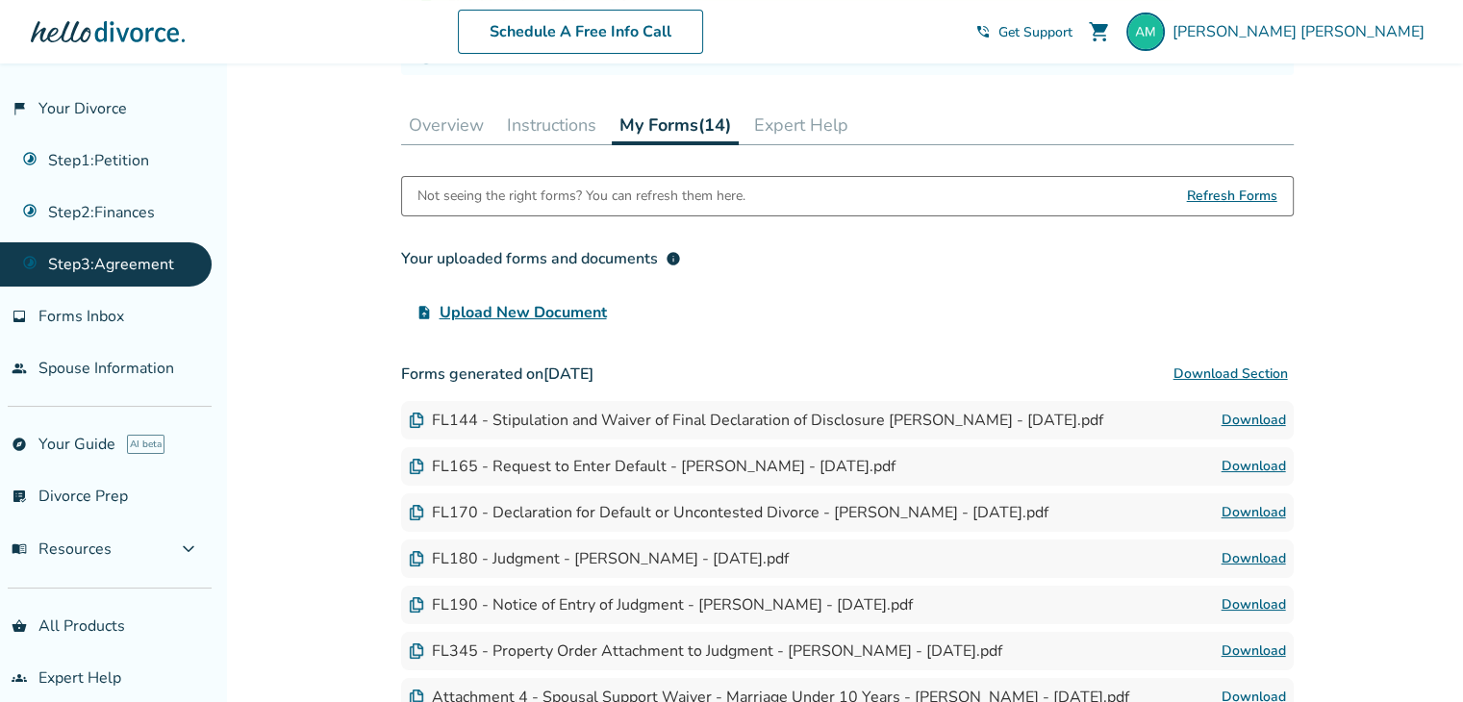
click at [554, 118] on button "Instructions" at bounding box center [551, 125] width 105 height 38
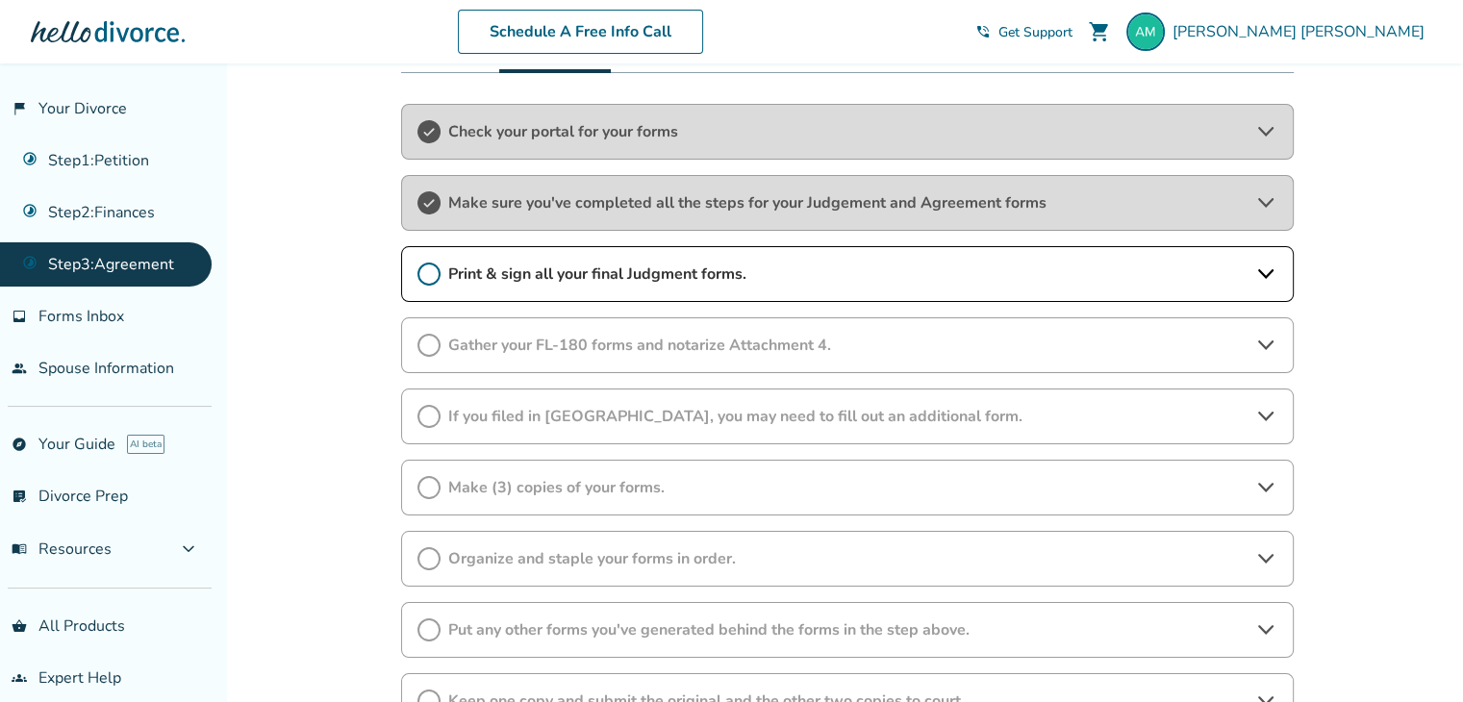
scroll to position [465, 0]
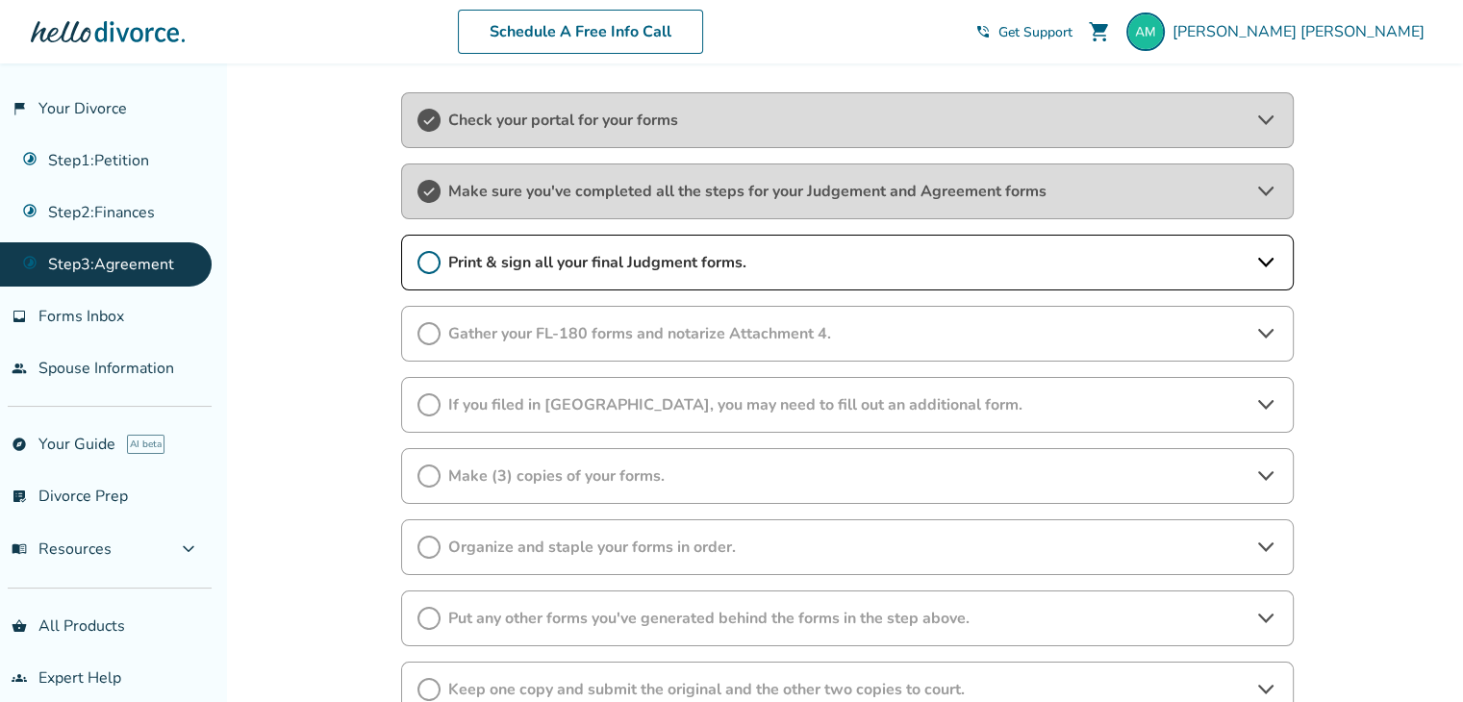
click at [676, 257] on span "Print & sign all your final Judgment forms." at bounding box center [847, 262] width 798 height 21
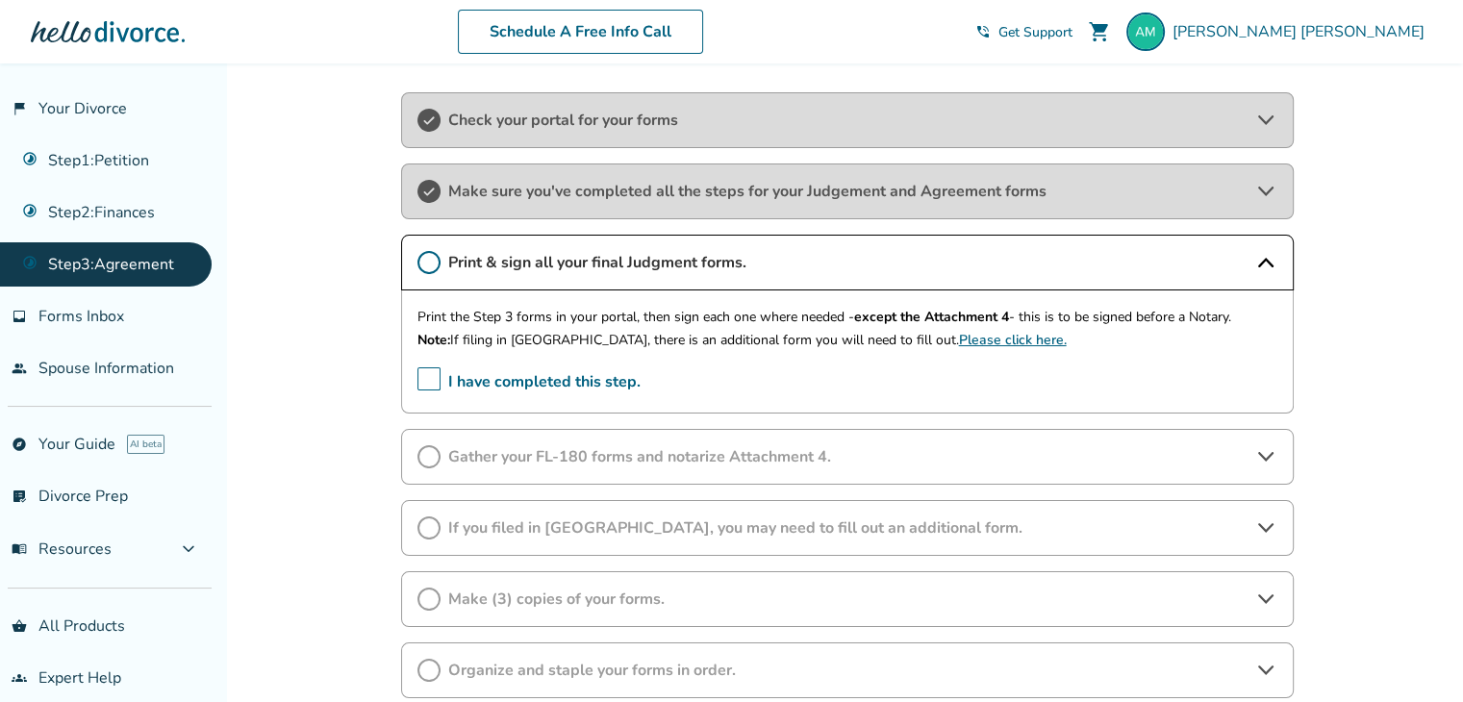
scroll to position [565, 0]
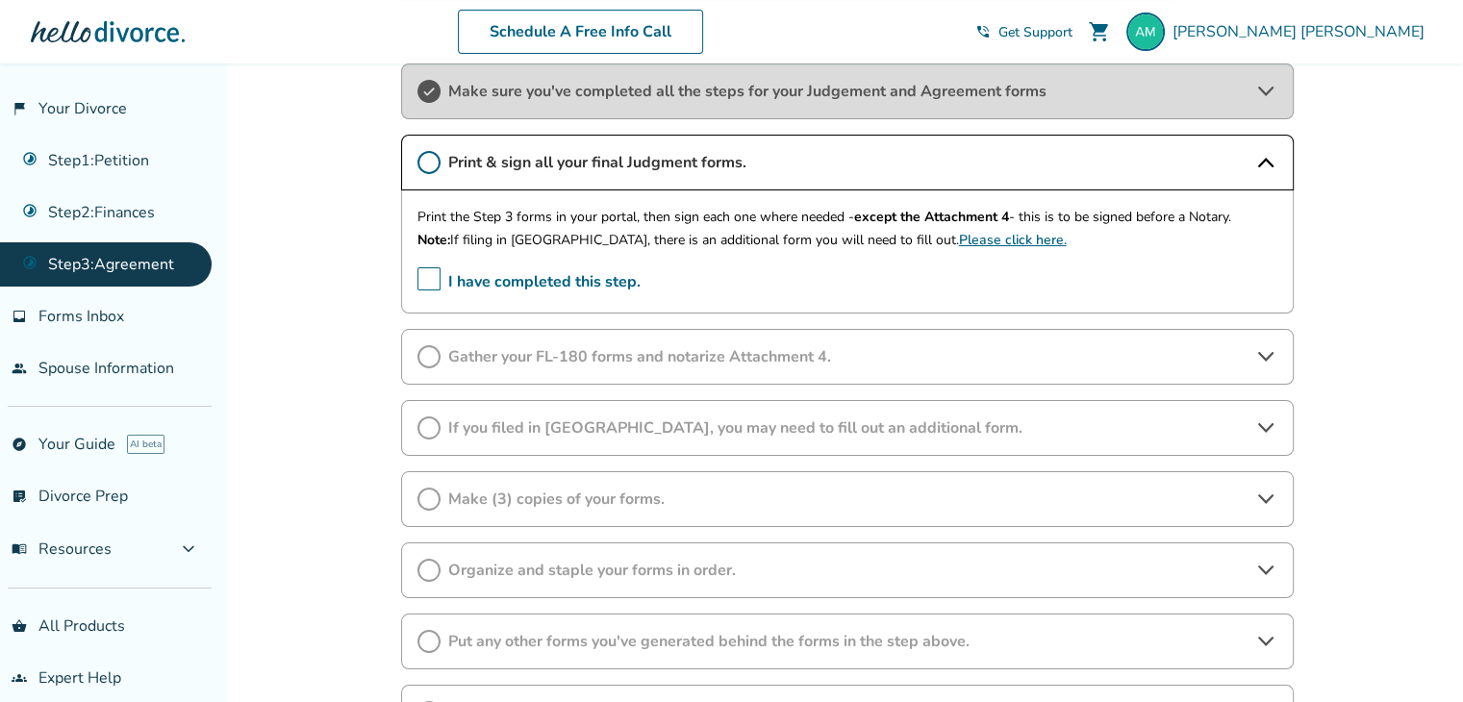
click at [677, 355] on span "Gather your FL-180 forms and notarize Attachment 4." at bounding box center [847, 356] width 798 height 21
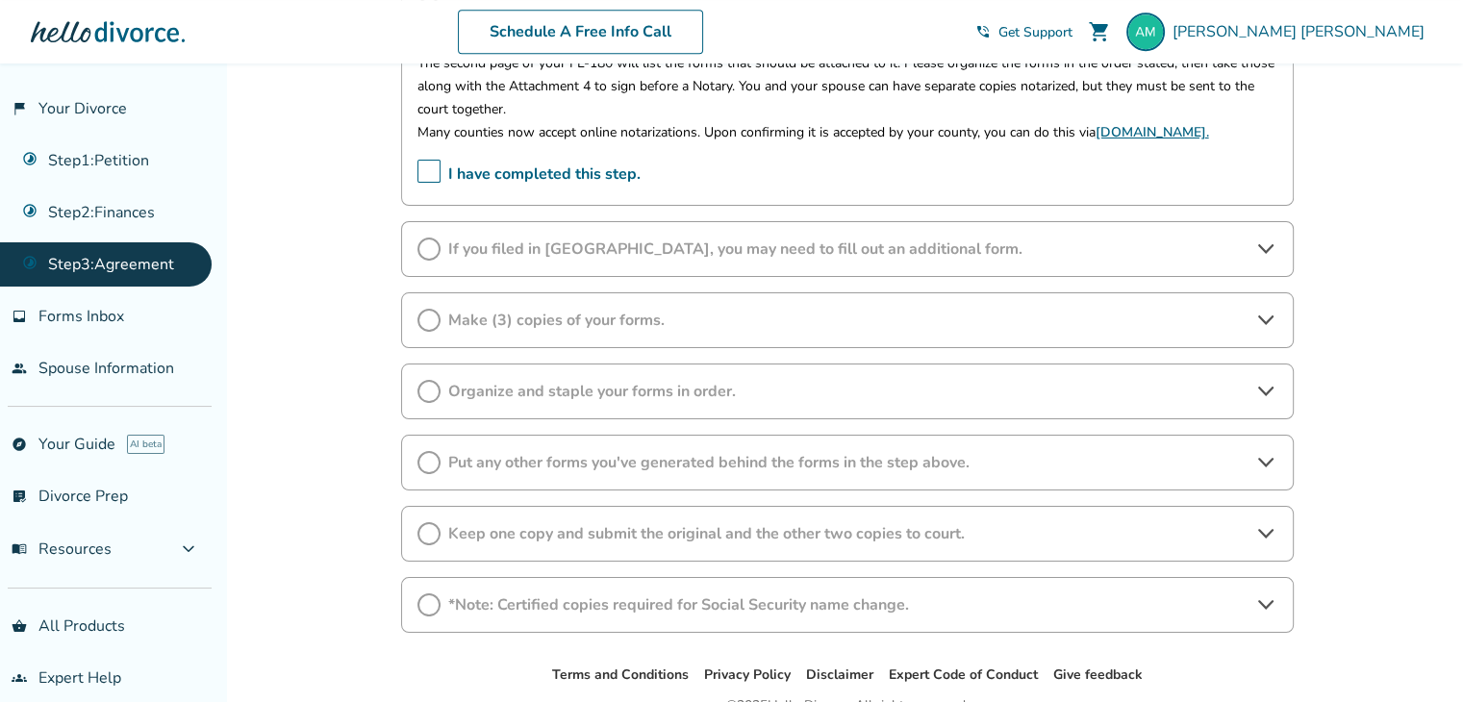
scroll to position [915, 0]
click at [780, 303] on div "Make (3) copies of your forms." at bounding box center [847, 318] width 892 height 56
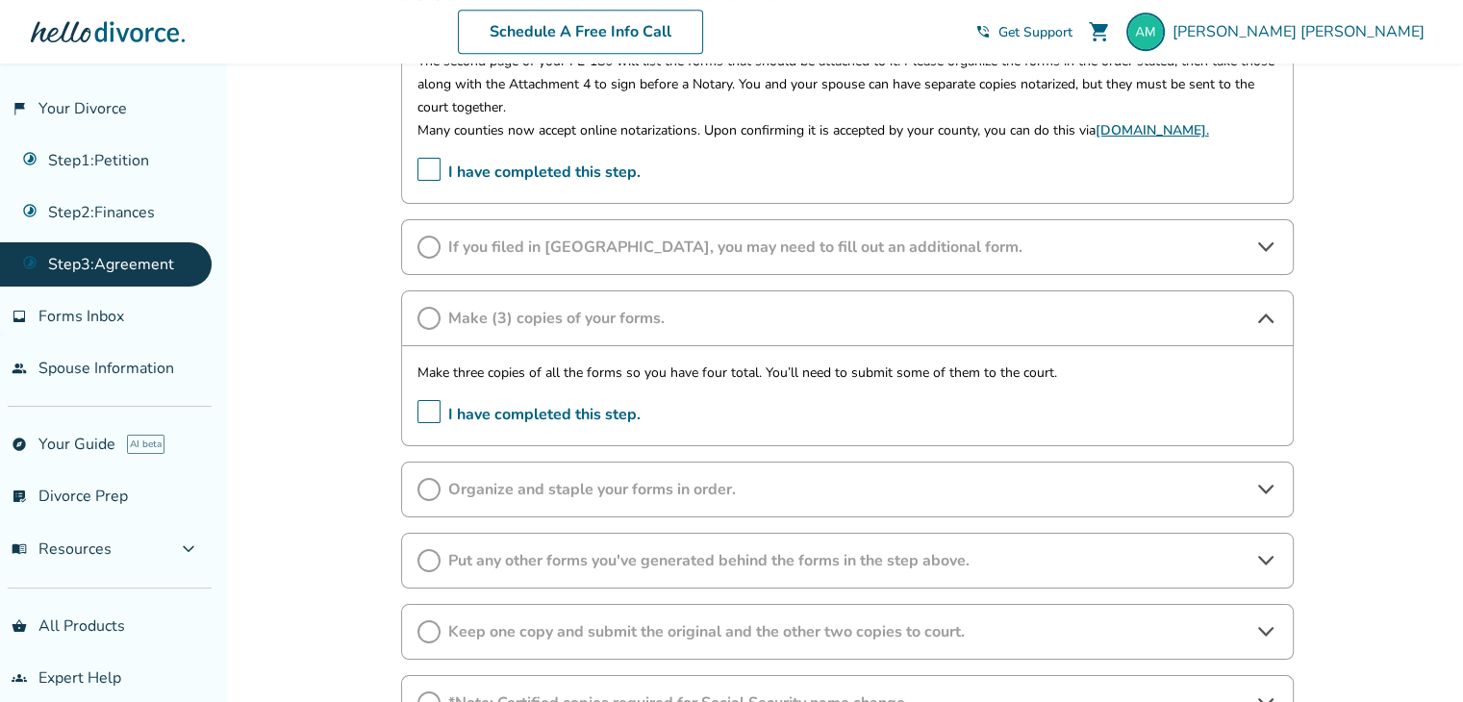
click at [787, 265] on div "If you filed in [GEOGRAPHIC_DATA], you may need to fill out an additional form." at bounding box center [847, 247] width 892 height 56
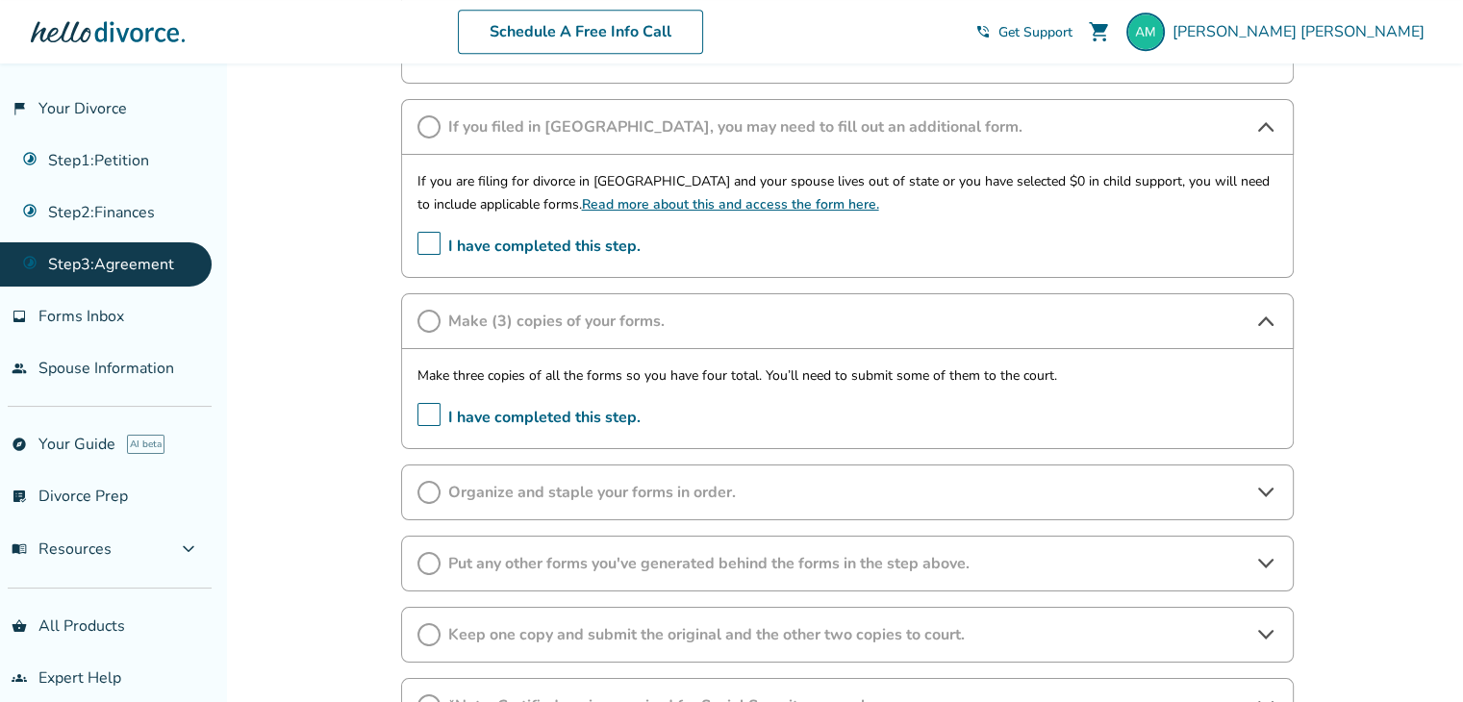
scroll to position [1062, 0]
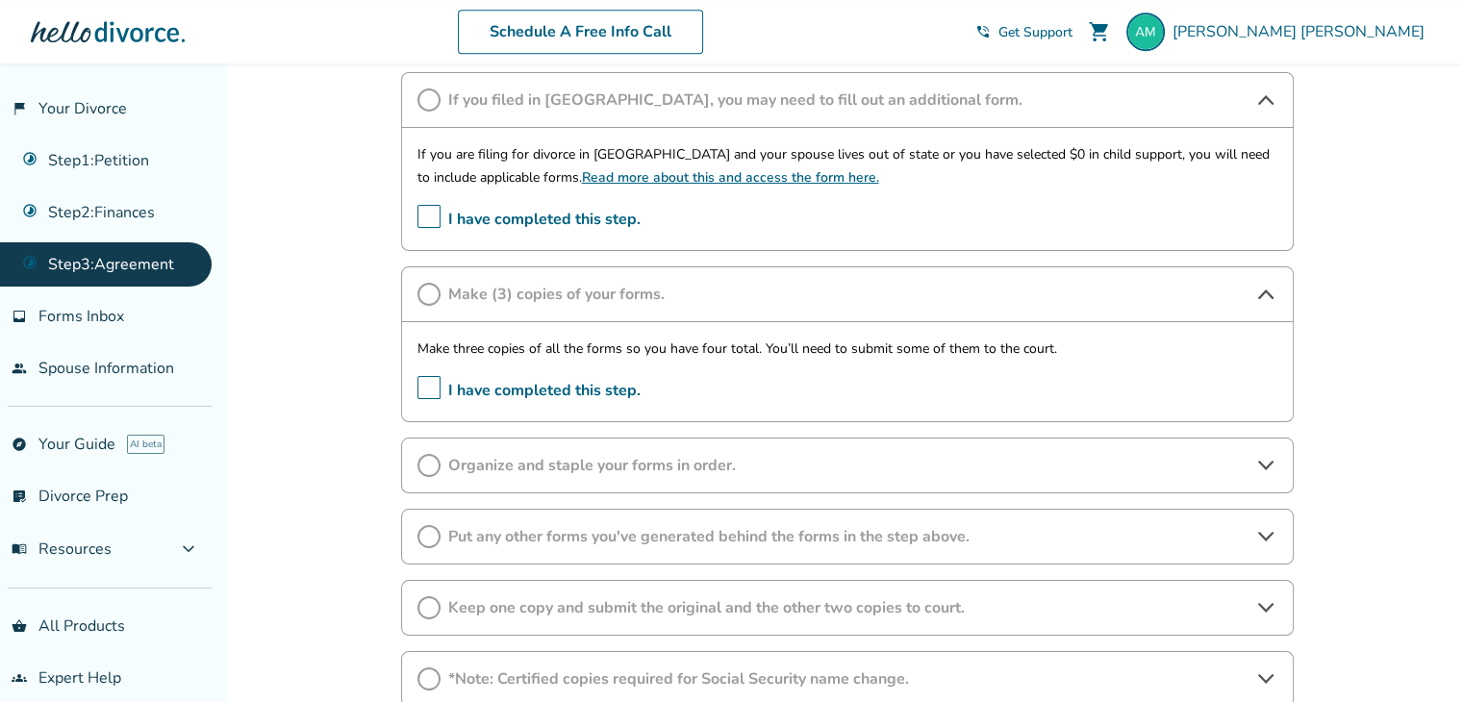
click at [813, 441] on div "Organize and staple your forms in order." at bounding box center [847, 466] width 892 height 56
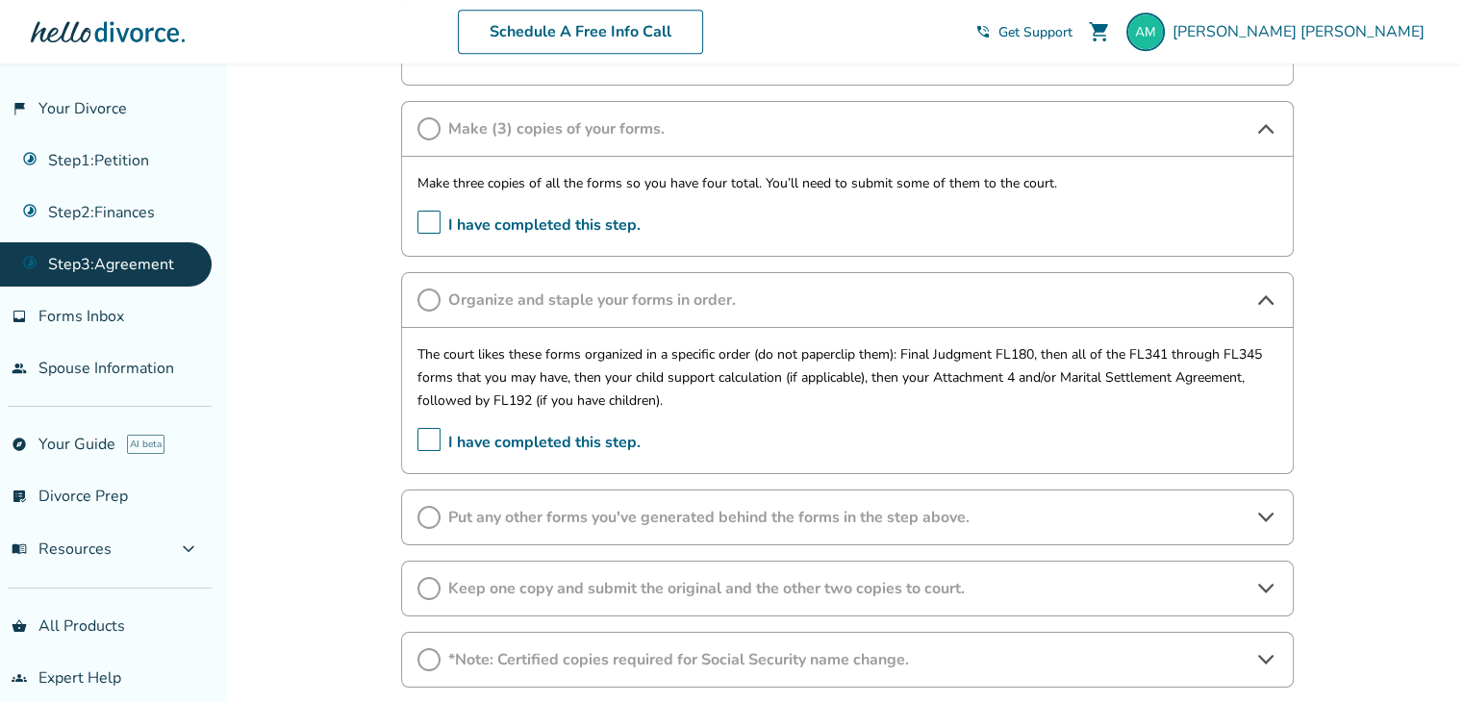
scroll to position [1228, 0]
click at [685, 395] on p "The court likes these forms organized in a specific order (do not paperclip the…" at bounding box center [847, 376] width 860 height 69
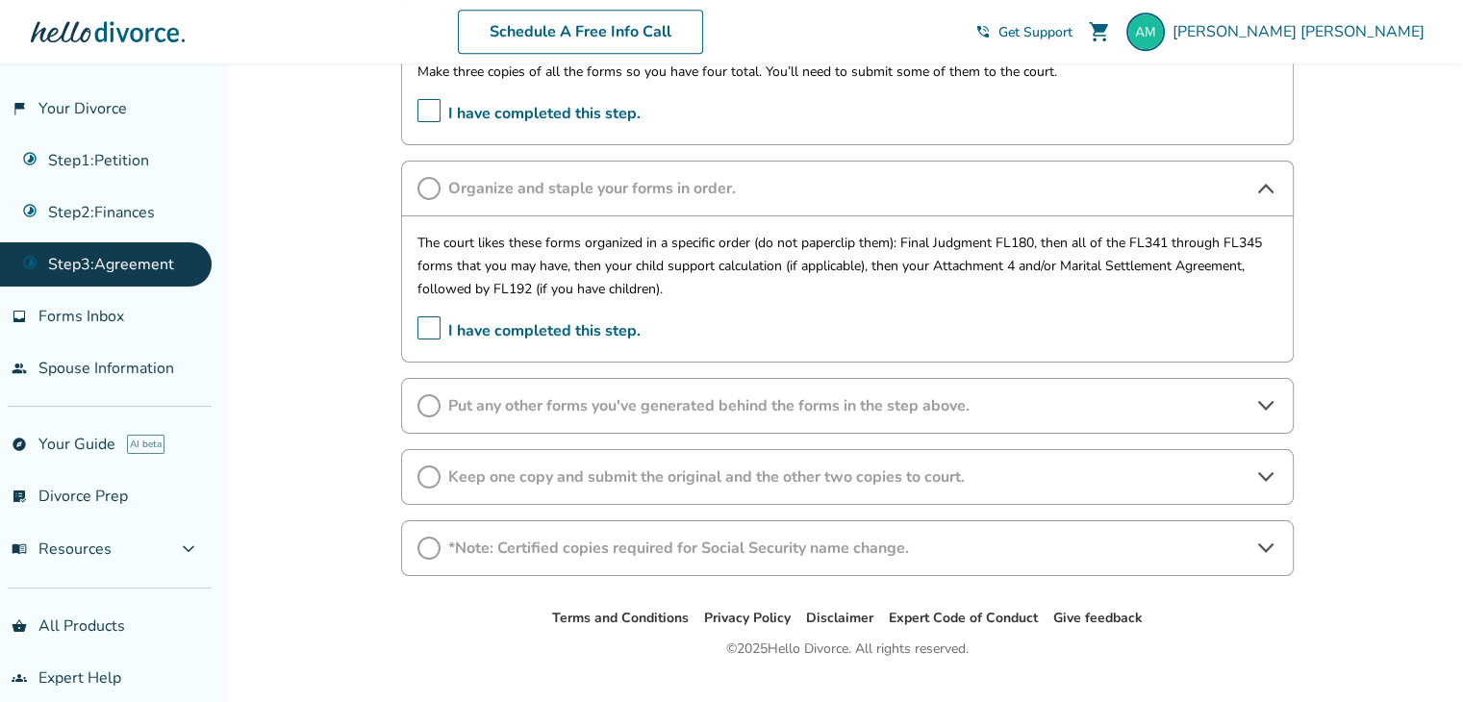
scroll to position [1353, 0]
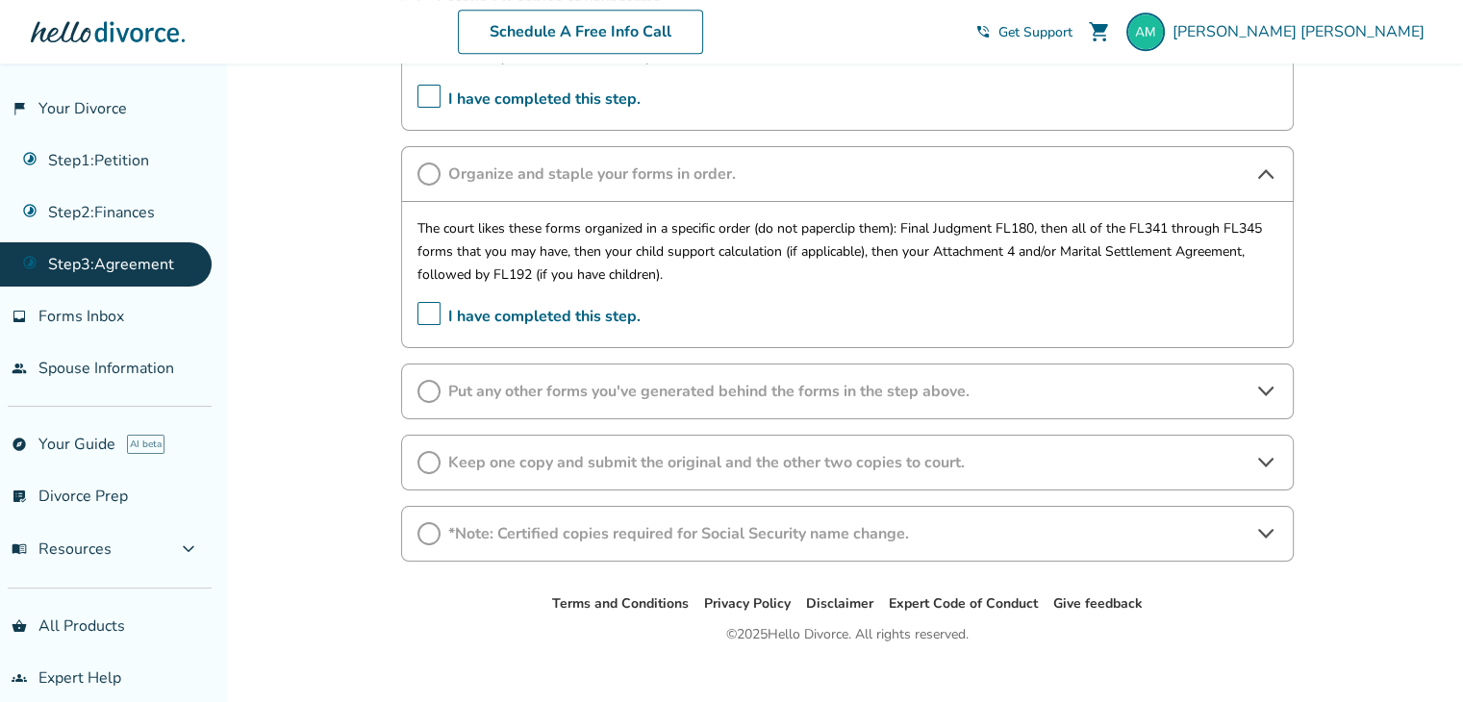
click at [689, 376] on div "Put any other forms you've generated behind the forms in the step above." at bounding box center [847, 392] width 892 height 56
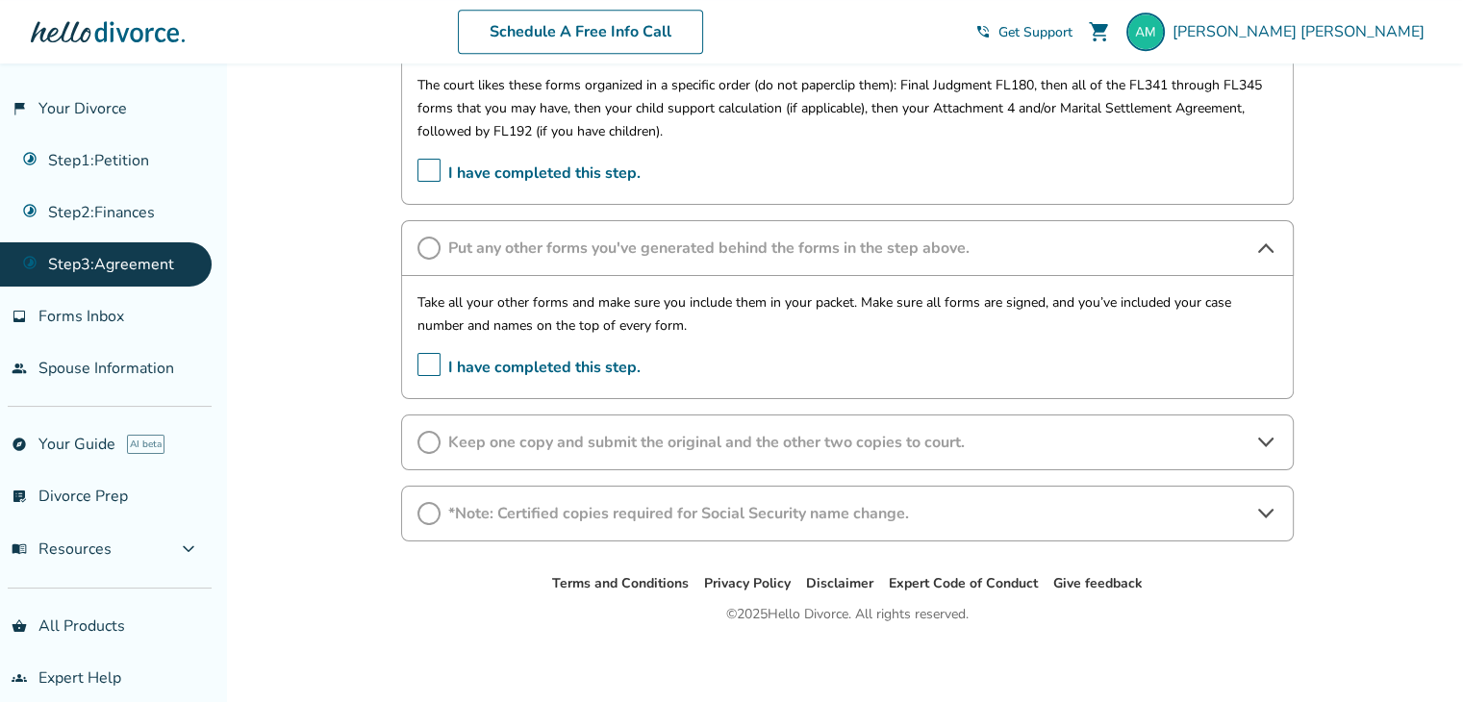
scroll to position [1496, 0]
click at [705, 432] on span "Keep one copy and submit the original and the other two copies to court." at bounding box center [847, 442] width 798 height 21
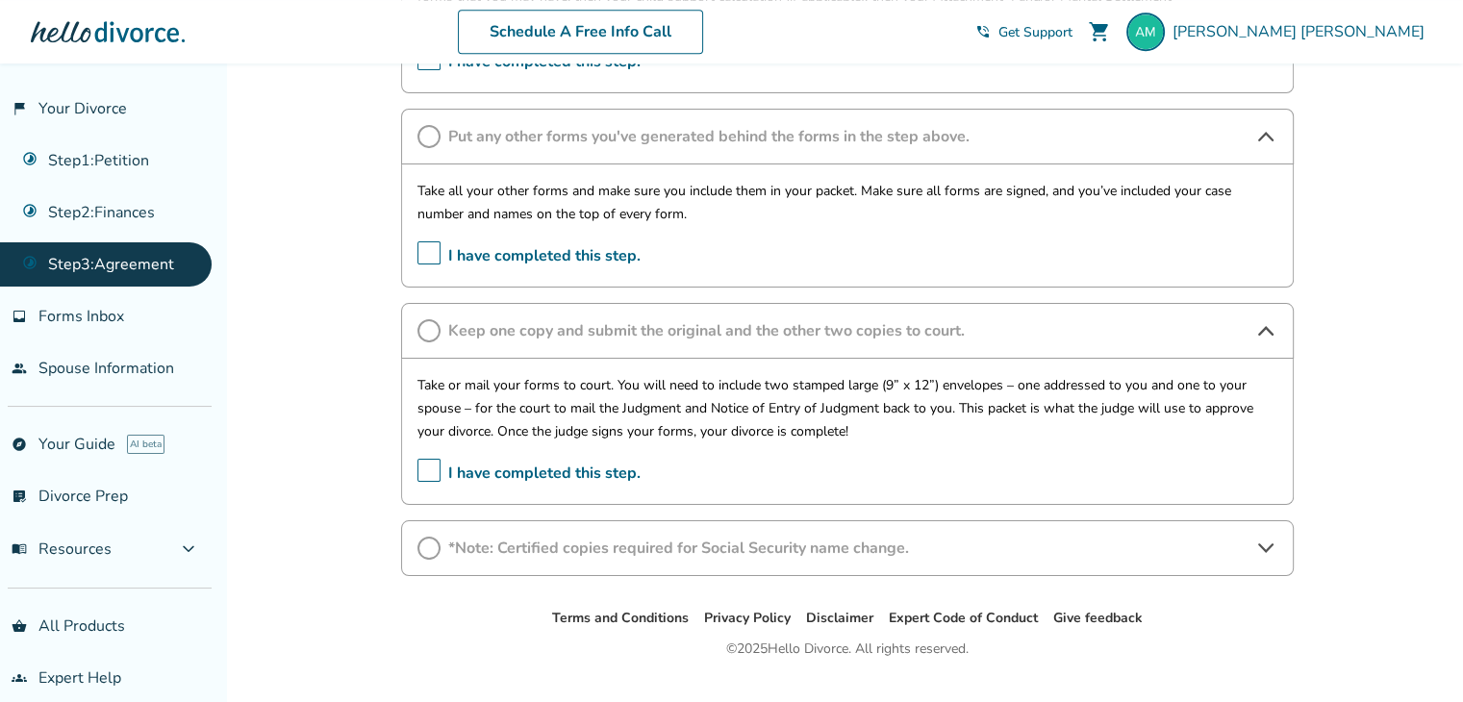
scroll to position [1612, 0]
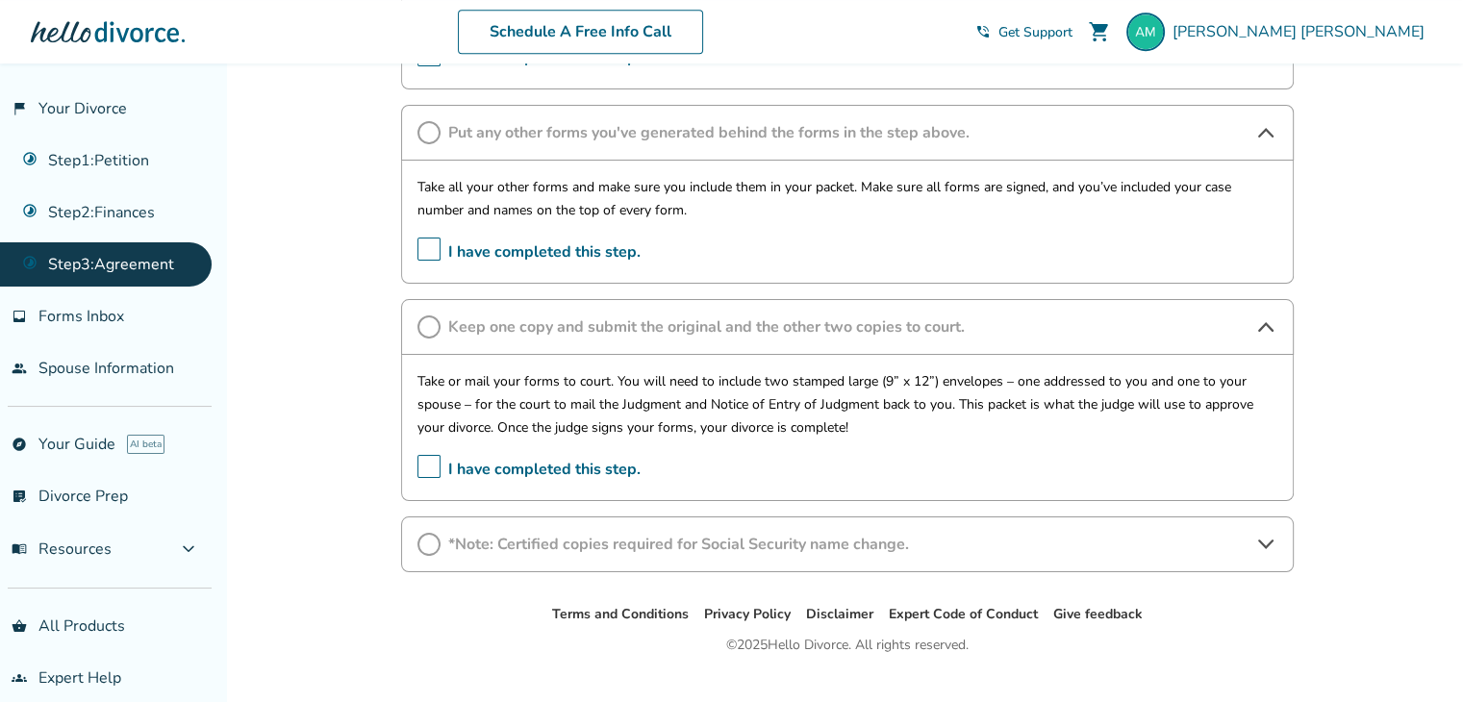
click at [890, 541] on span "*Note: Certified copies required for Social Security name change." at bounding box center [847, 544] width 798 height 21
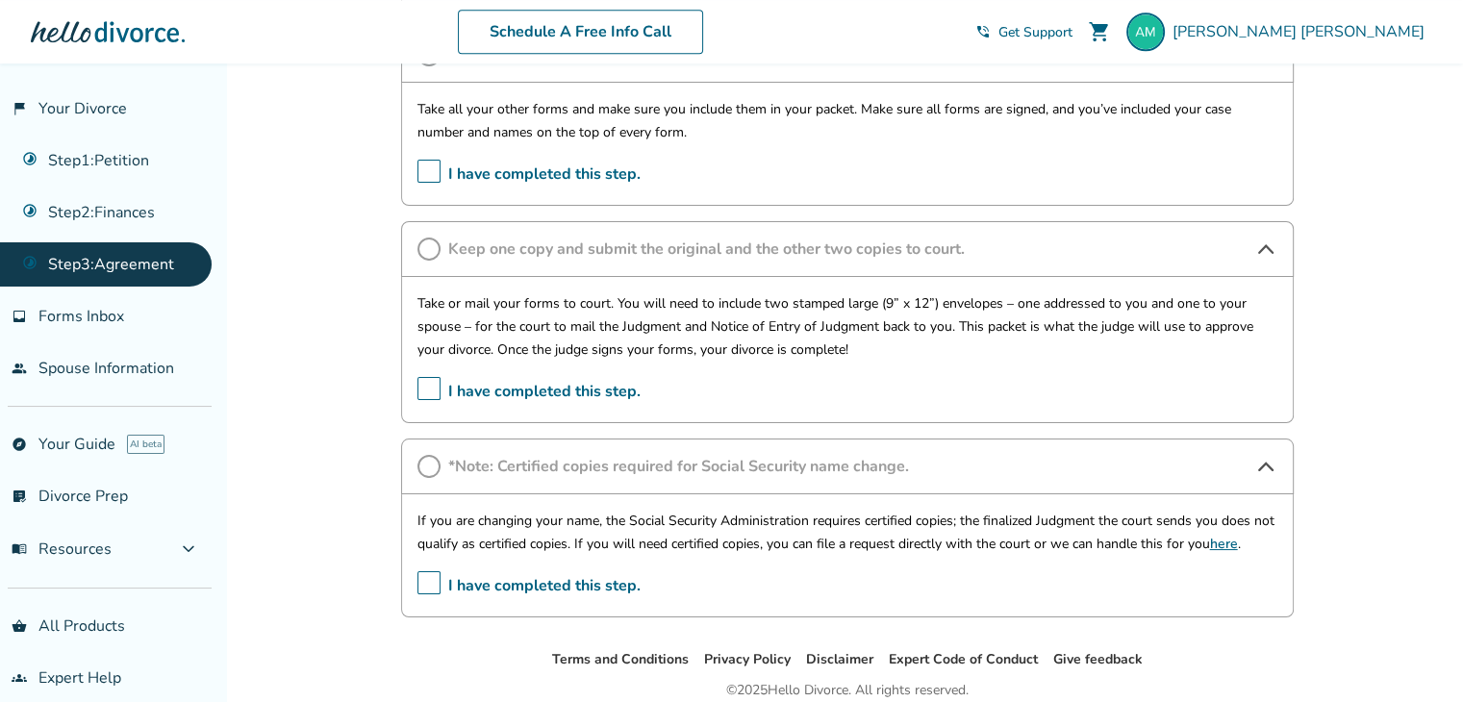
scroll to position [1693, 0]
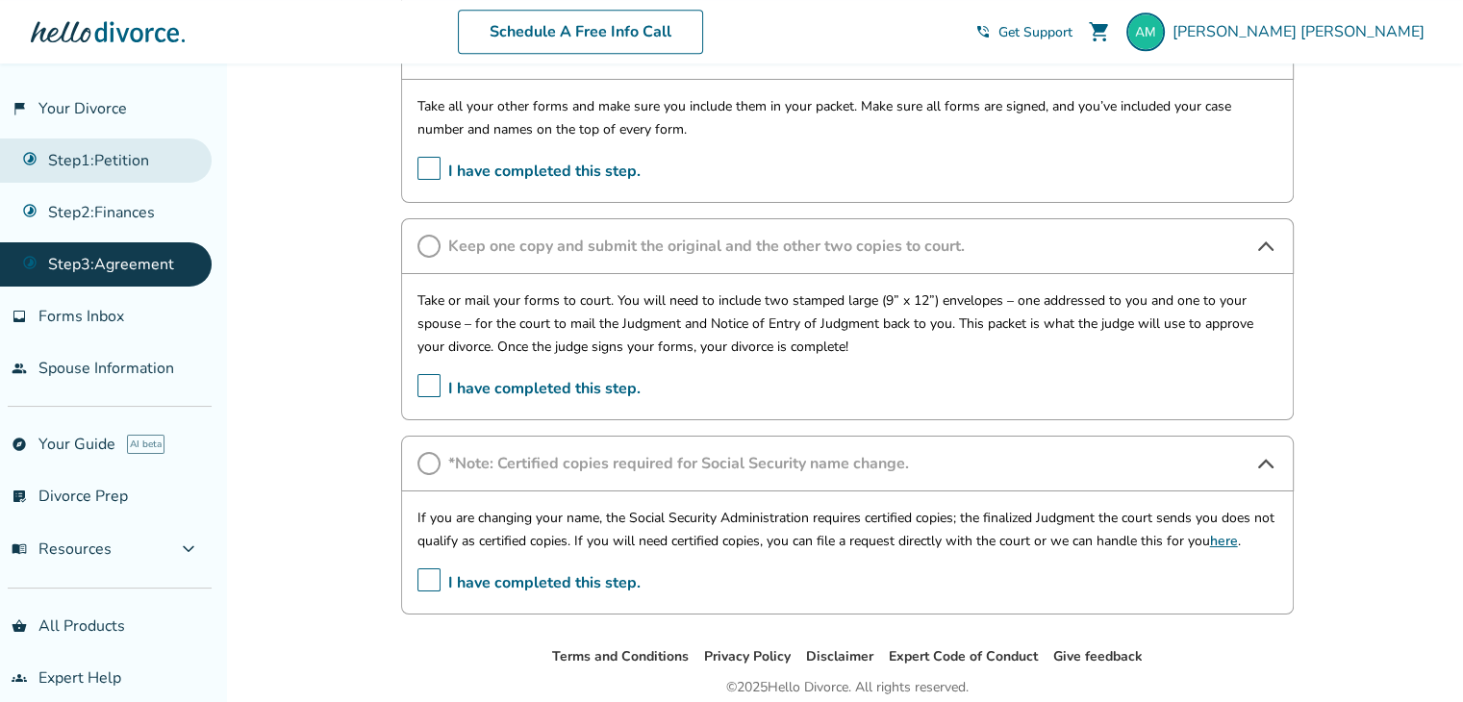
click at [160, 156] on link "Step 1 : Petition" at bounding box center [106, 160] width 212 height 44
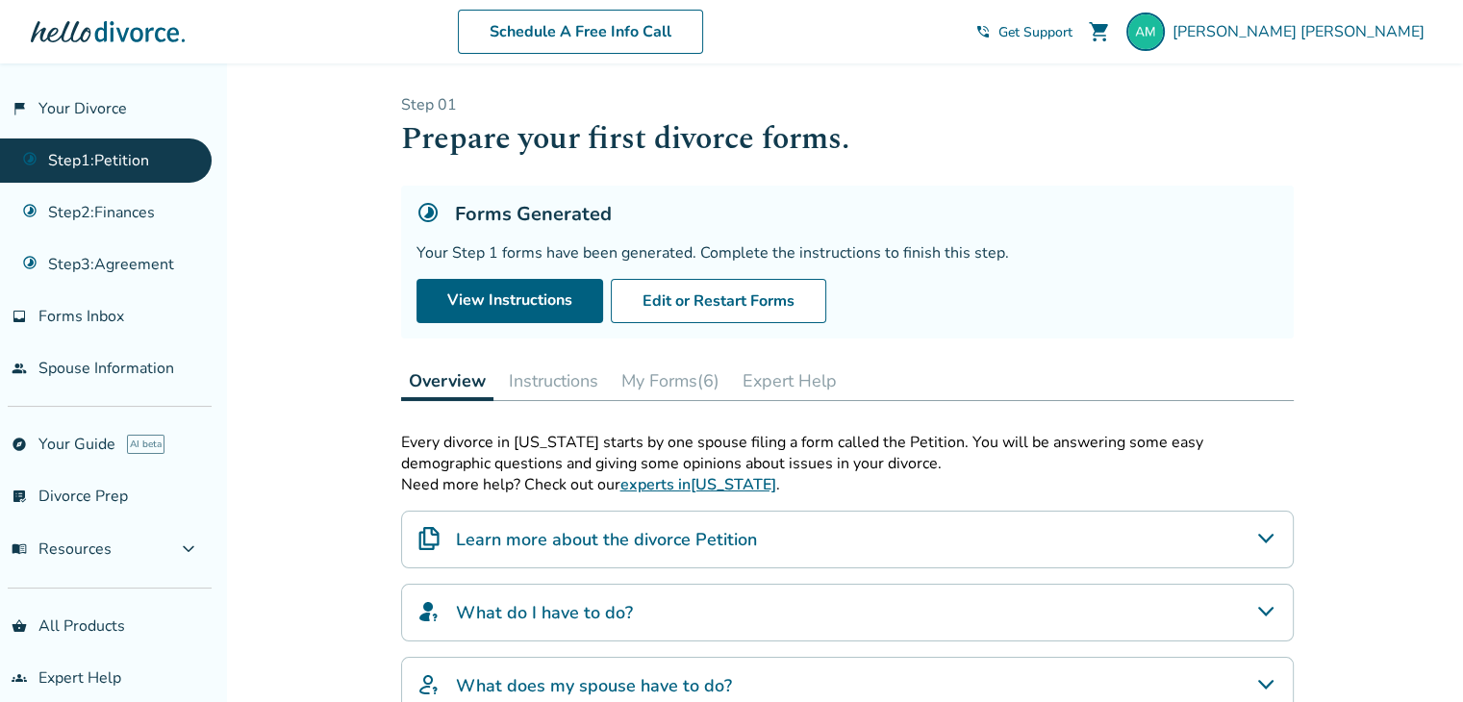
click at [0, 138] on link "Step 1 : Petition" at bounding box center [106, 160] width 212 height 44
click at [534, 374] on button "Instructions" at bounding box center [553, 381] width 105 height 38
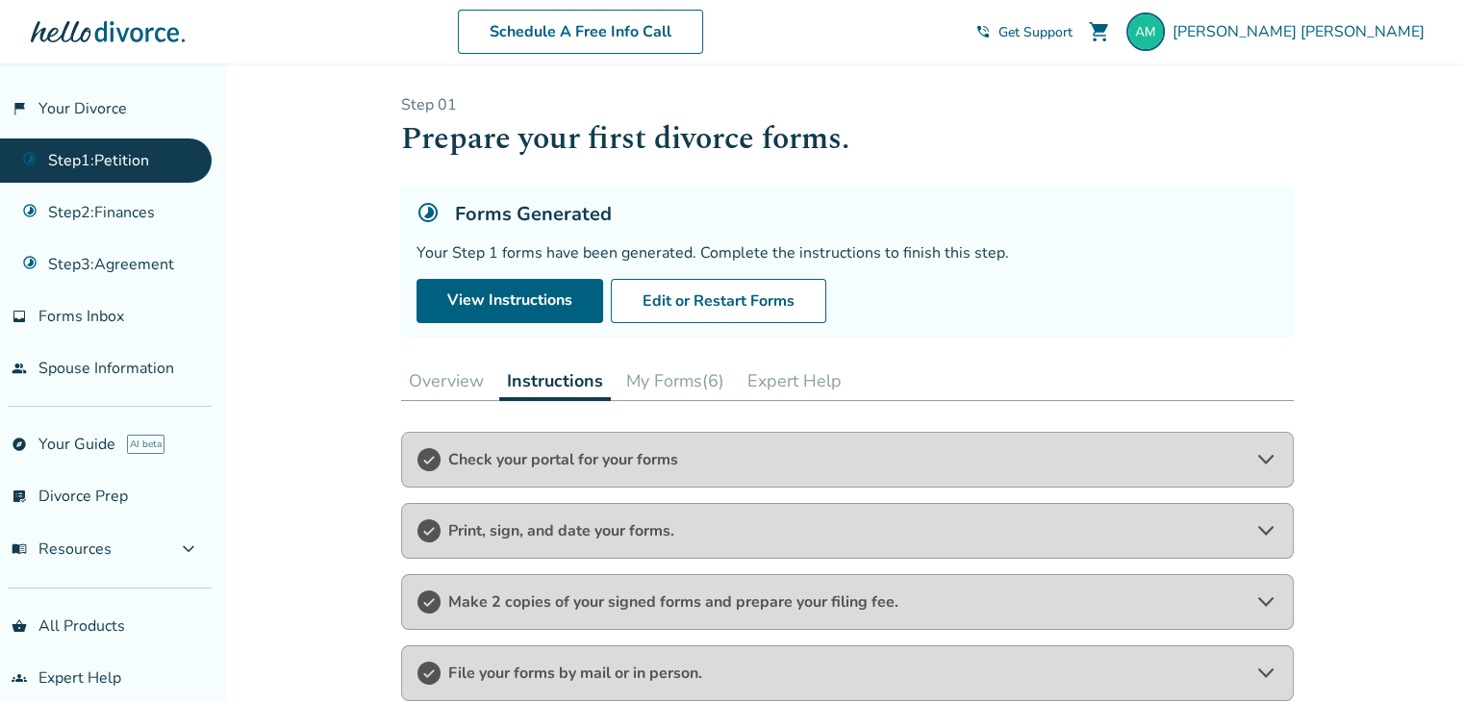
click at [645, 389] on button "My Forms (6)" at bounding box center [674, 381] width 113 height 38
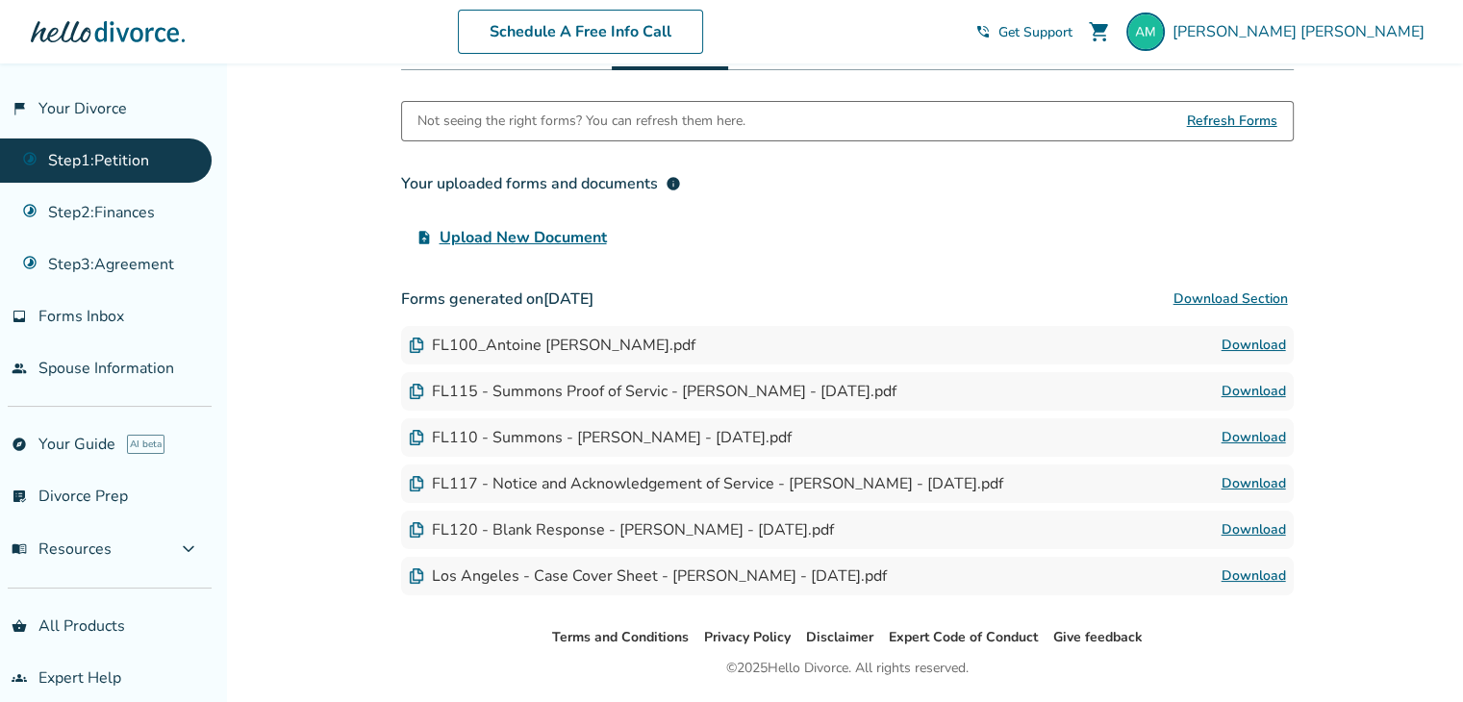
scroll to position [331, 0]
click at [503, 478] on div "FL117 - Notice and Acknowledgement of Service - [PERSON_NAME] - [DATE].pdf" at bounding box center [706, 483] width 594 height 21
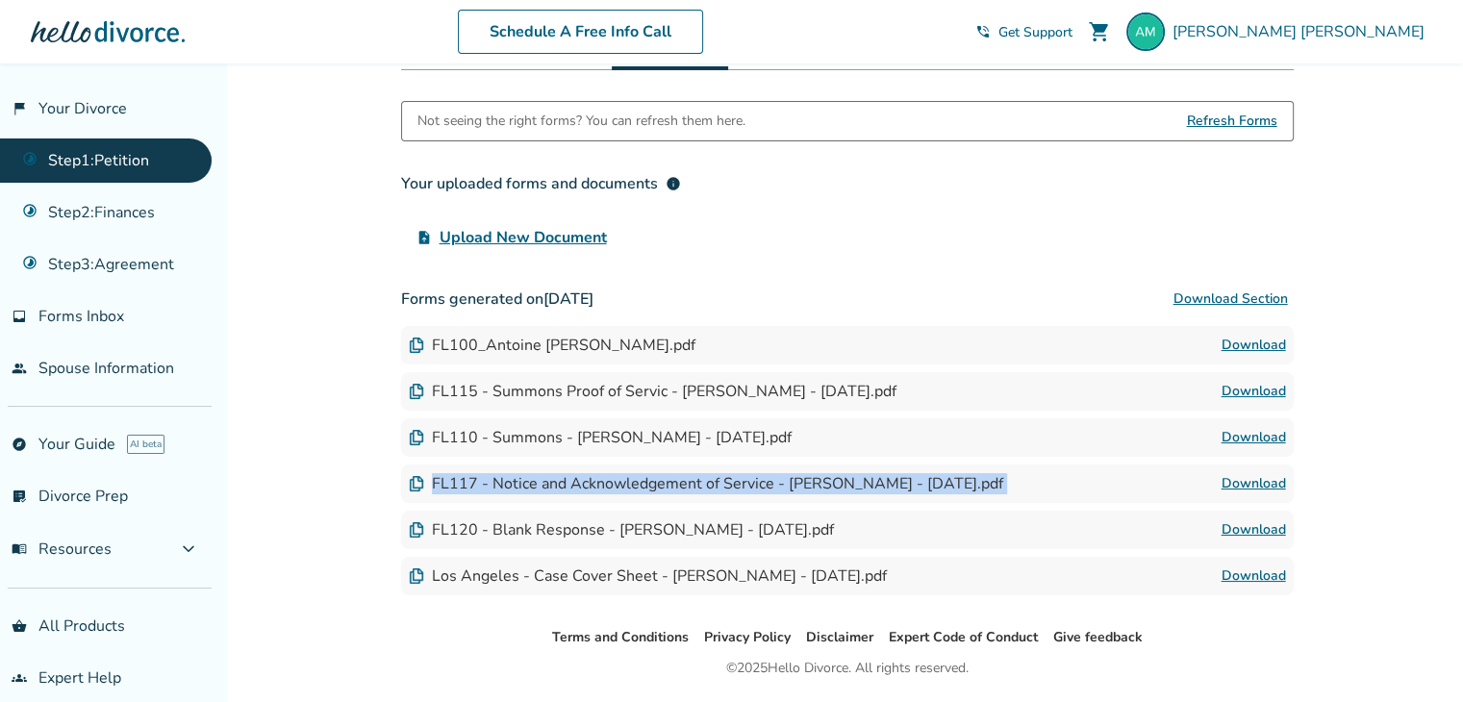
click at [503, 478] on div "FL117 - Notice and Acknowledgement of Service - [PERSON_NAME] - [DATE].pdf" at bounding box center [706, 483] width 594 height 21
